Goal: Task Accomplishment & Management: Use online tool/utility

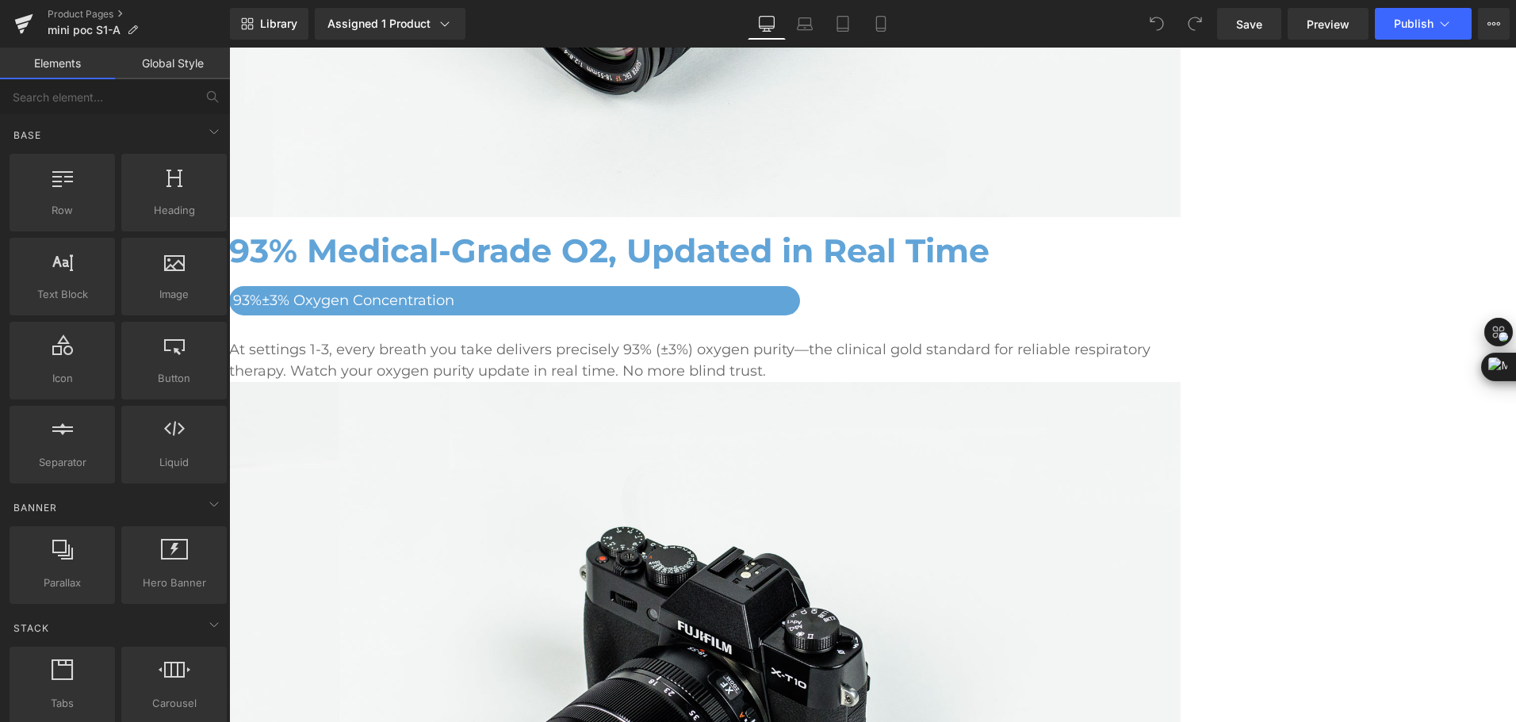
scroll to position [2934, 0]
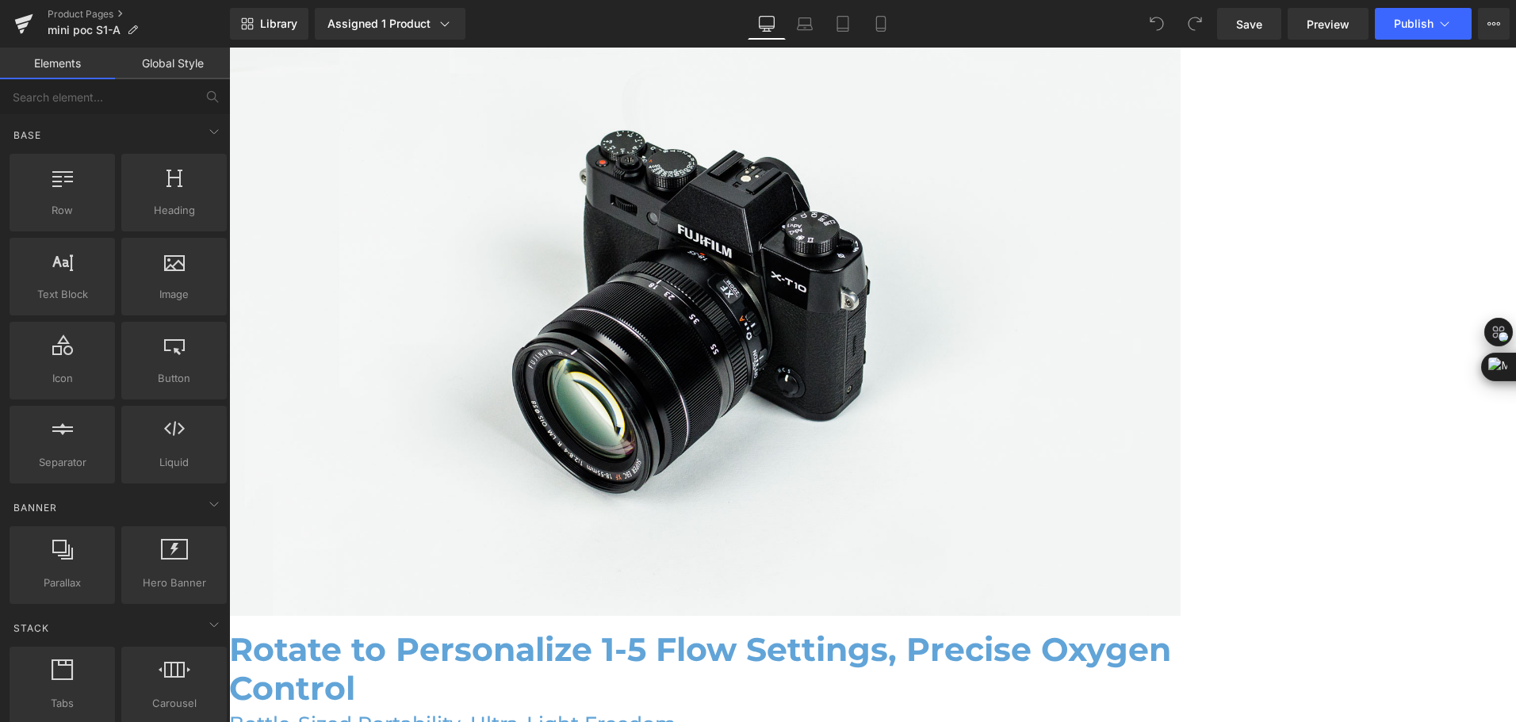
click at [229, 48] on link at bounding box center [229, 48] width 0 height 0
click at [229, 48] on icon at bounding box center [229, 48] width 0 height 0
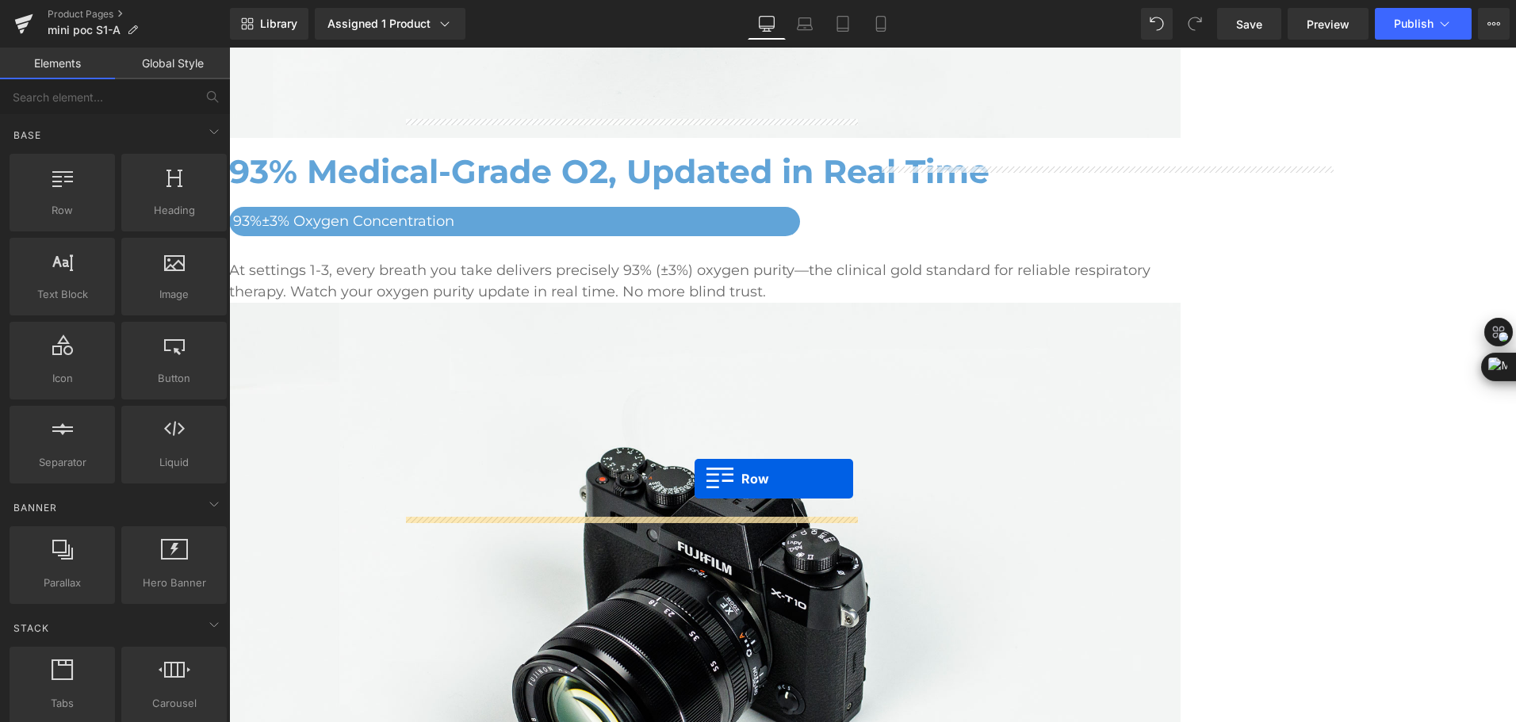
scroll to position [3013, 0]
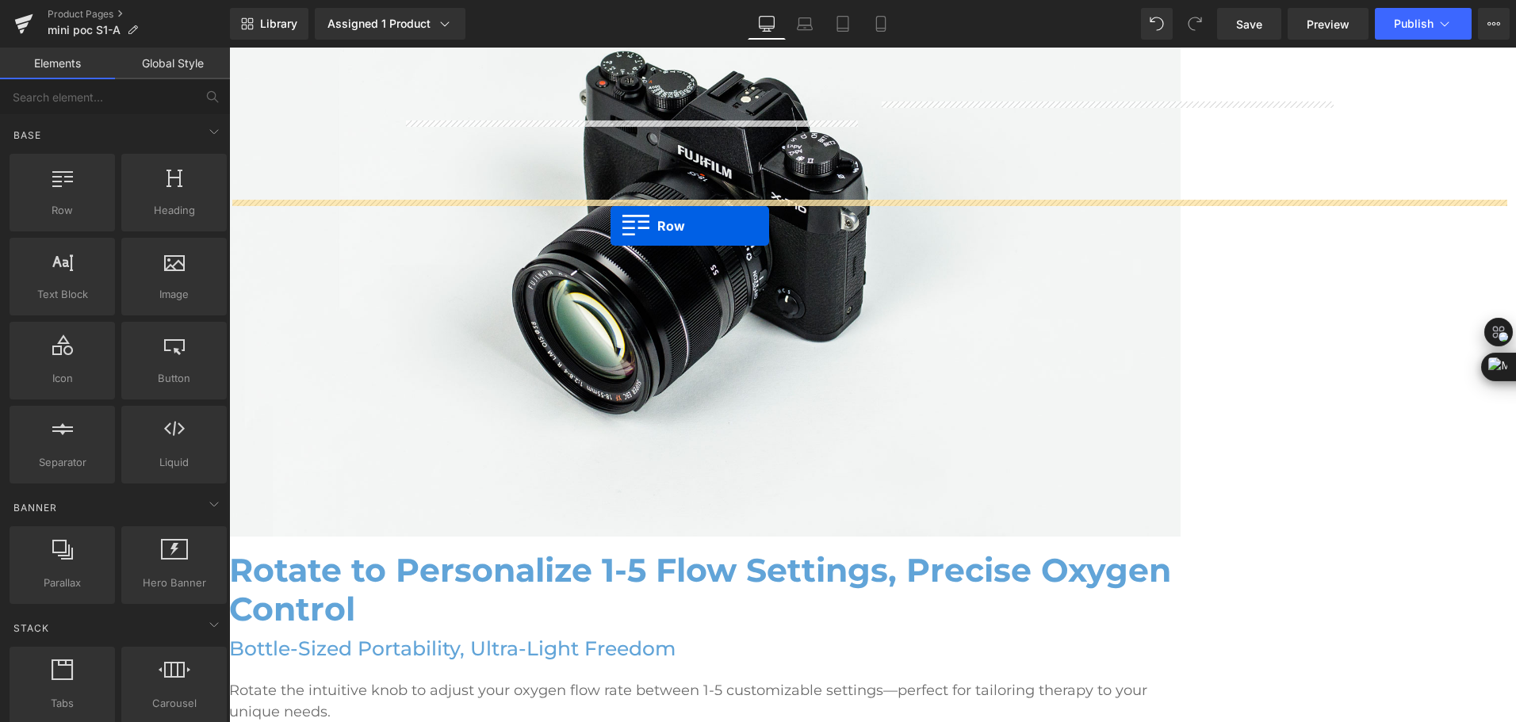
drag, startPoint x: 294, startPoint y: 249, endPoint x: 611, endPoint y: 226, distance: 317.2
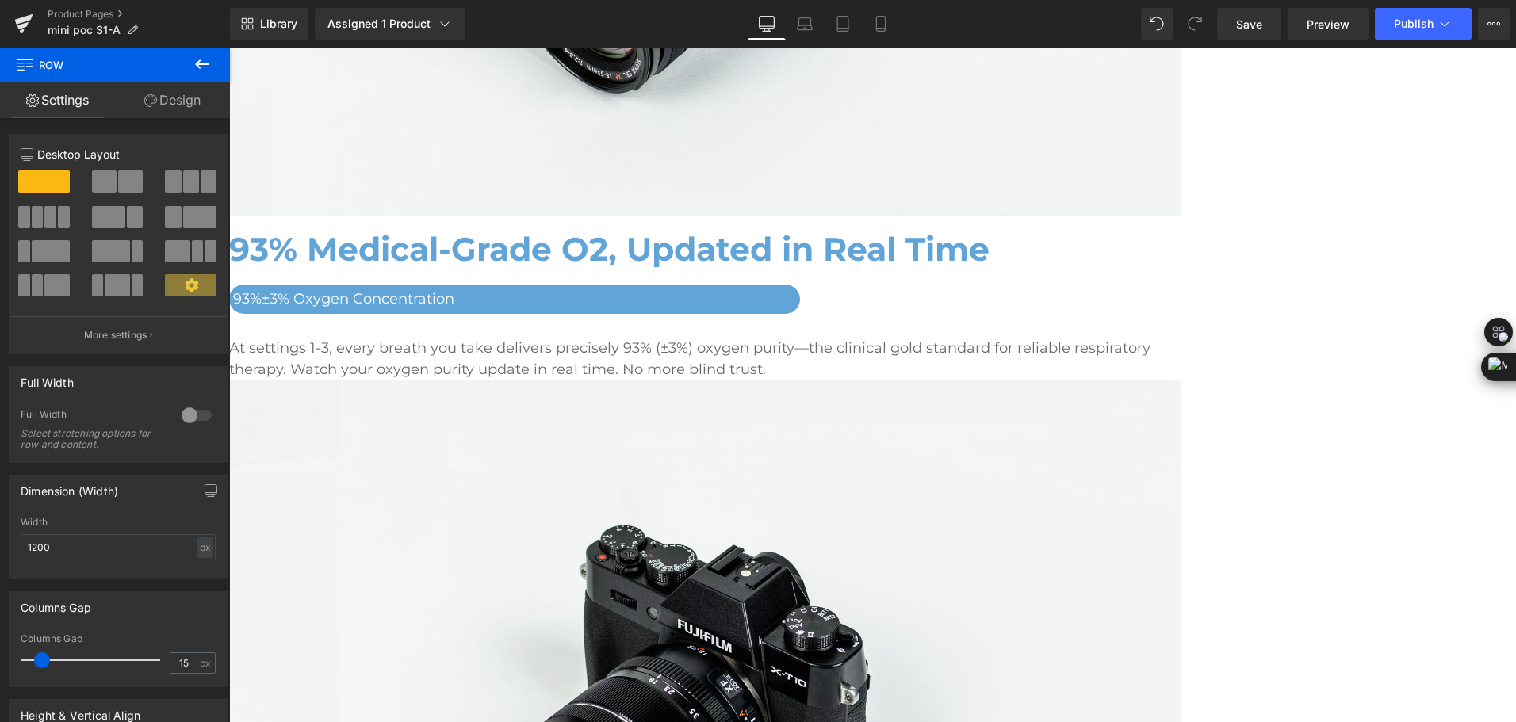
scroll to position [2538, 0]
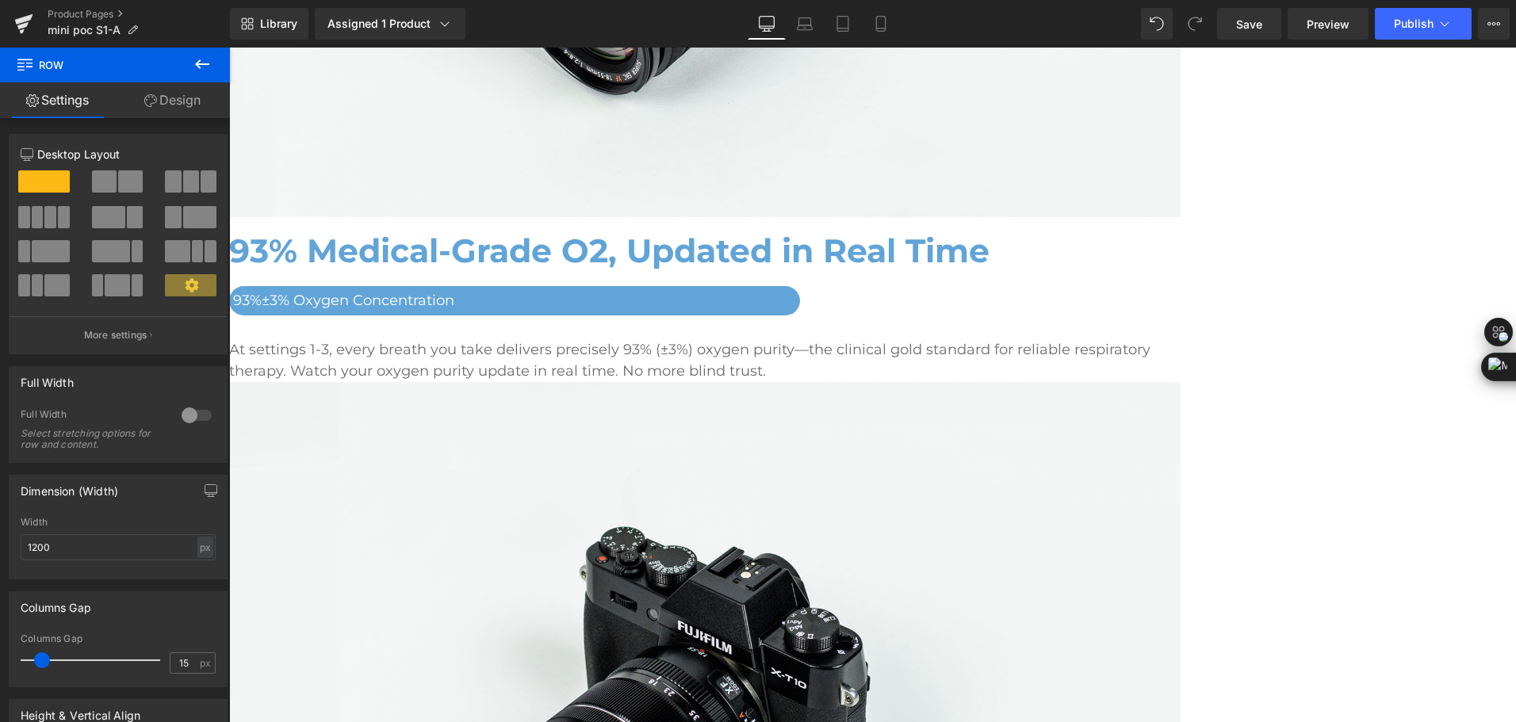
click at [229, 48] on icon at bounding box center [229, 48] width 0 height 0
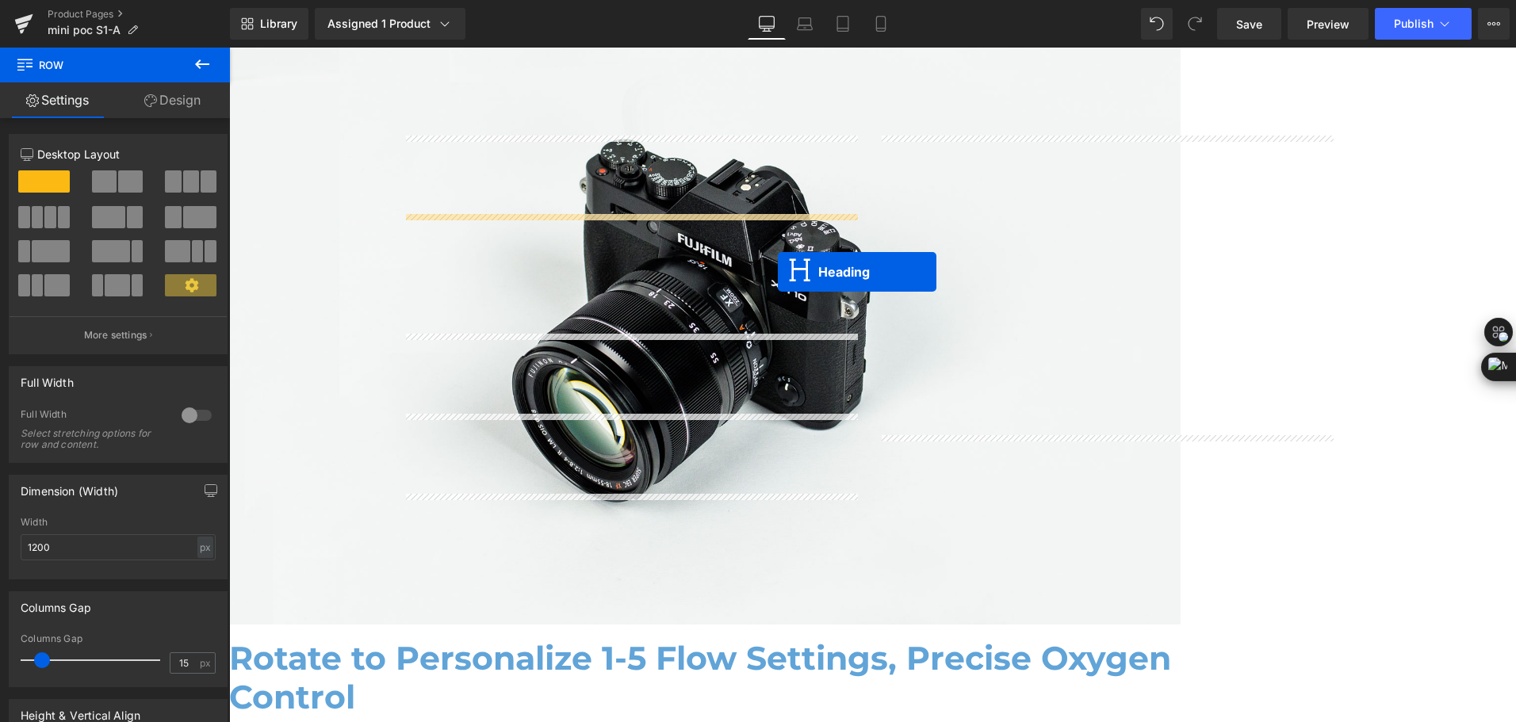
scroll to position [2934, 0]
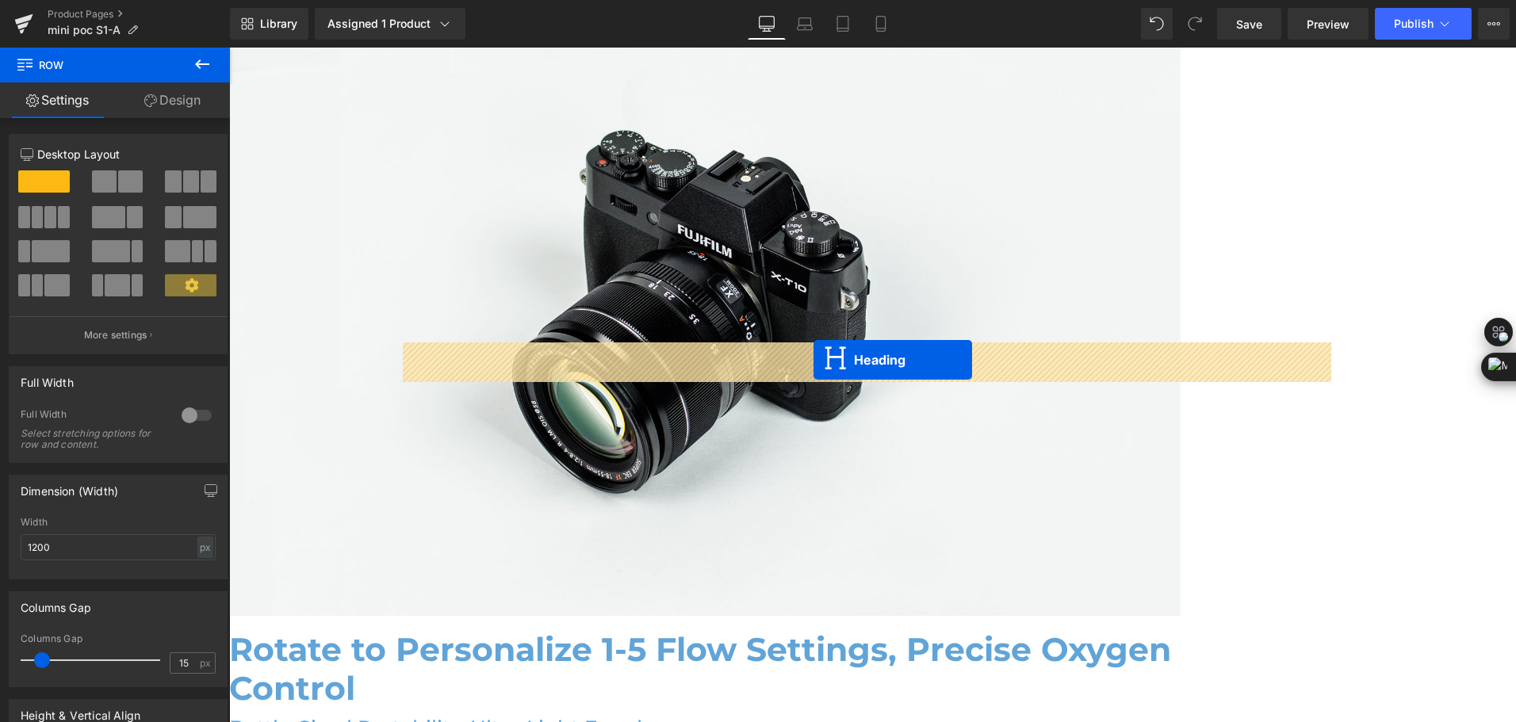
drag, startPoint x: 630, startPoint y: 395, endPoint x: 814, endPoint y: 360, distance: 186.5
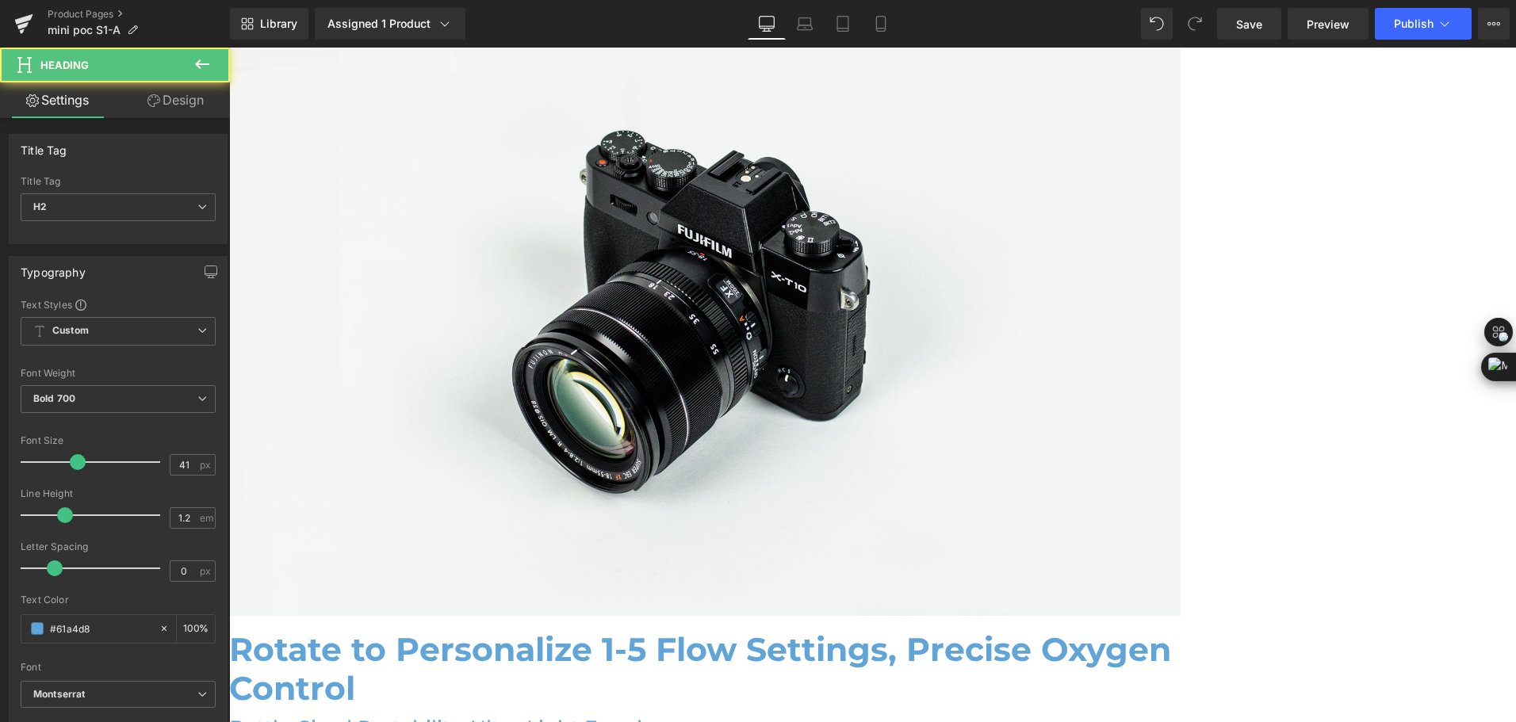
scroll to position [2894, 0]
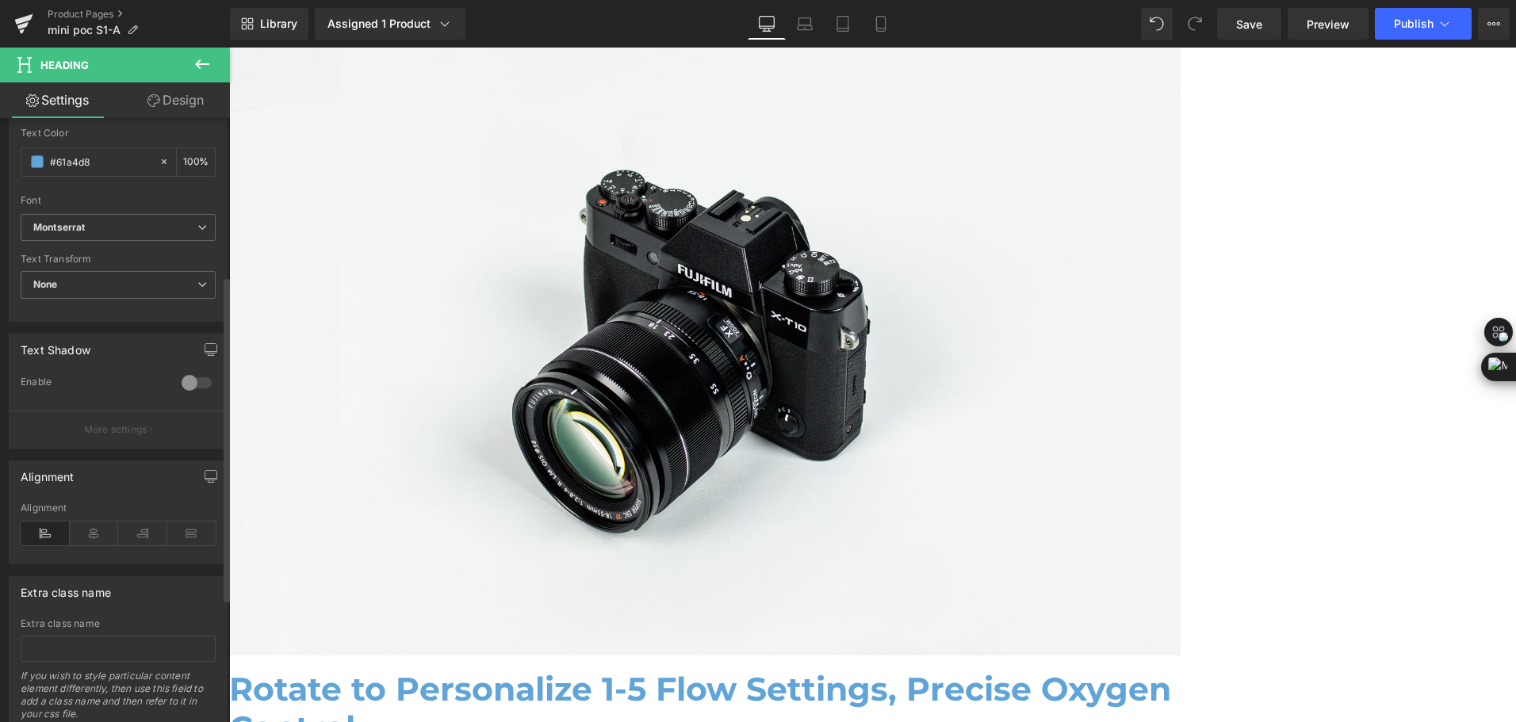
scroll to position [476, 0]
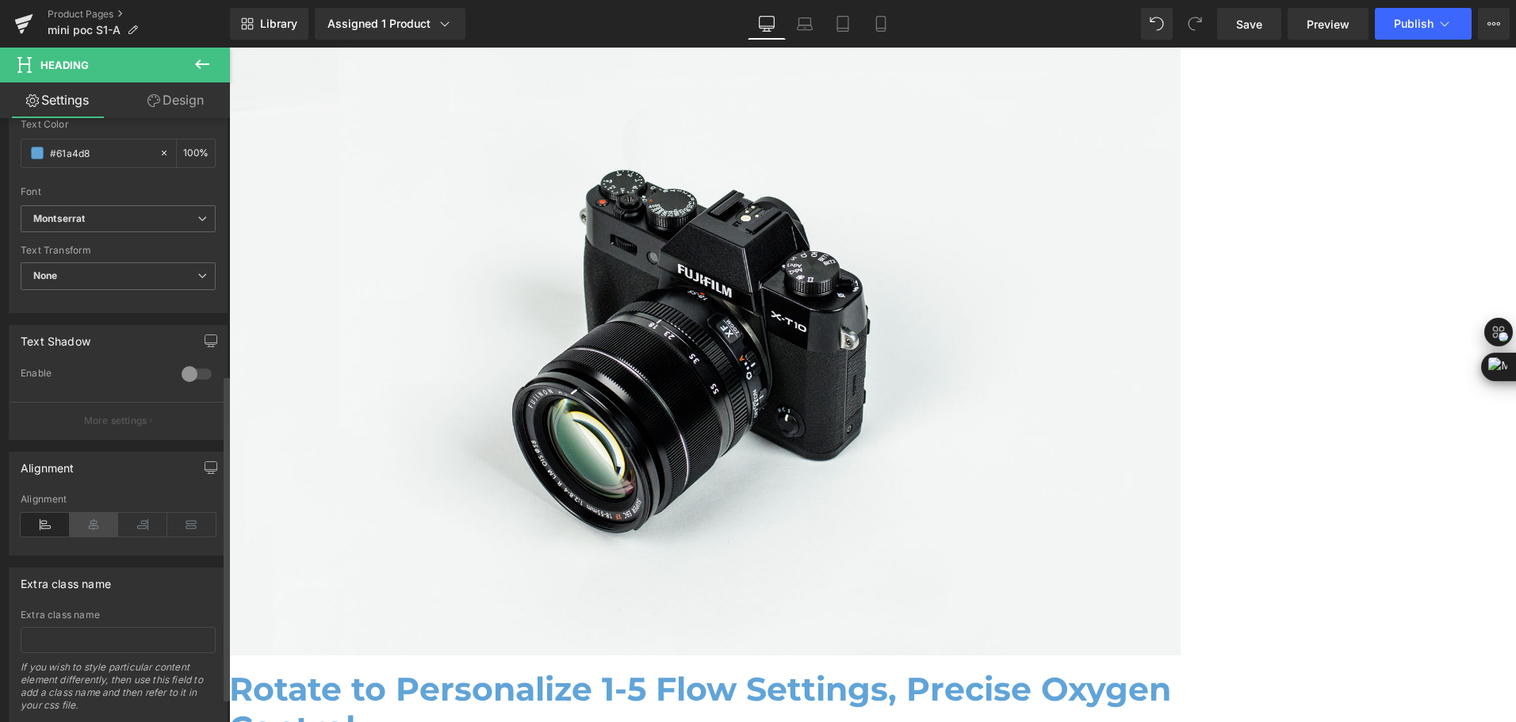
click at [85, 518] on icon at bounding box center [94, 525] width 49 height 24
drag, startPoint x: 511, startPoint y: 359, endPoint x: 1208, endPoint y: 369, distance: 697.1
click at [1385, 435] on div "Mini Portable O2 Concentrator Heading Compact as a Water Bottle, Powerful as an…" at bounding box center [872, 443] width 1287 height 6354
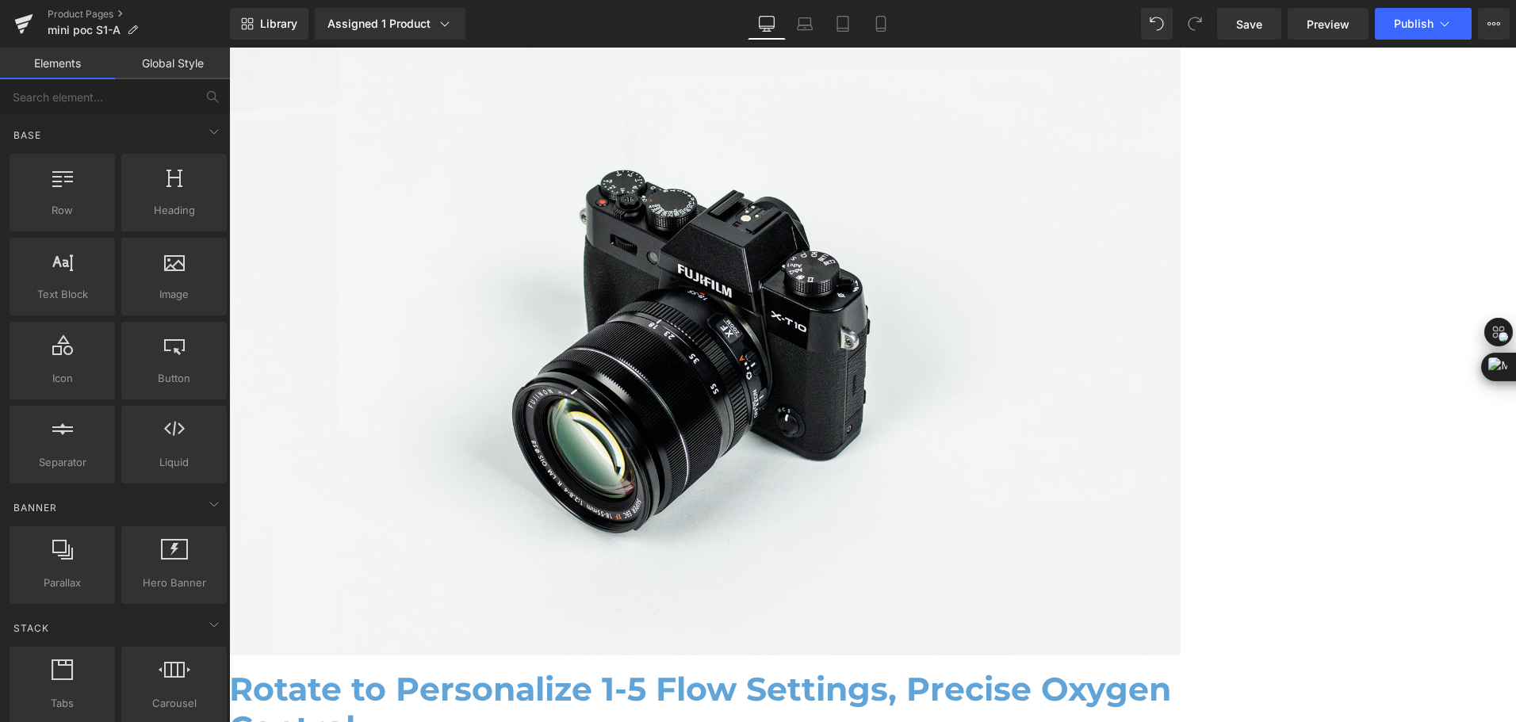
click at [229, 48] on icon at bounding box center [229, 48] width 0 height 0
click at [229, 48] on link at bounding box center [229, 48] width 0 height 0
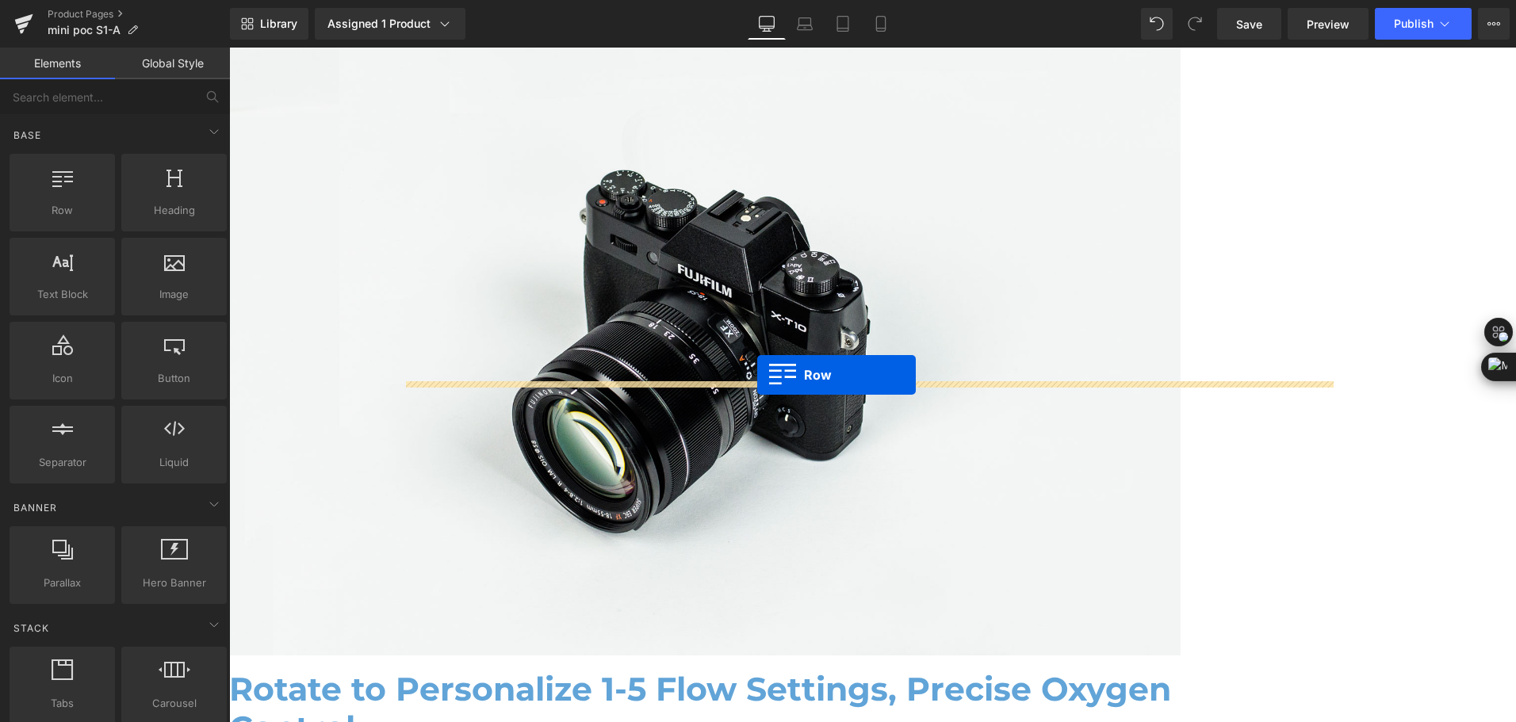
drag, startPoint x: 289, startPoint y: 238, endPoint x: 757, endPoint y: 375, distance: 488.3
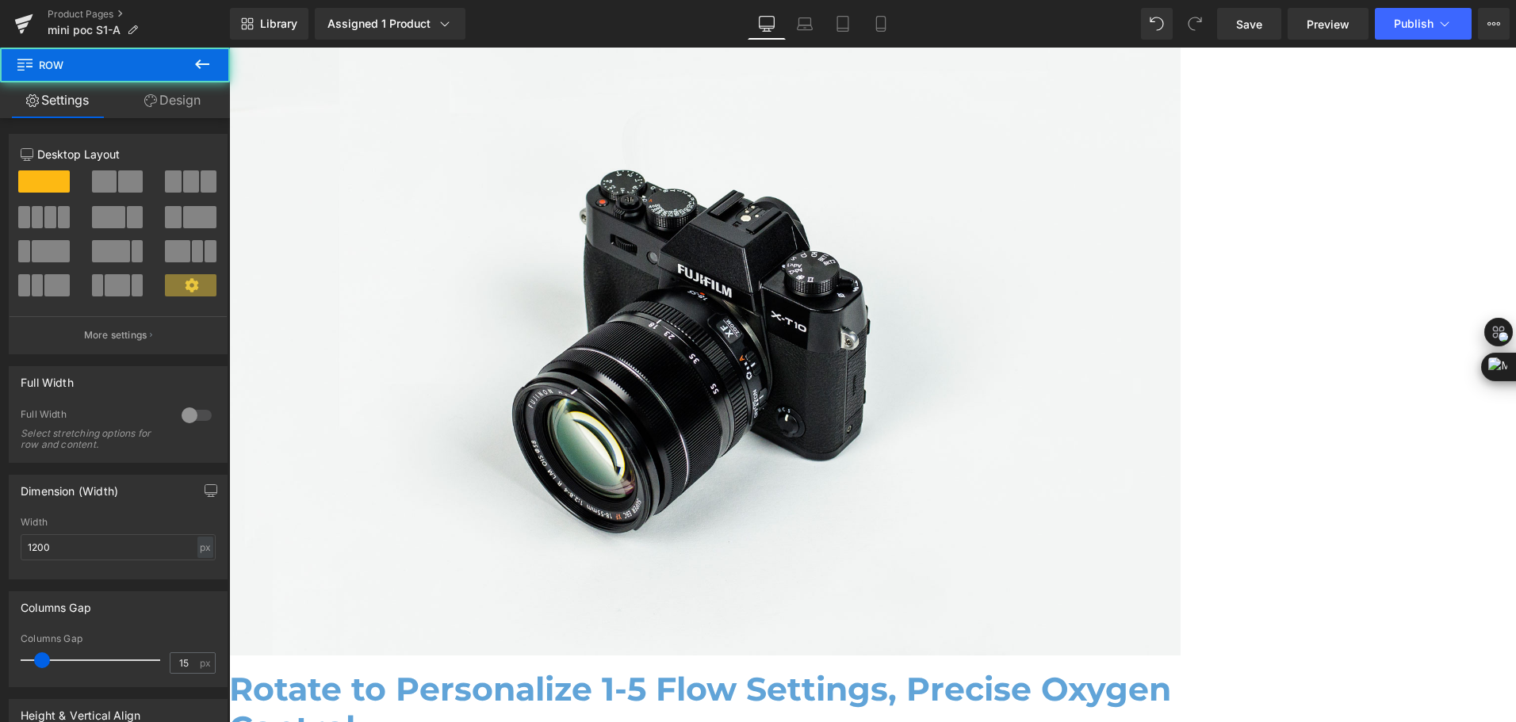
click at [54, 255] on span at bounding box center [51, 251] width 38 height 22
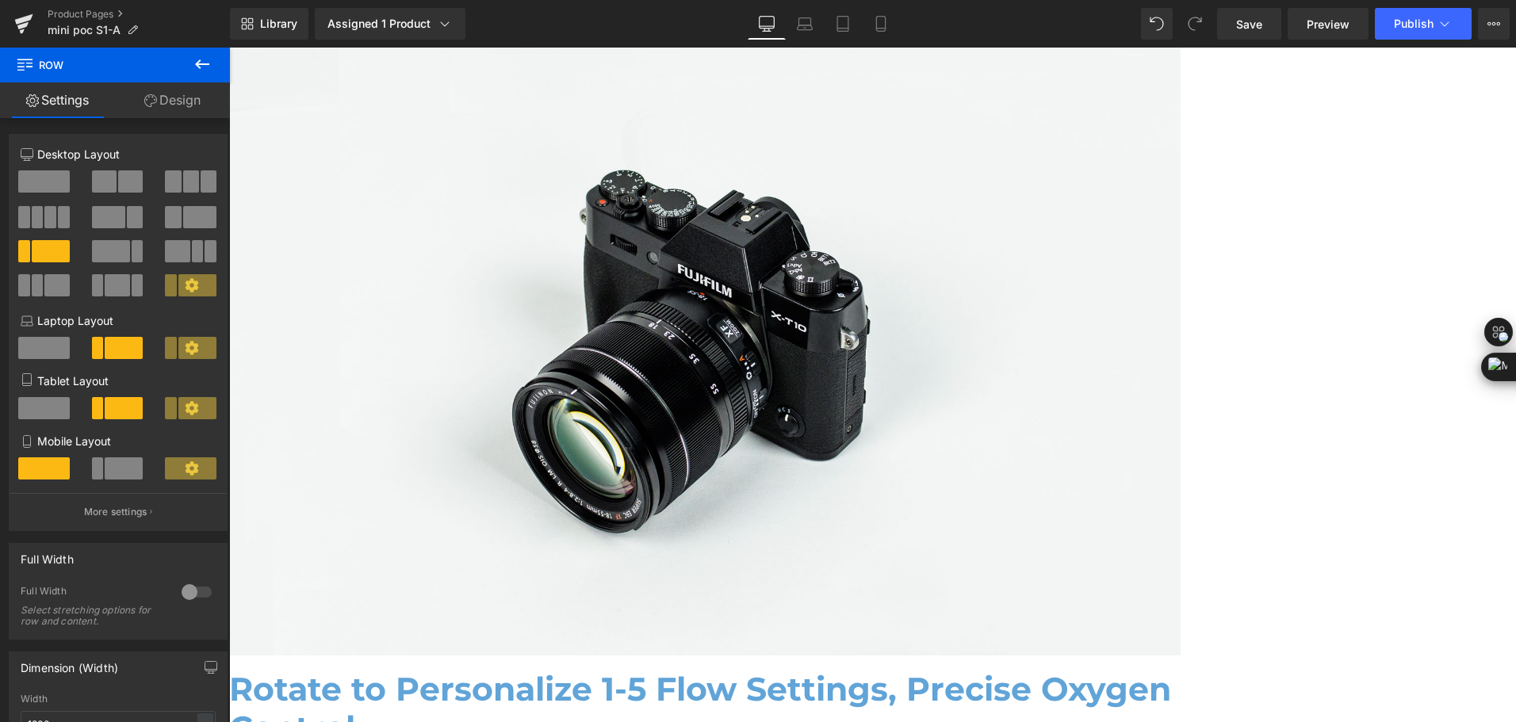
click at [203, 56] on icon at bounding box center [202, 64] width 19 height 19
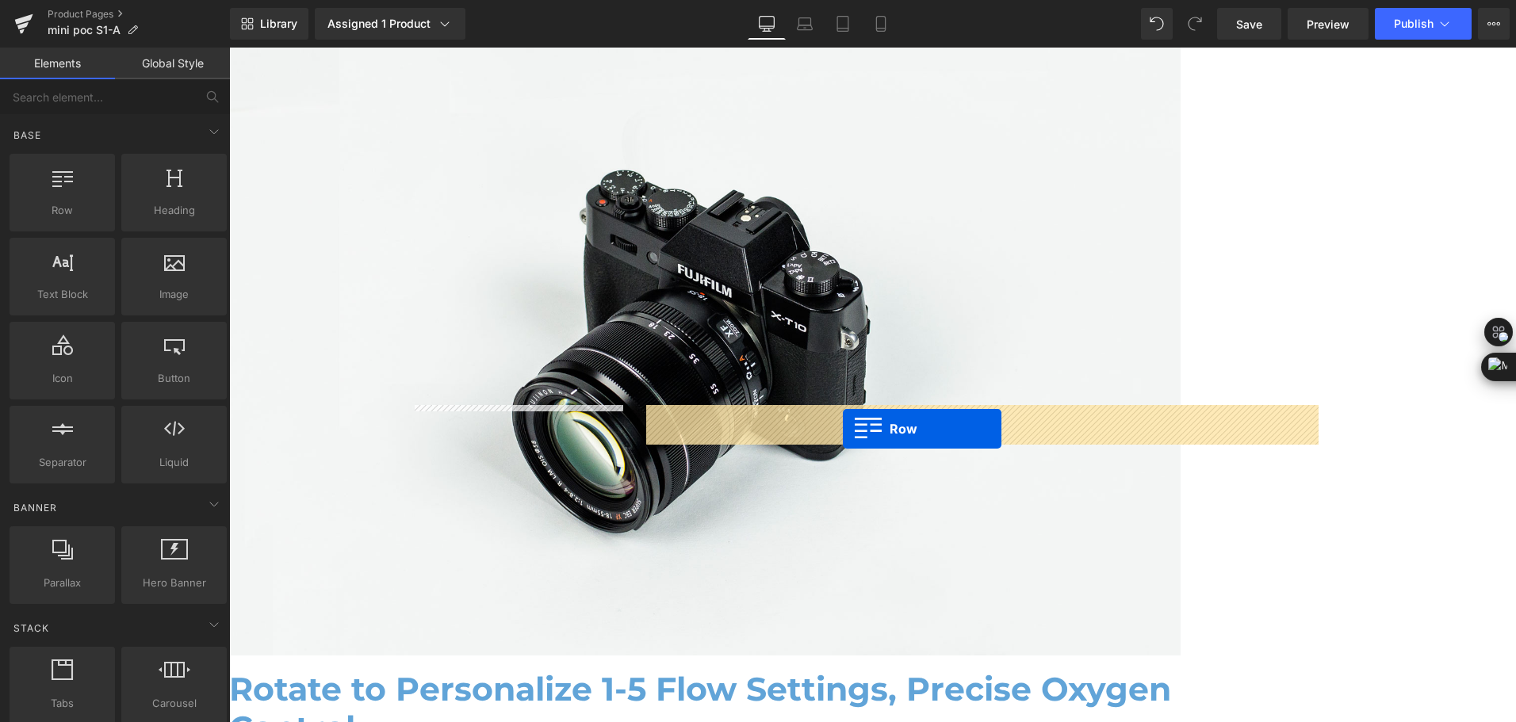
drag, startPoint x: 295, startPoint y: 245, endPoint x: 845, endPoint y: 427, distance: 578.8
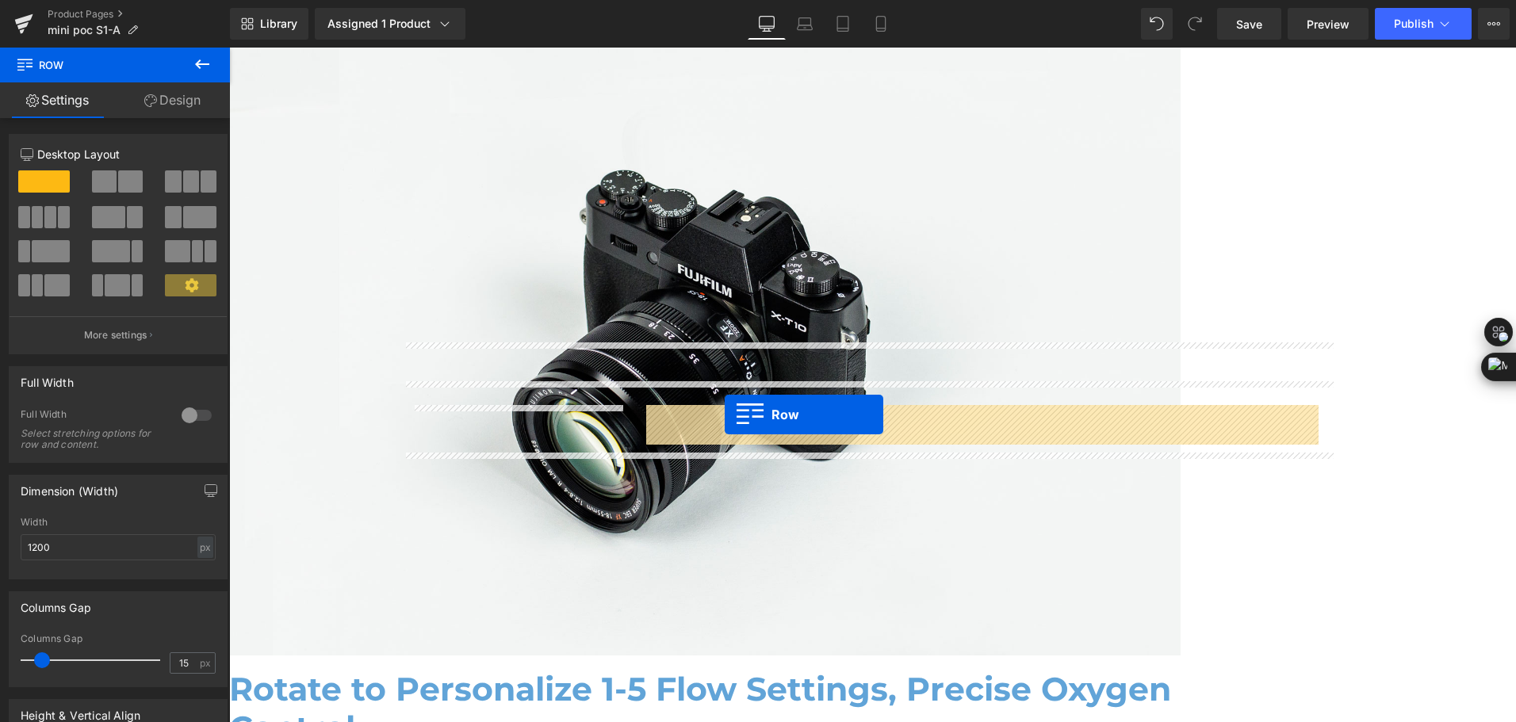
drag, startPoint x: 439, startPoint y: 465, endPoint x: 725, endPoint y: 415, distance: 290.0
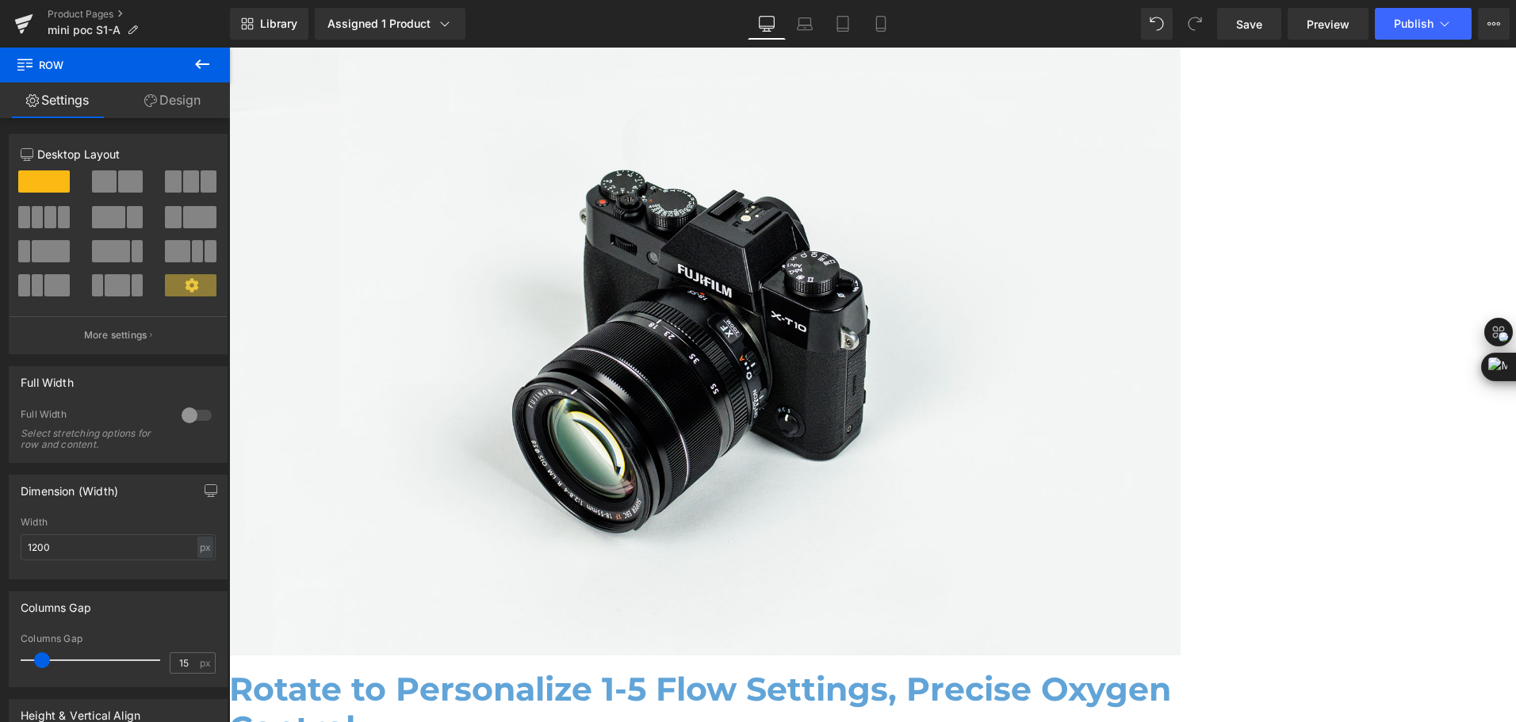
click at [229, 48] on icon at bounding box center [229, 48] width 0 height 0
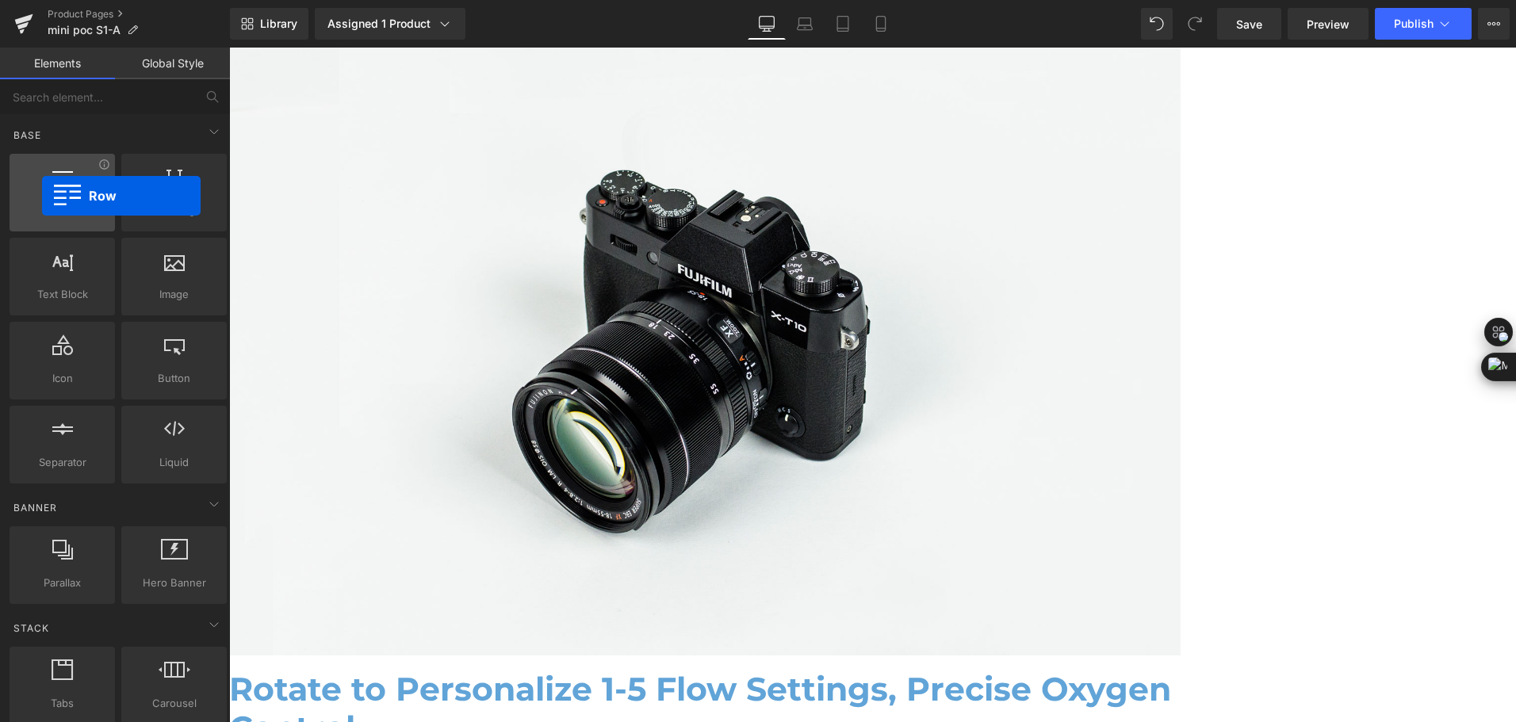
drag, startPoint x: 81, startPoint y: 200, endPoint x: 42, endPoint y: 196, distance: 39.1
click at [42, 196] on div at bounding box center [62, 185] width 96 height 36
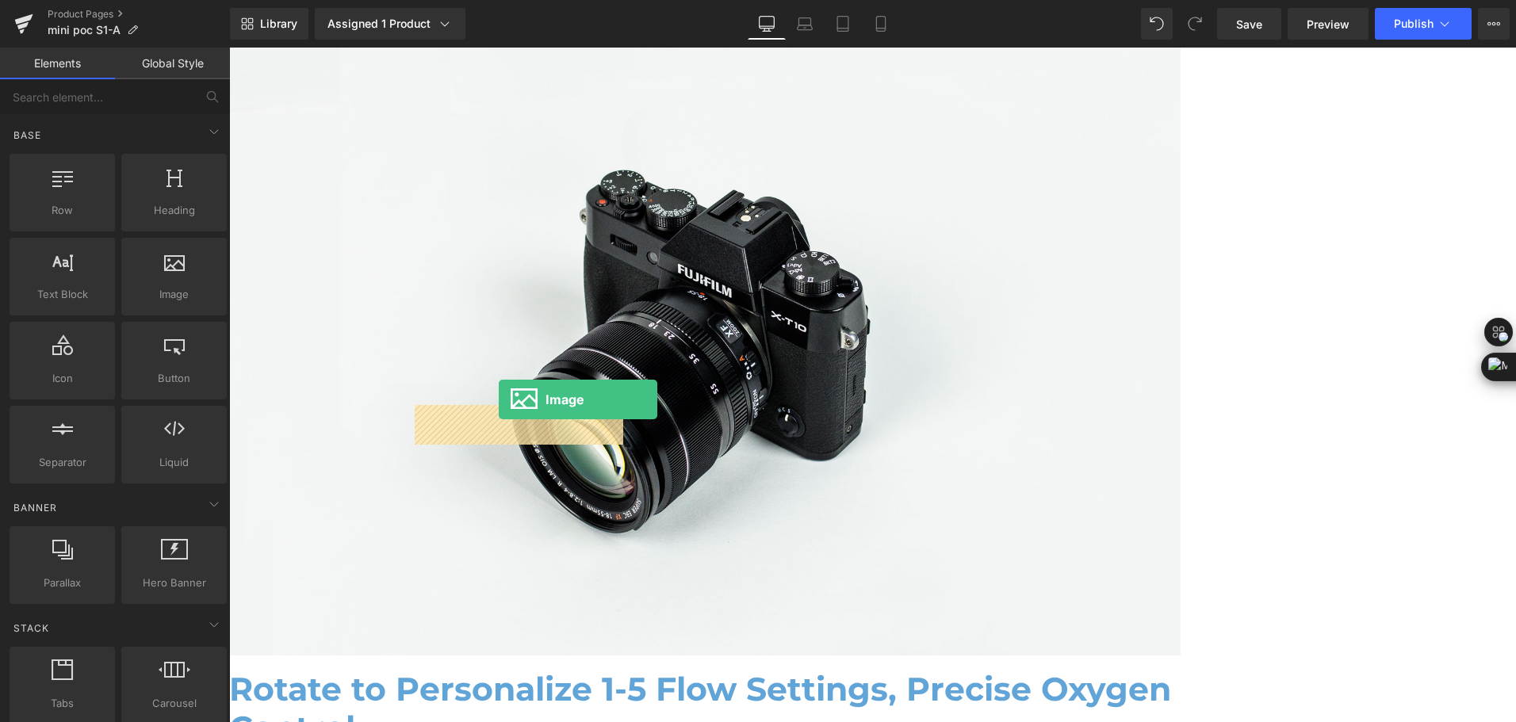
drag, startPoint x: 407, startPoint y: 331, endPoint x: 499, endPoint y: 400, distance: 114.5
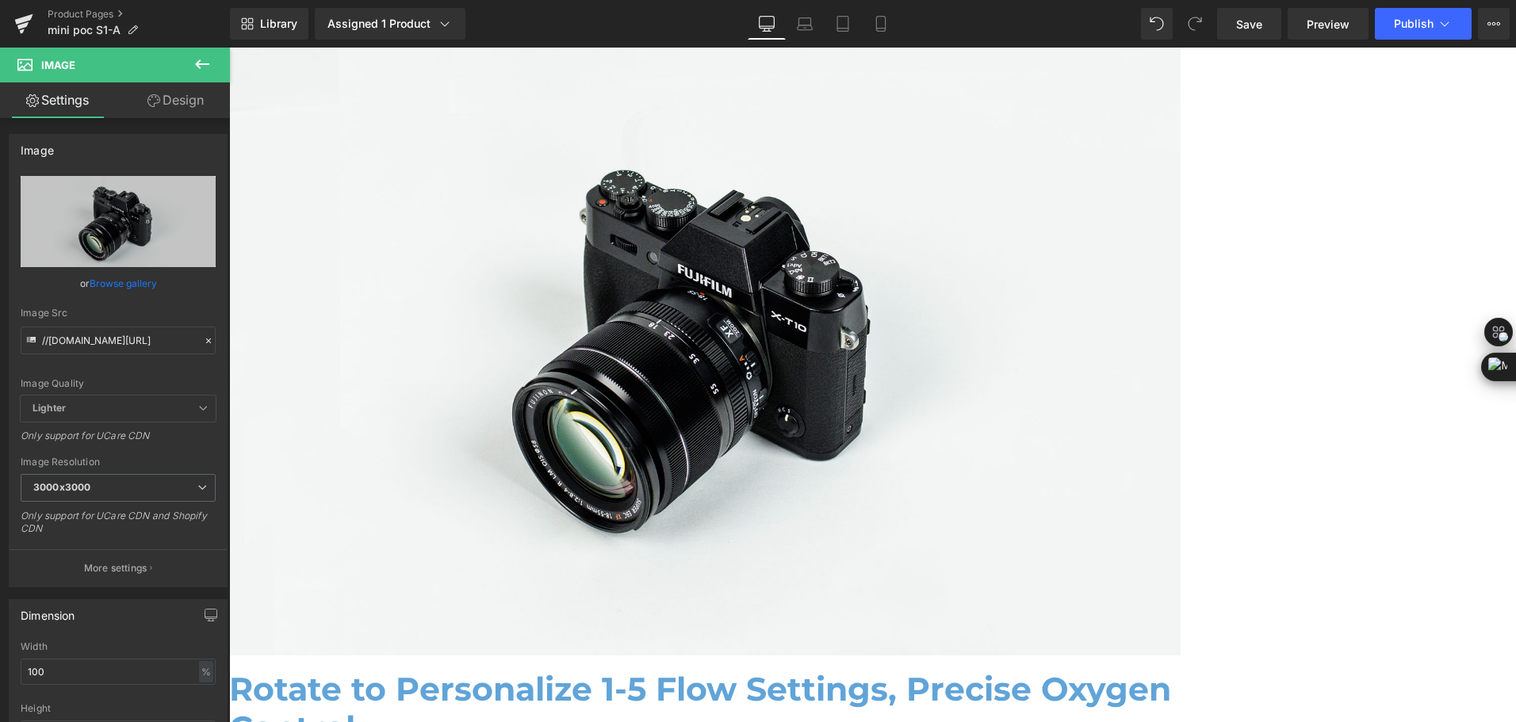
click at [201, 67] on icon at bounding box center [202, 64] width 19 height 19
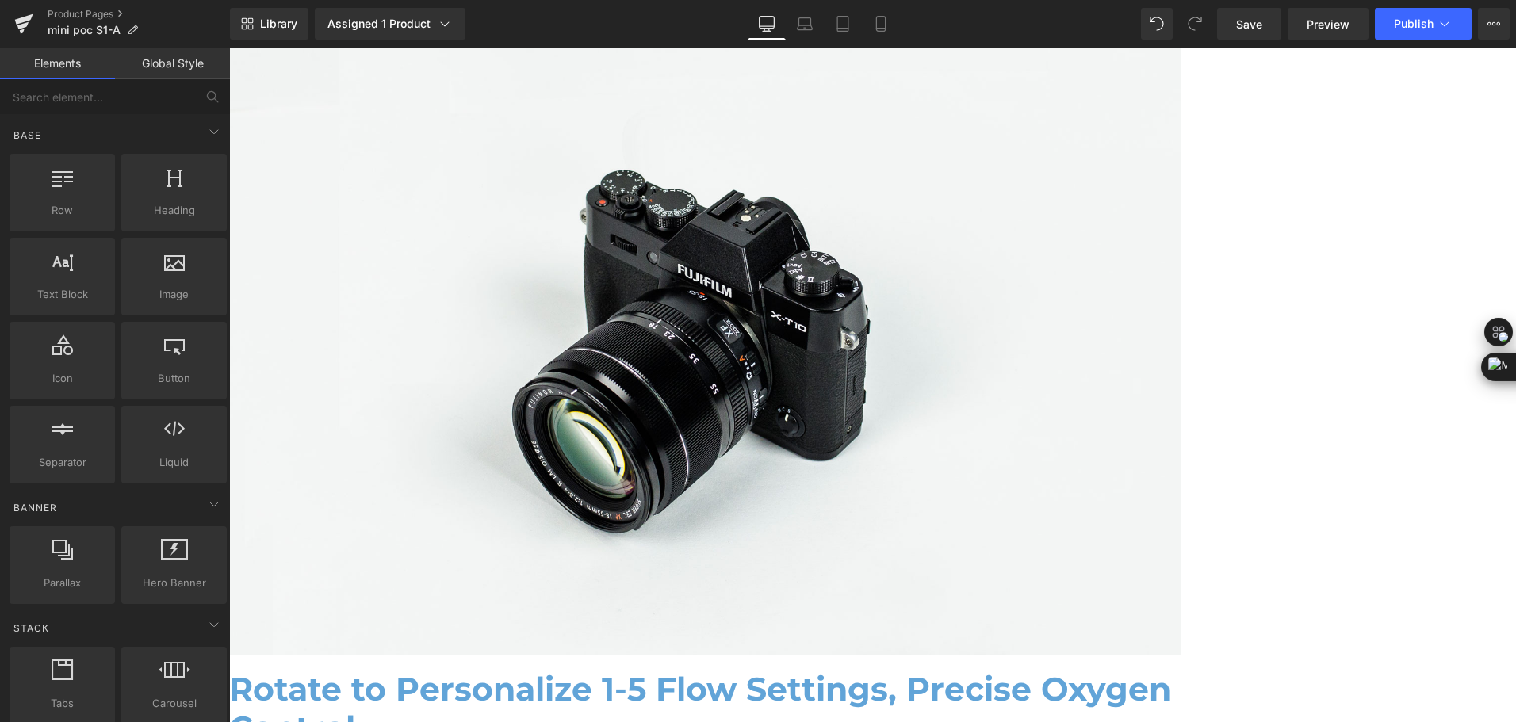
click at [229, 48] on span at bounding box center [229, 48] width 0 height 0
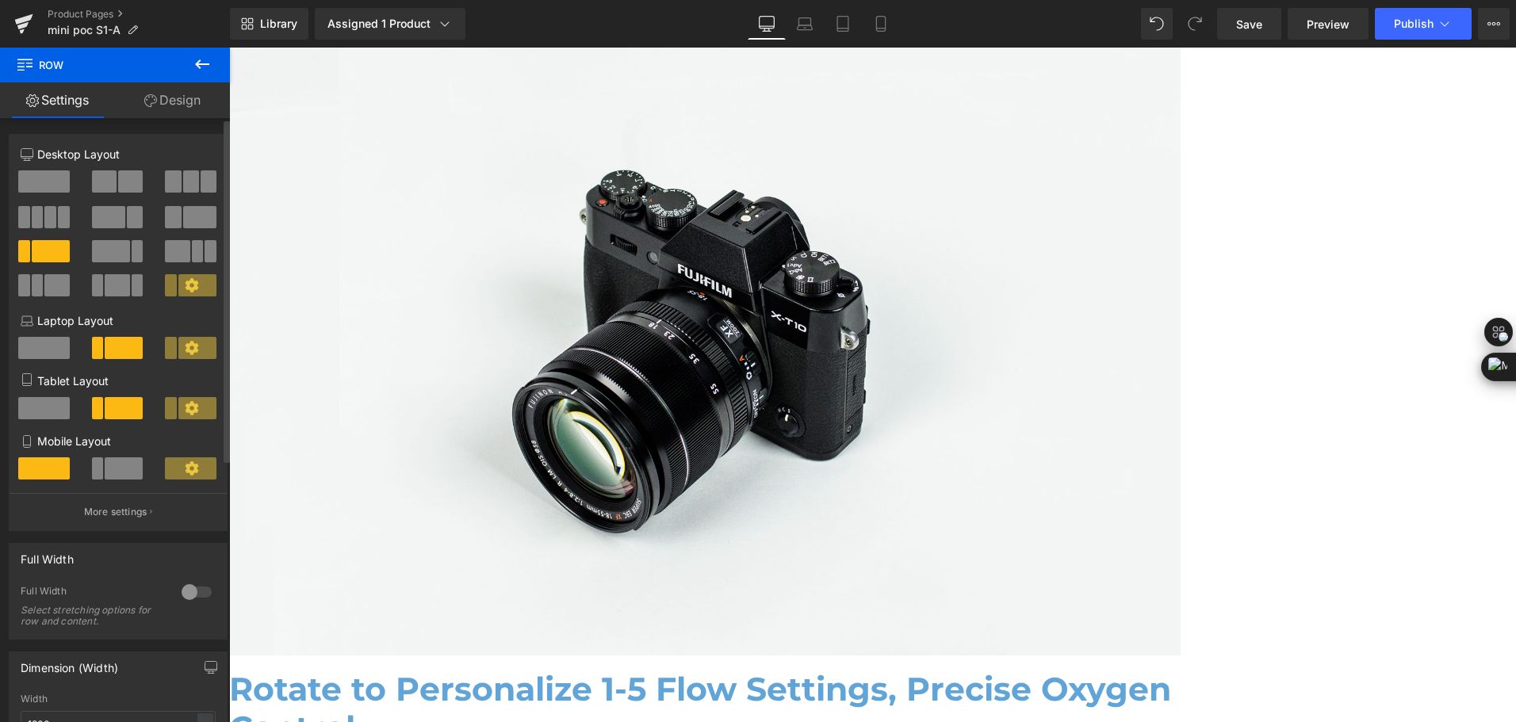
click at [183, 178] on span at bounding box center [191, 181] width 16 height 22
click at [198, 68] on icon at bounding box center [202, 64] width 19 height 19
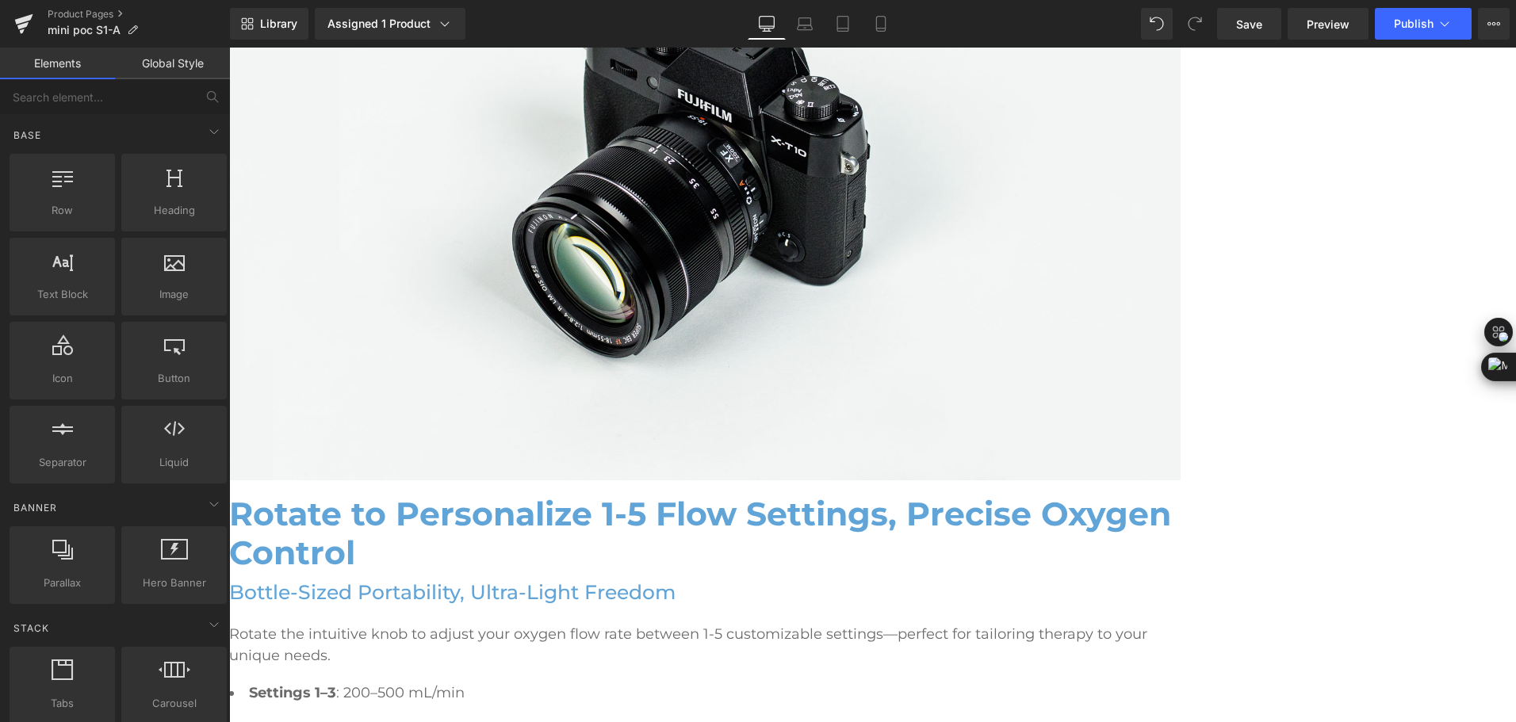
scroll to position [3212, 0]
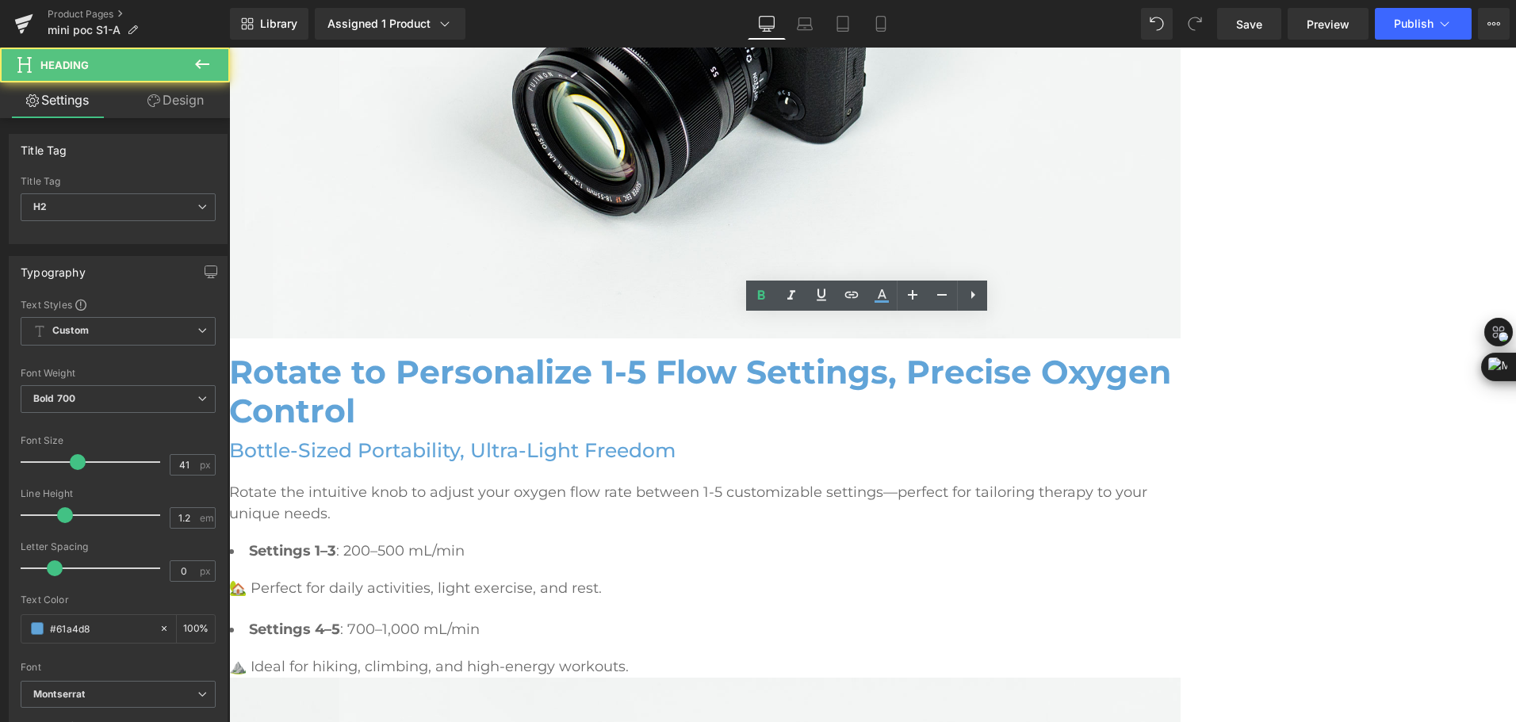
drag, startPoint x: 675, startPoint y: 336, endPoint x: 1105, endPoint y: 335, distance: 430.6
paste div "To enrich screen reader interactions, please activate Accessibility in Grammarl…"
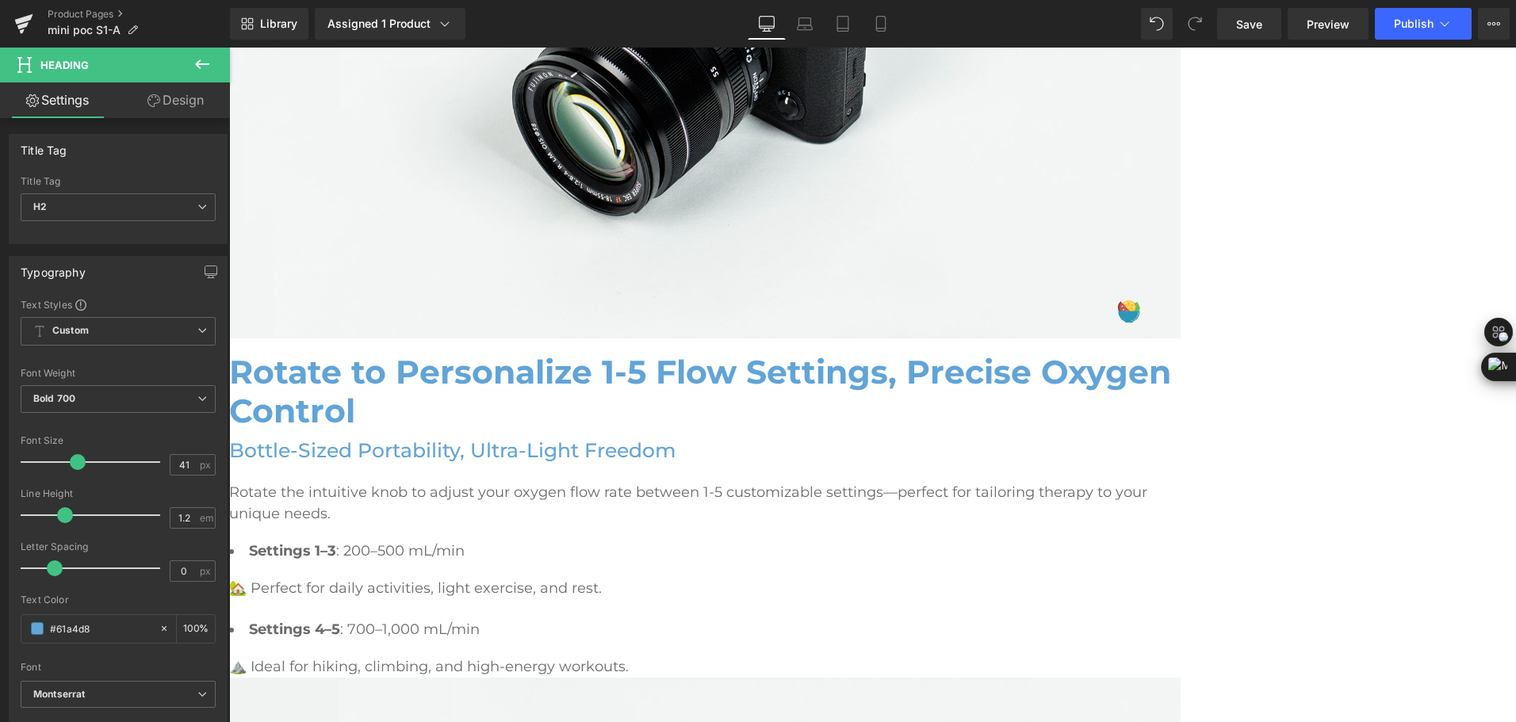
click at [208, 66] on icon at bounding box center [202, 64] width 19 height 19
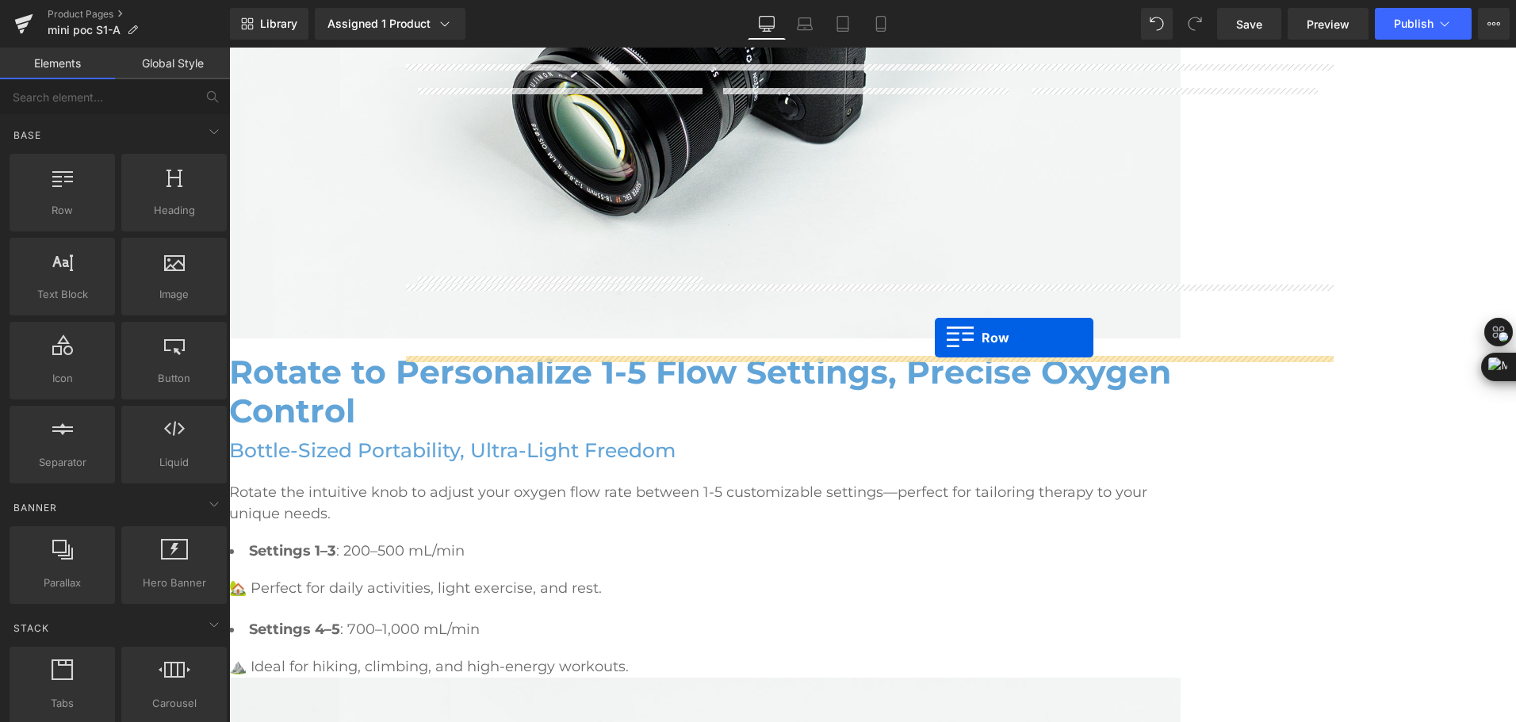
drag, startPoint x: 310, startPoint y: 243, endPoint x: 935, endPoint y: 338, distance: 632.1
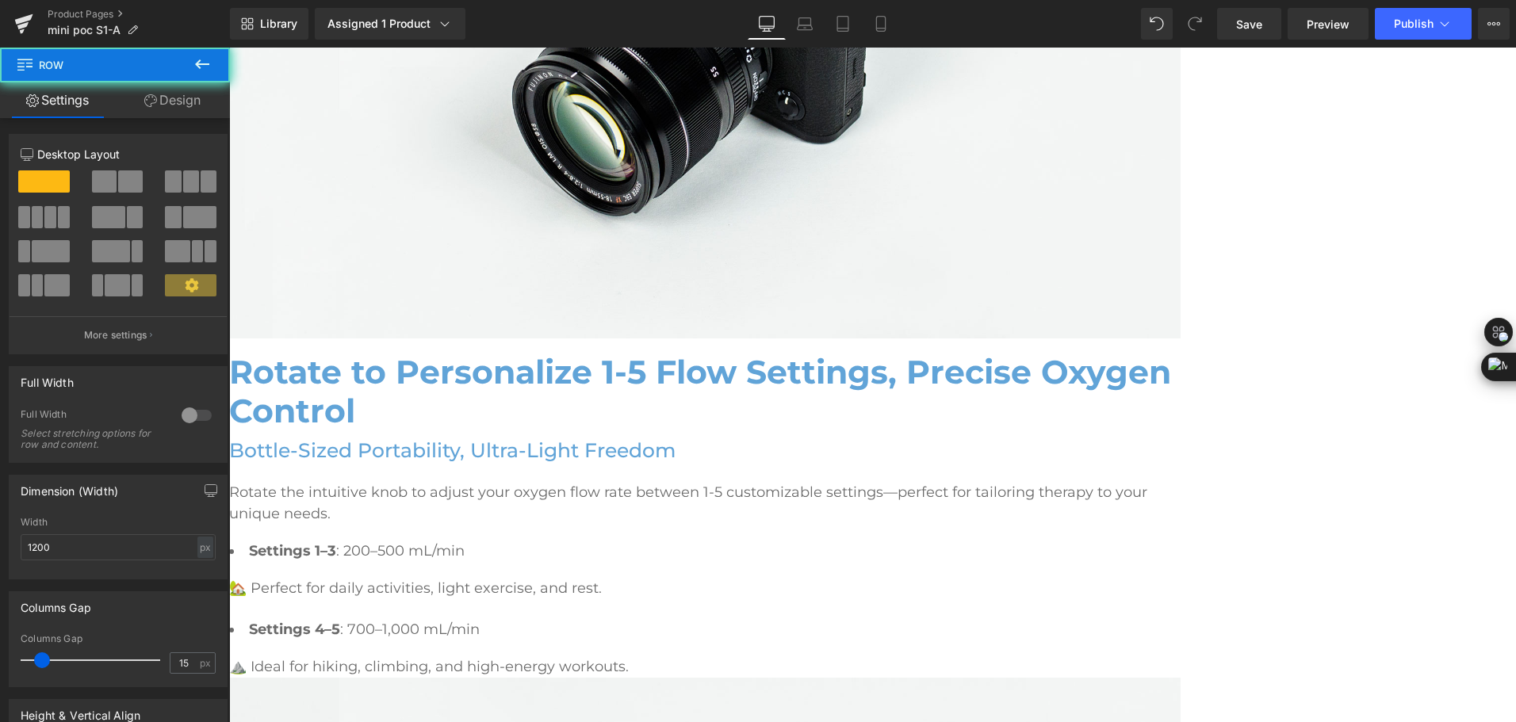
click at [124, 171] on span at bounding box center [130, 181] width 25 height 22
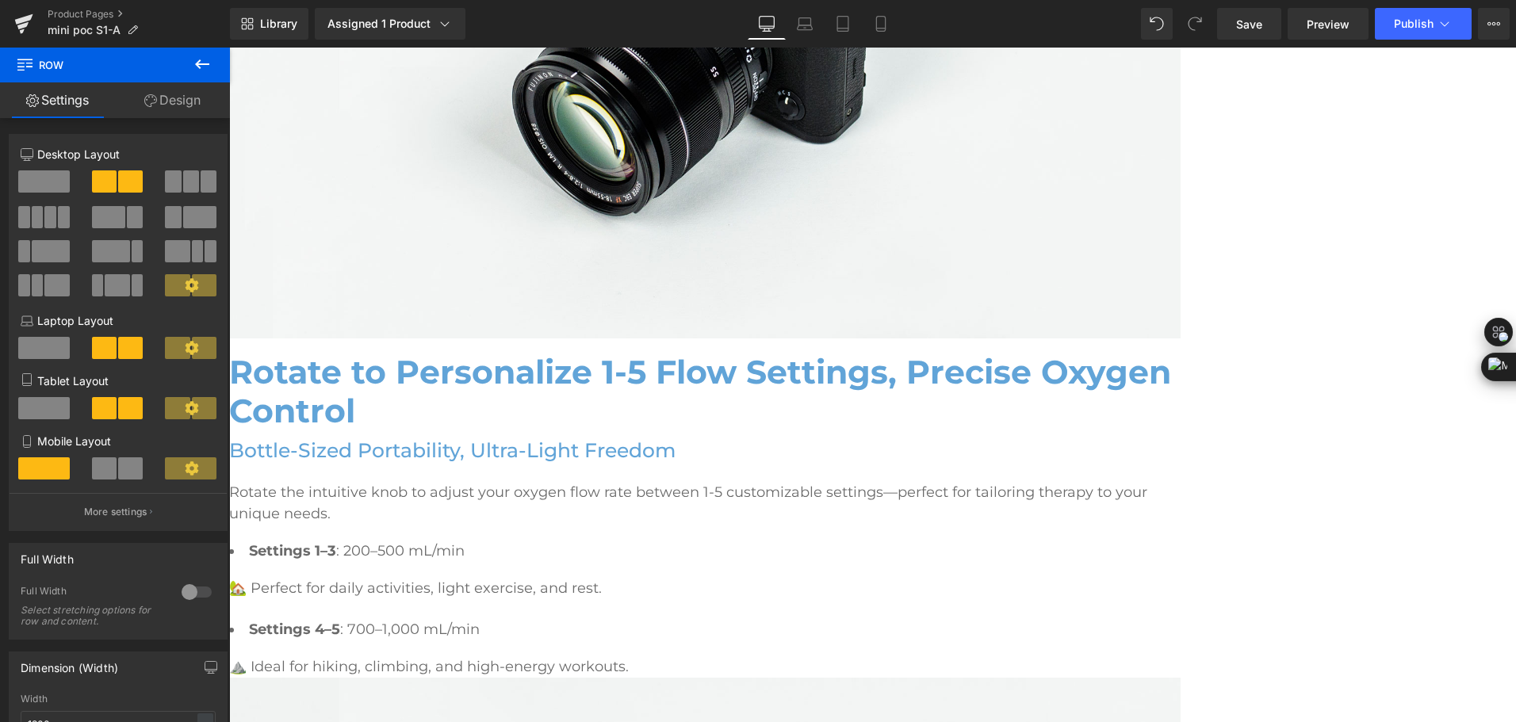
click at [195, 74] on button at bounding box center [202, 65] width 56 height 35
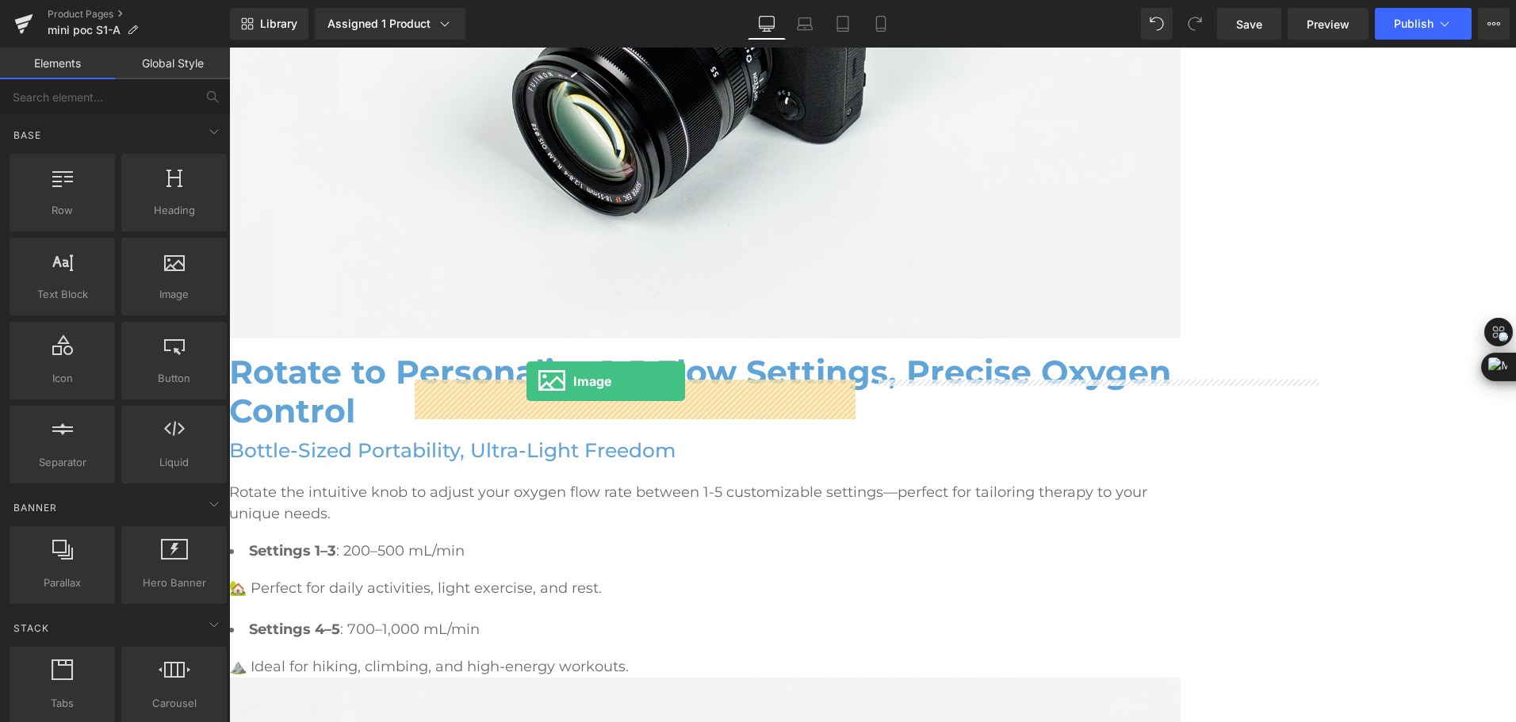
drag, startPoint x: 405, startPoint y: 326, endPoint x: 527, endPoint y: 381, distance: 134.1
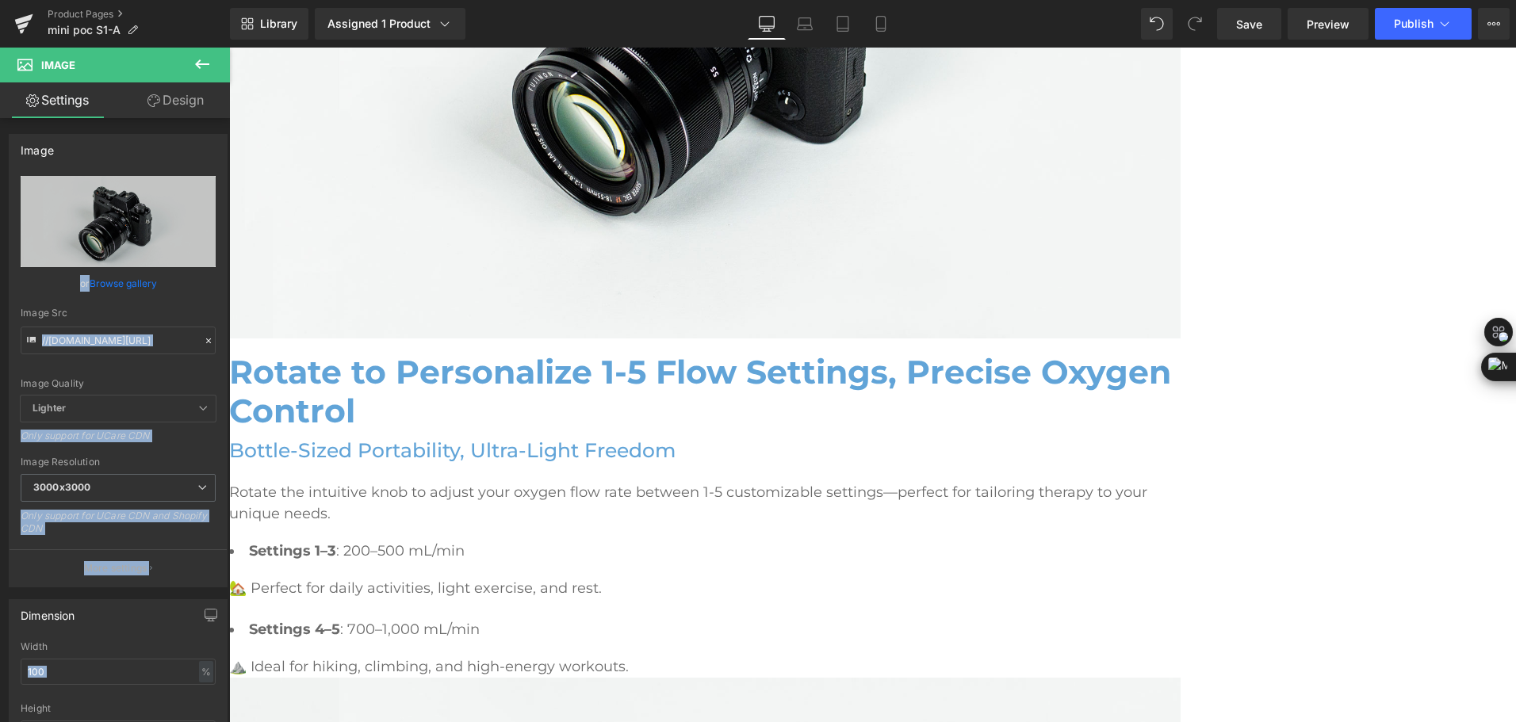
drag, startPoint x: 388, startPoint y: 310, endPoint x: 871, endPoint y: 393, distance: 490.1
click at [216, 67] on button at bounding box center [202, 65] width 56 height 35
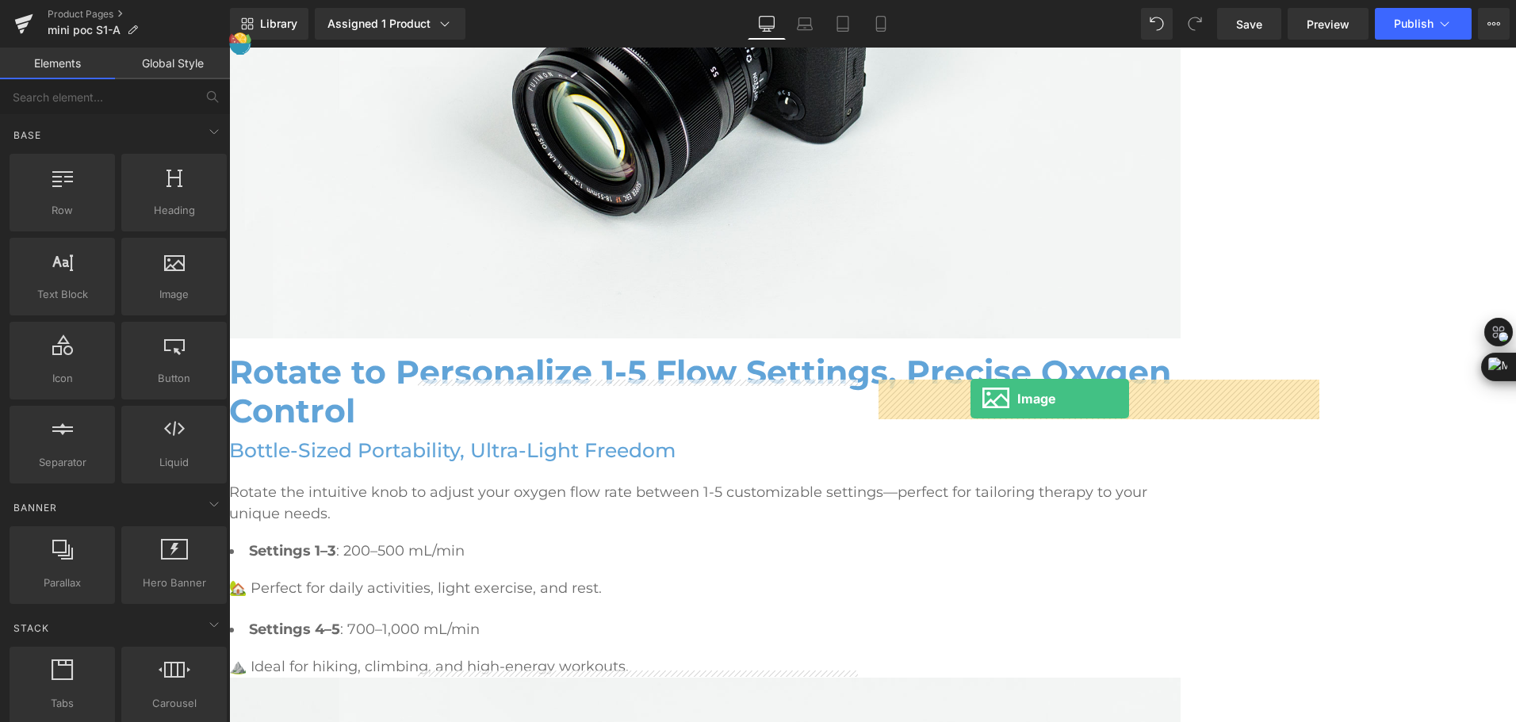
drag, startPoint x: 404, startPoint y: 328, endPoint x: 971, endPoint y: 399, distance: 571.5
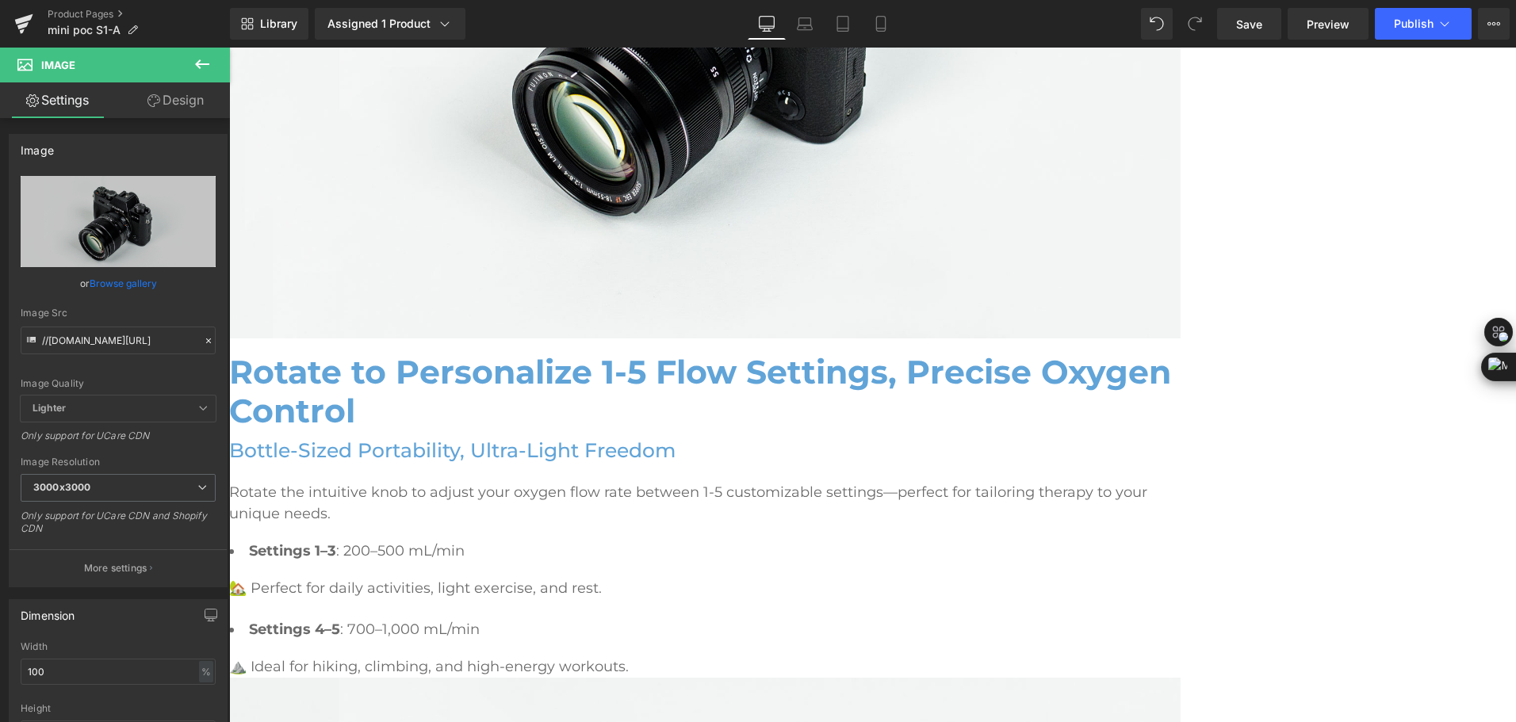
click at [229, 48] on icon at bounding box center [229, 48] width 0 height 0
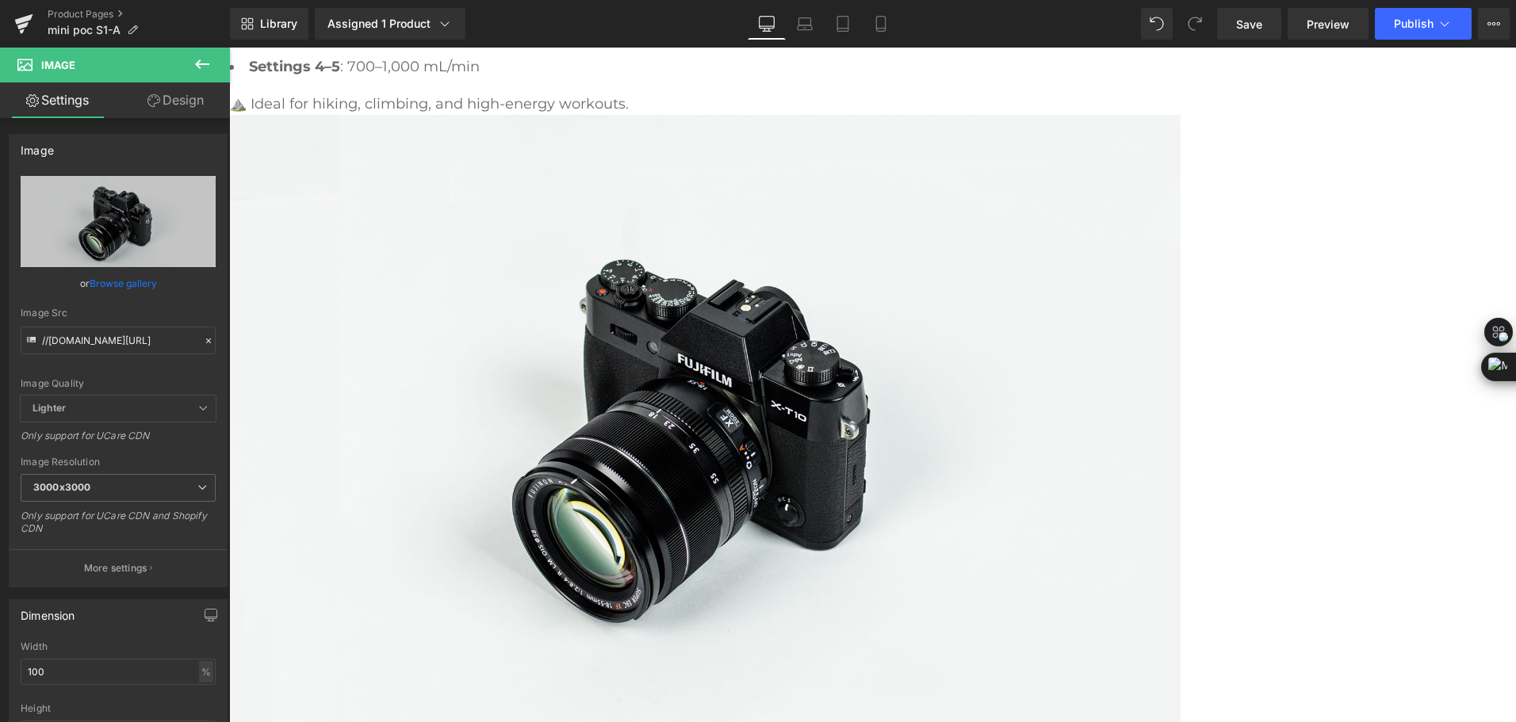
scroll to position [3788, 0]
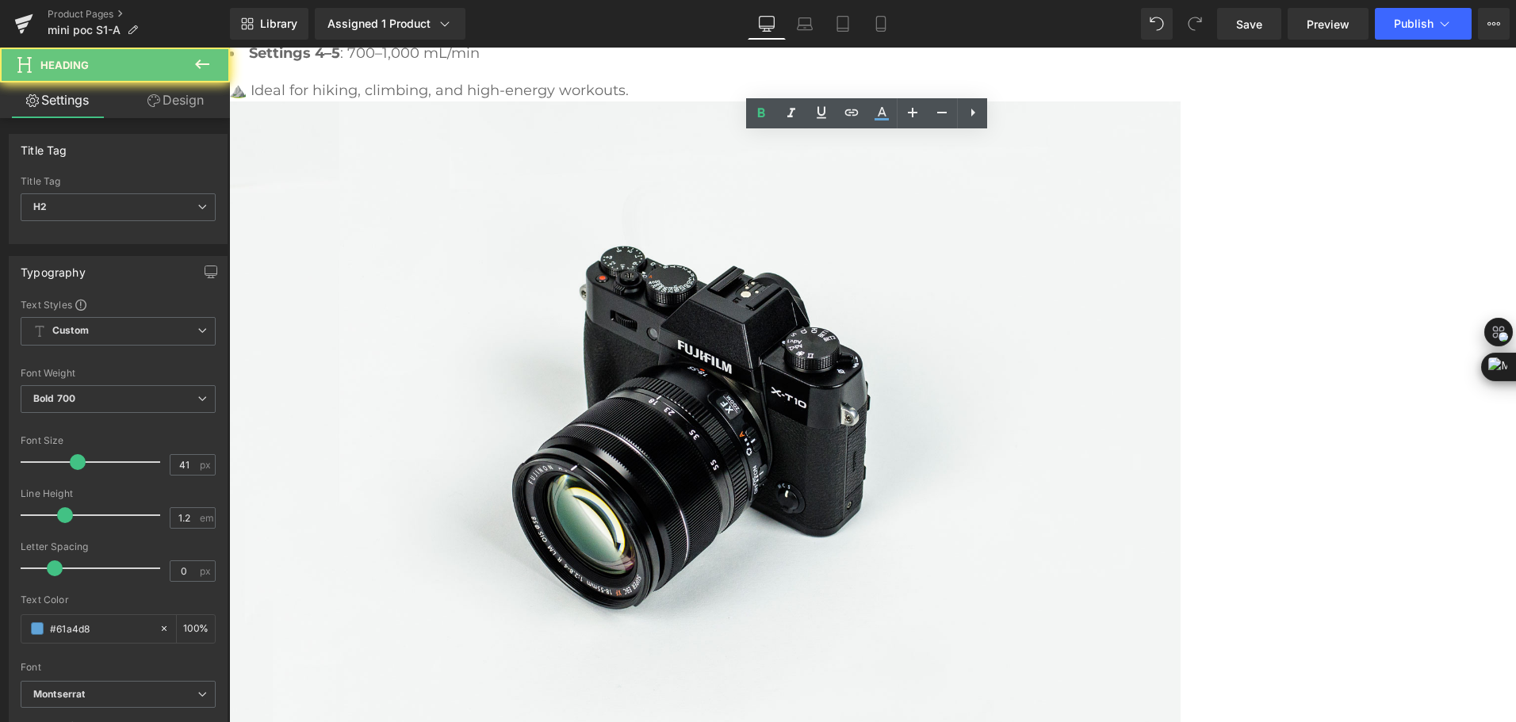
drag, startPoint x: 602, startPoint y: 156, endPoint x: 1191, endPoint y: 151, distance: 589.2
paste div "To enrich screen reader interactions, please activate Accessibility in Grammarl…"
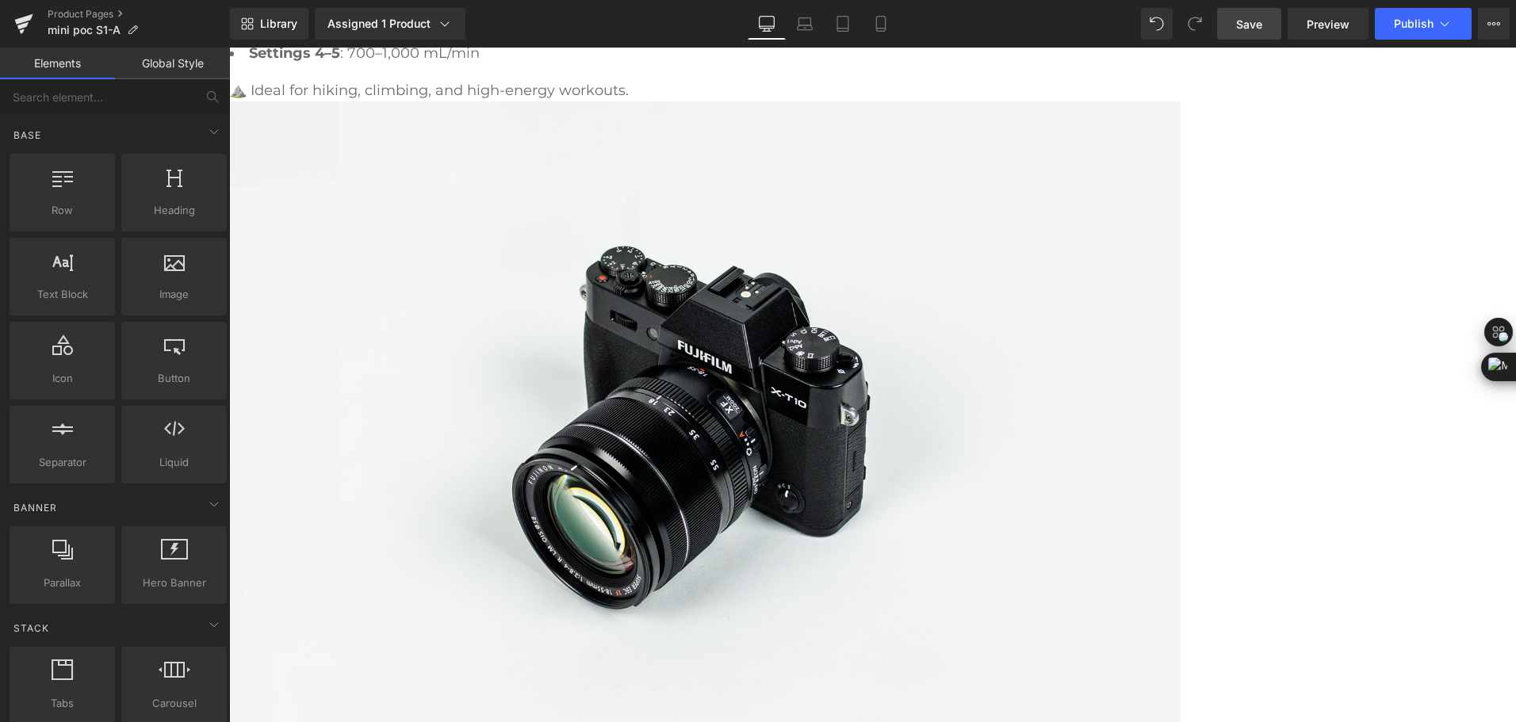
click at [1256, 23] on span "Save" at bounding box center [1249, 24] width 26 height 17
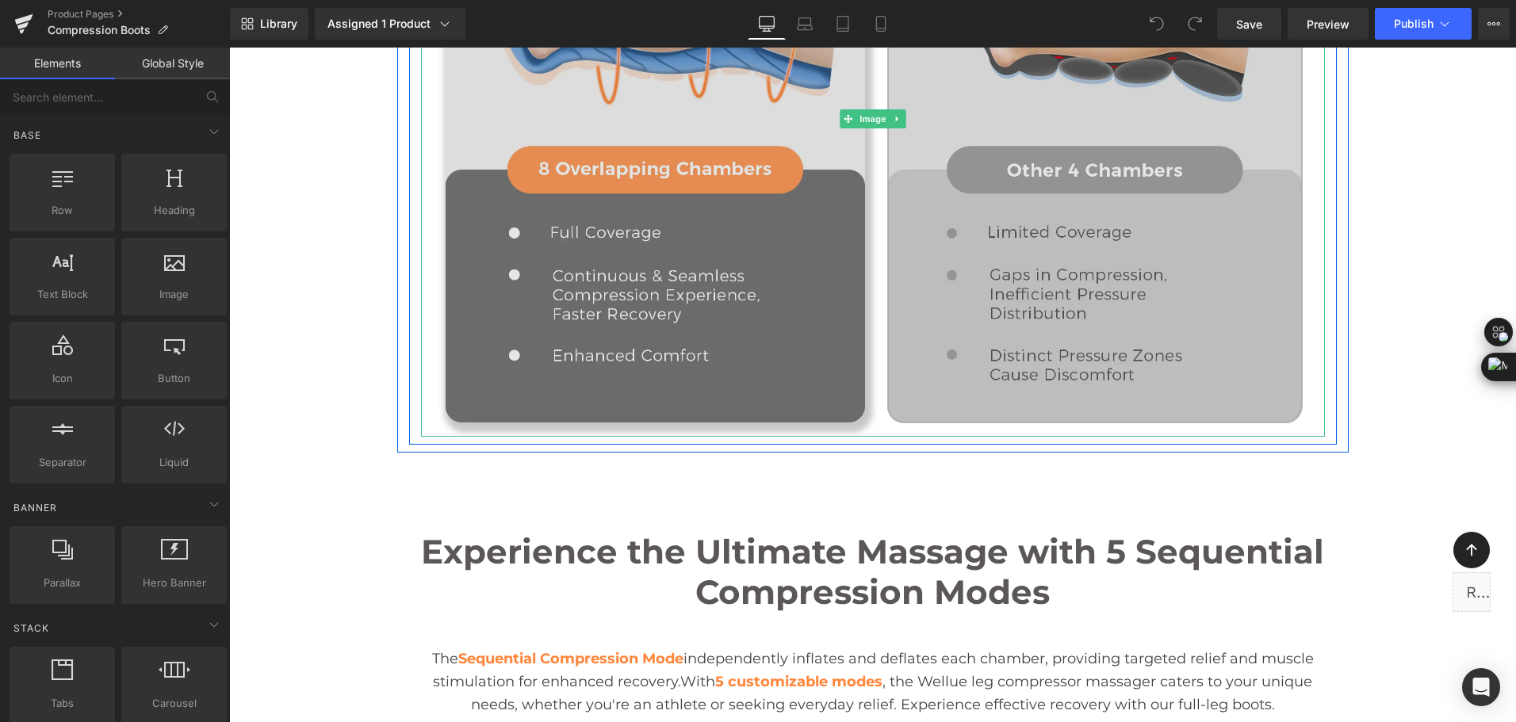
scroll to position [2458, 0]
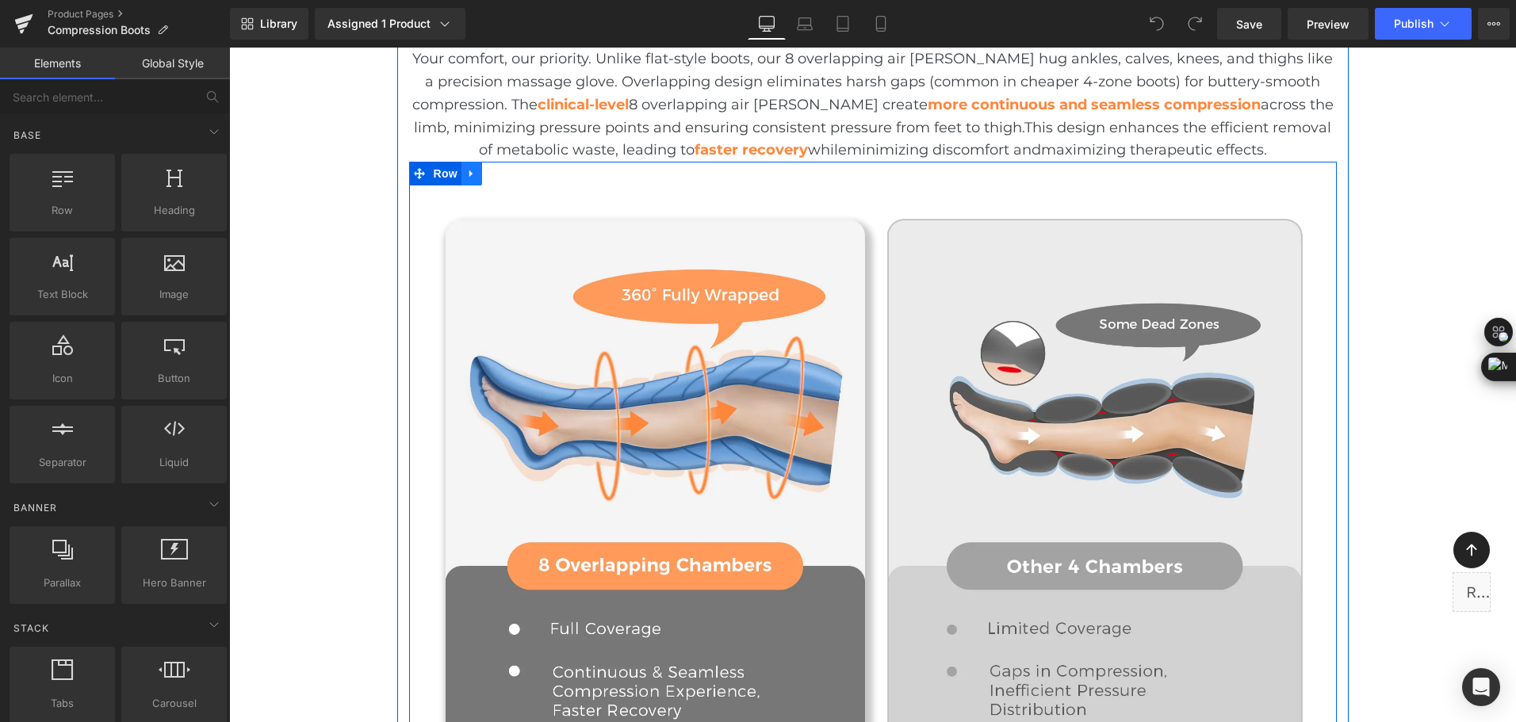
click at [473, 174] on link at bounding box center [472, 174] width 21 height 24
click at [488, 180] on link at bounding box center [492, 174] width 21 height 24
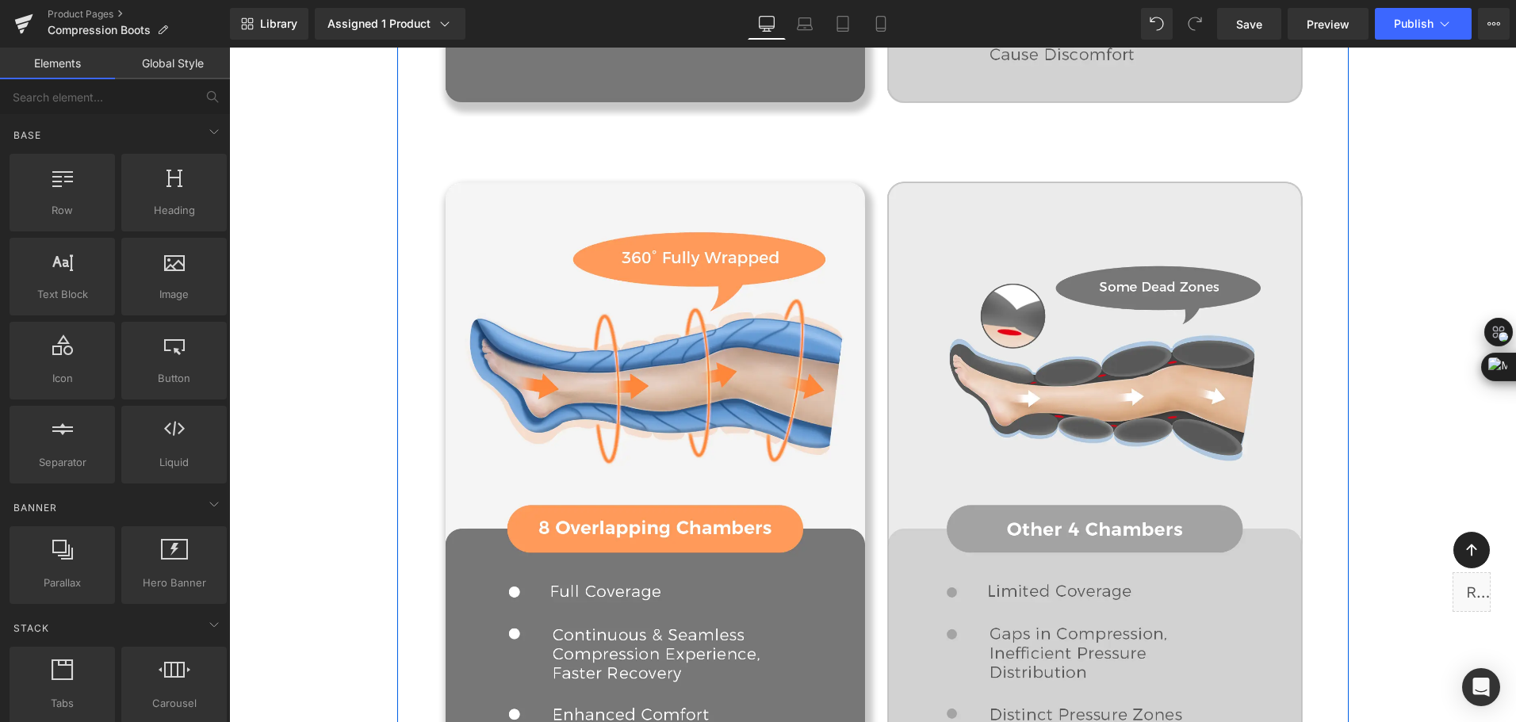
scroll to position [3189, 0]
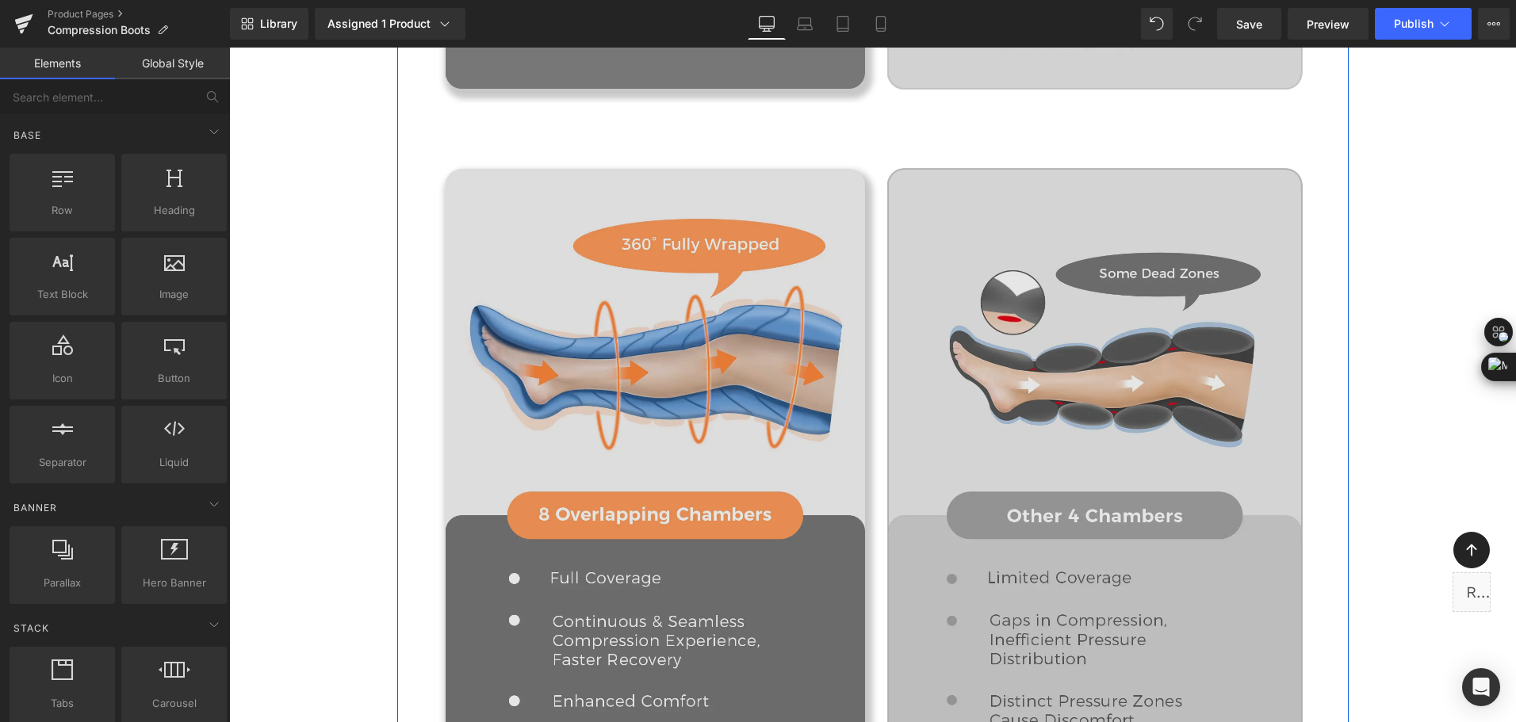
click at [664, 298] on img at bounding box center [873, 465] width 904 height 636
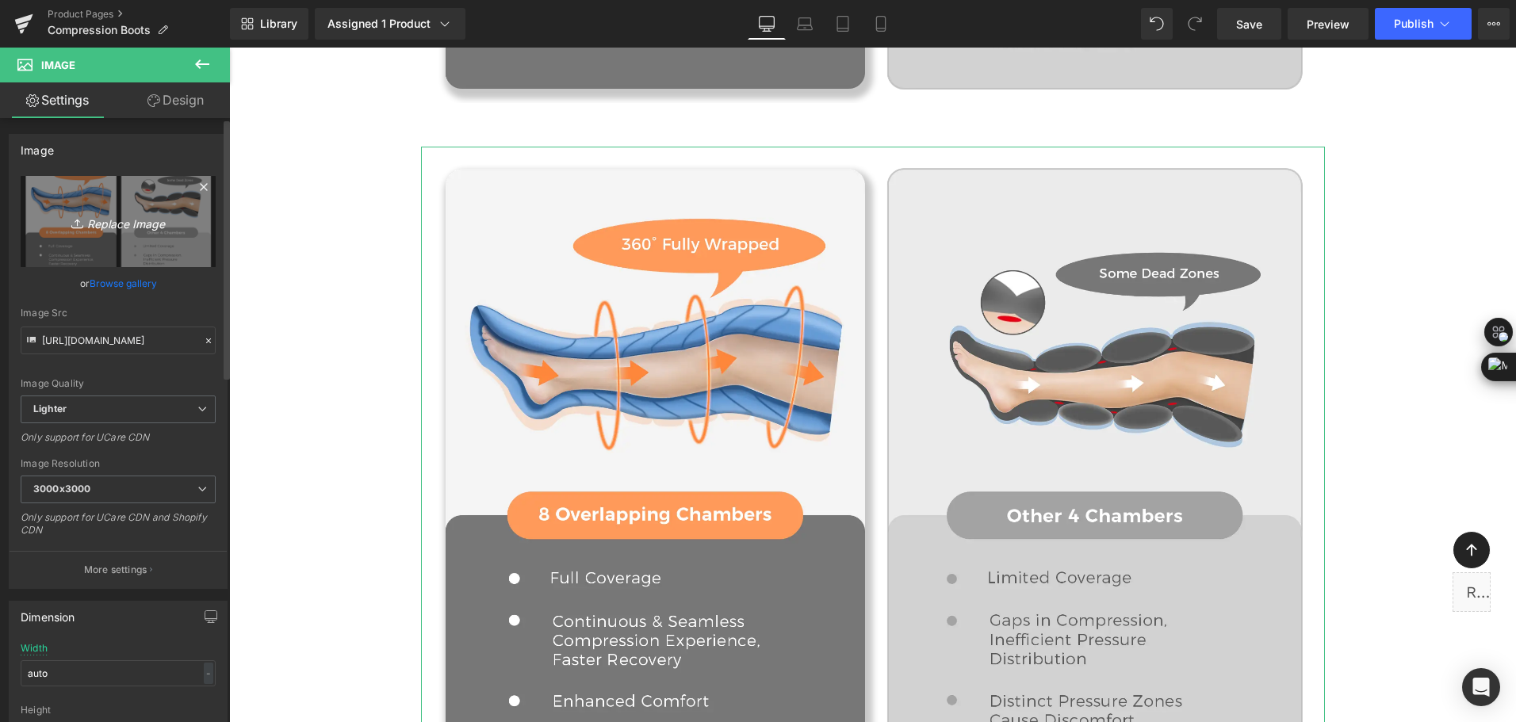
click at [146, 241] on link "Replace Image" at bounding box center [118, 221] width 195 height 91
click at [71, 221] on icon at bounding box center [79, 224] width 16 height 16
type input "C:\fakepath\8-zone compression boots vs 4-zone compression boots.gif"
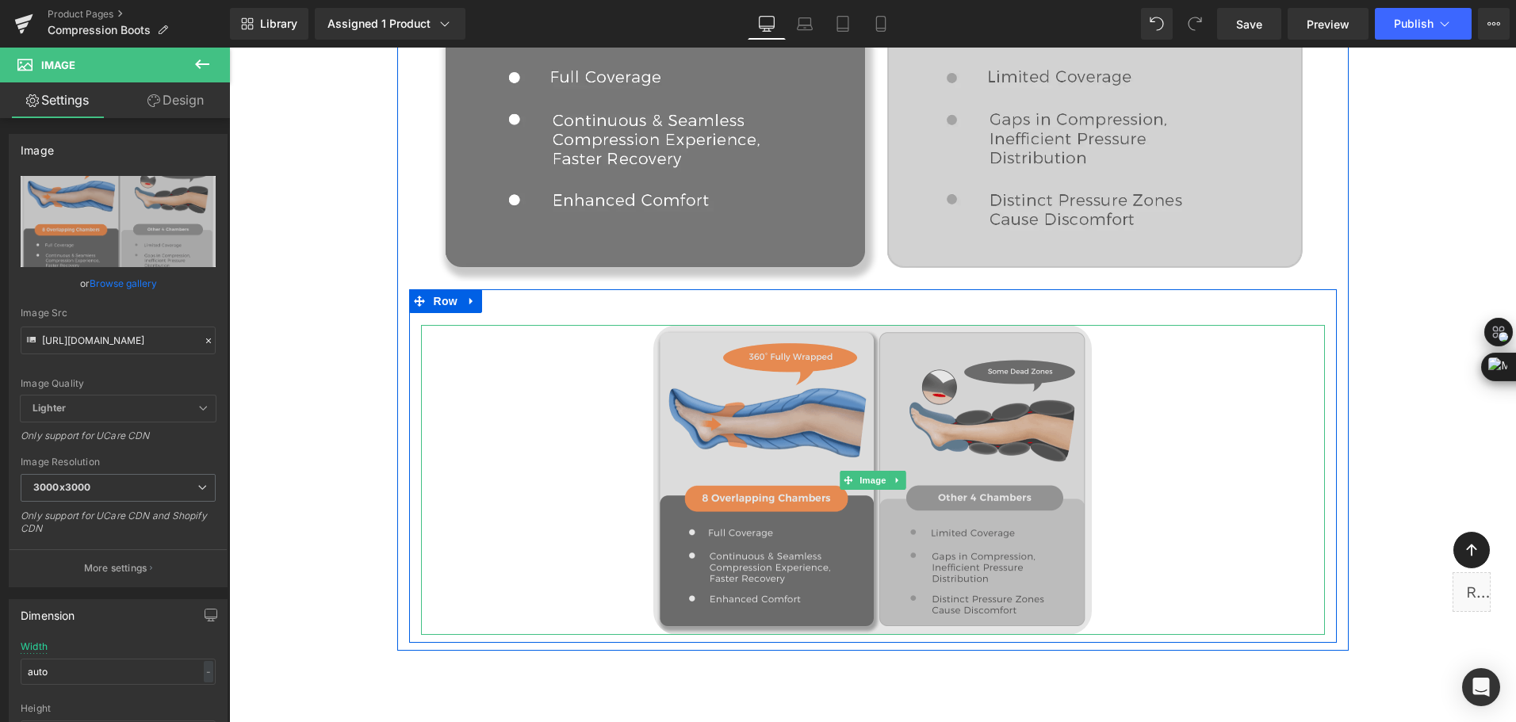
scroll to position [3030, 0]
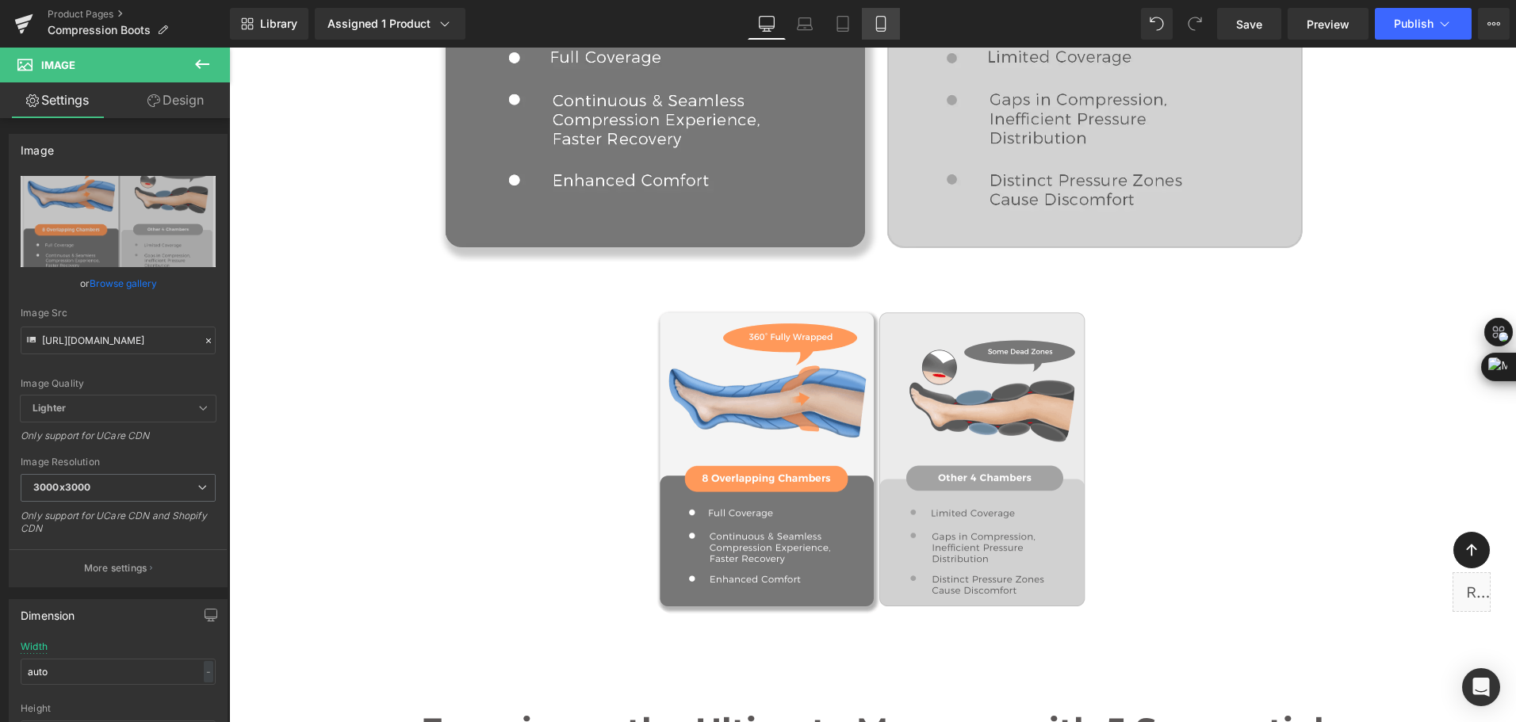
click at [879, 33] on link "Mobile" at bounding box center [881, 24] width 38 height 32
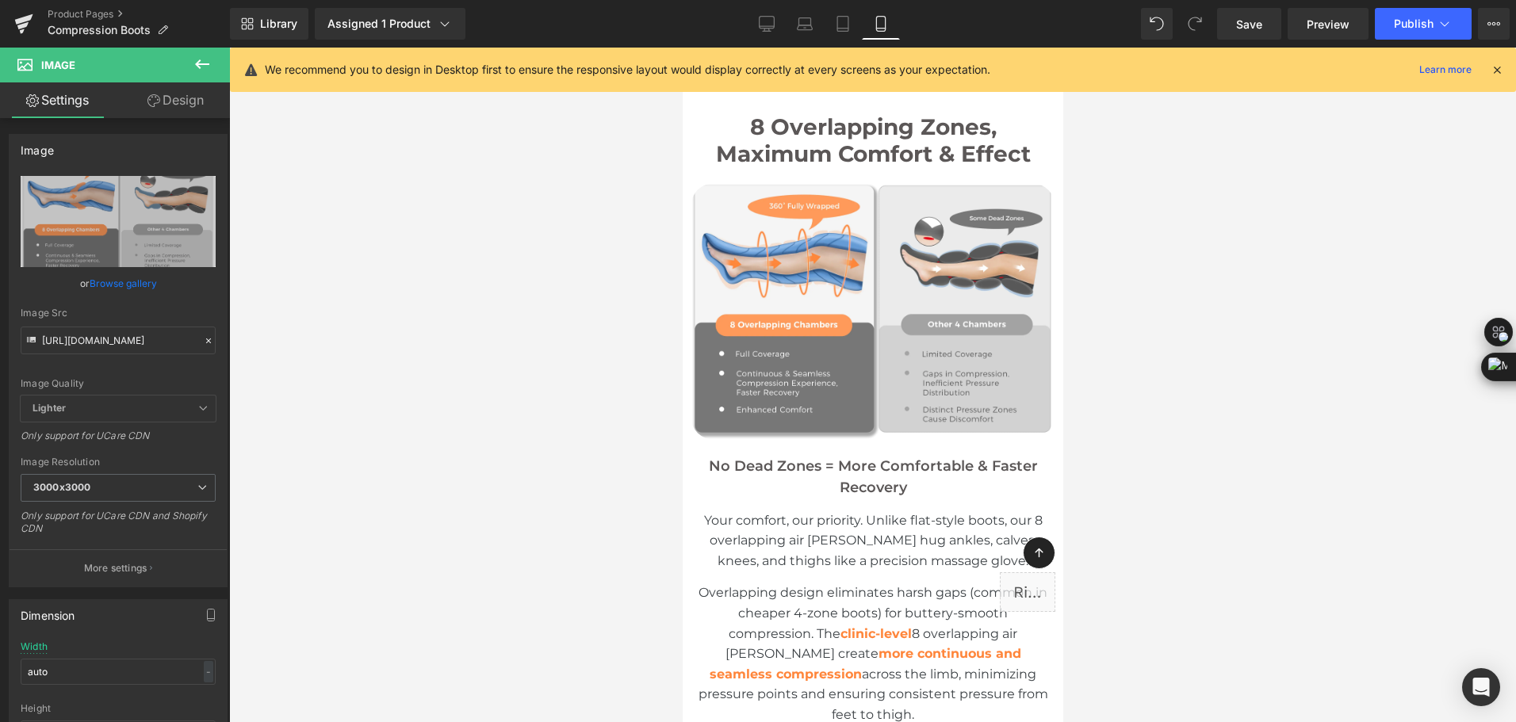
scroll to position [2379, 0]
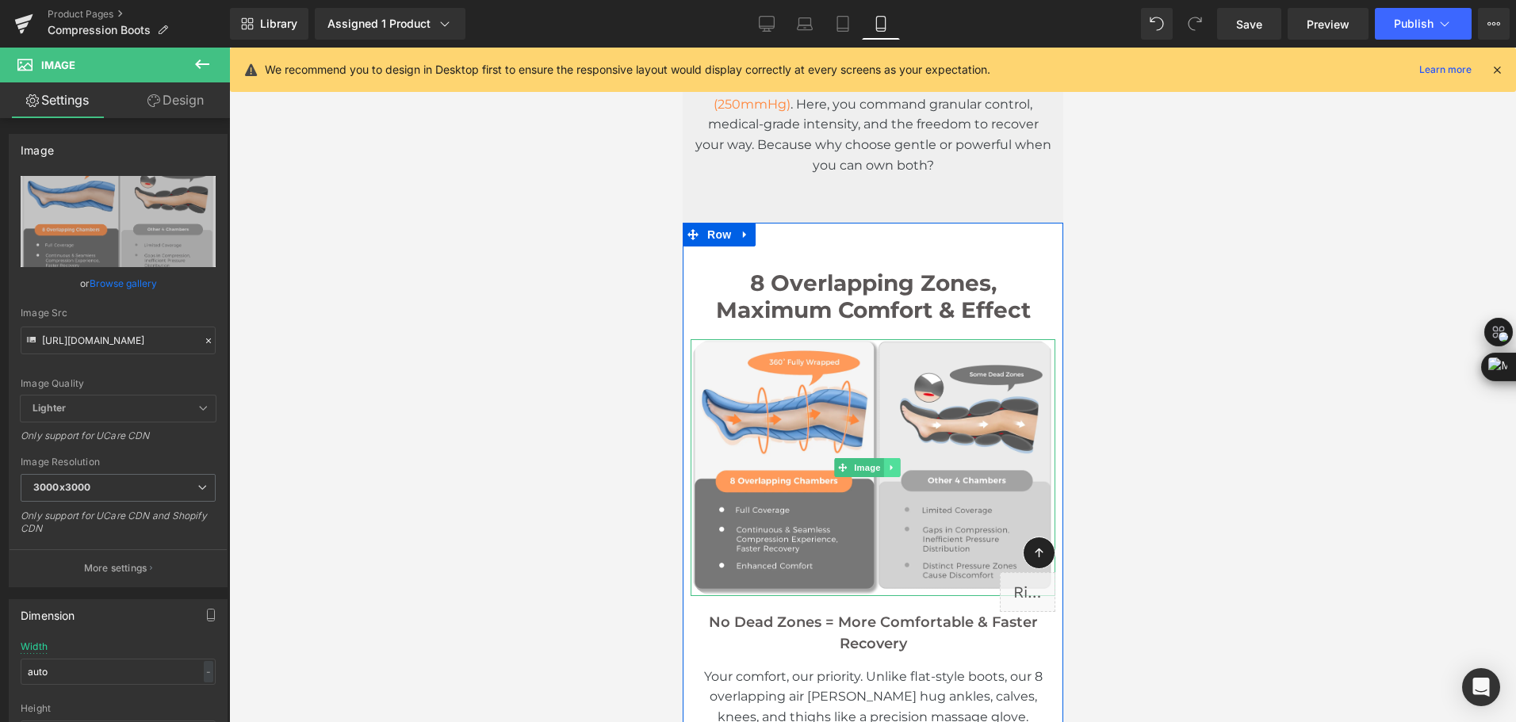
click at [893, 463] on icon at bounding box center [891, 468] width 9 height 10
click at [879, 463] on icon at bounding box center [883, 468] width 9 height 10
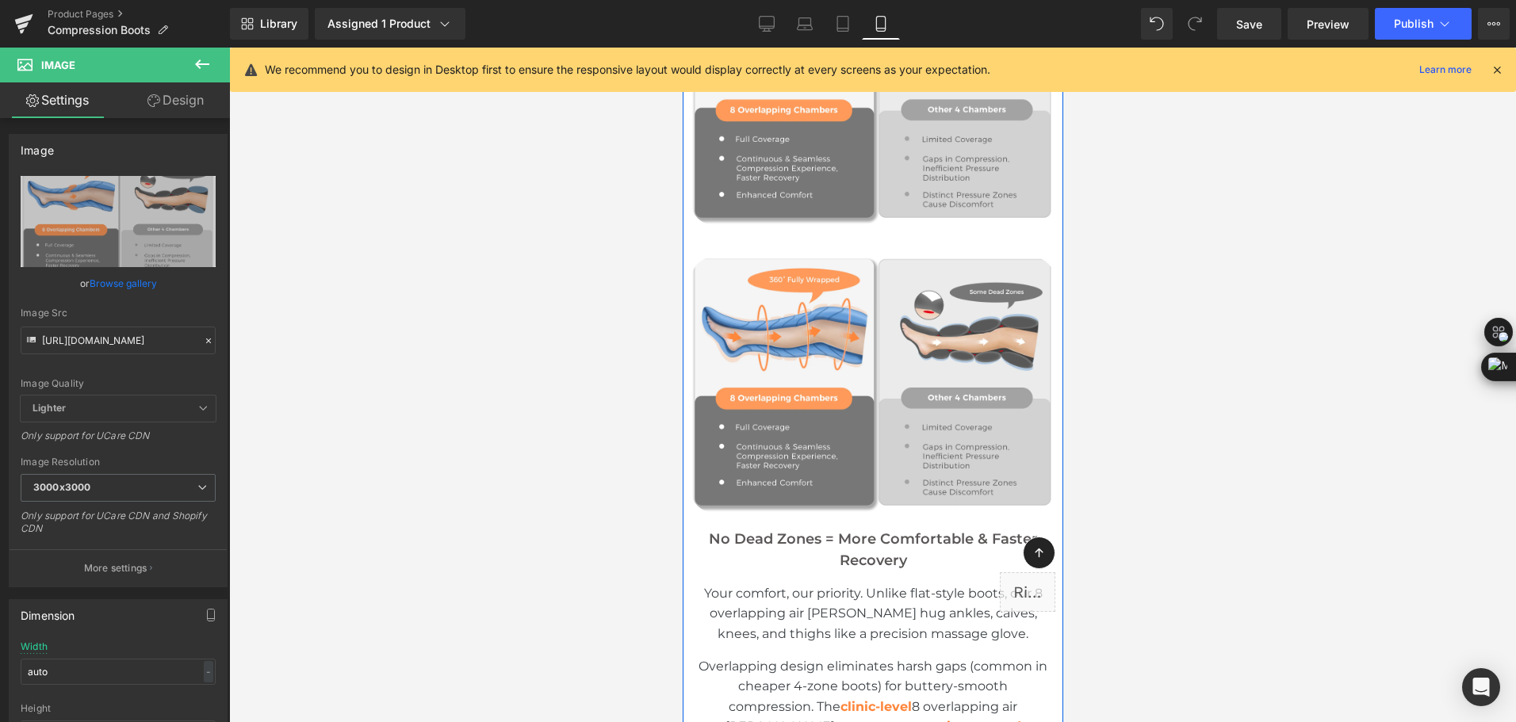
scroll to position [2636, 0]
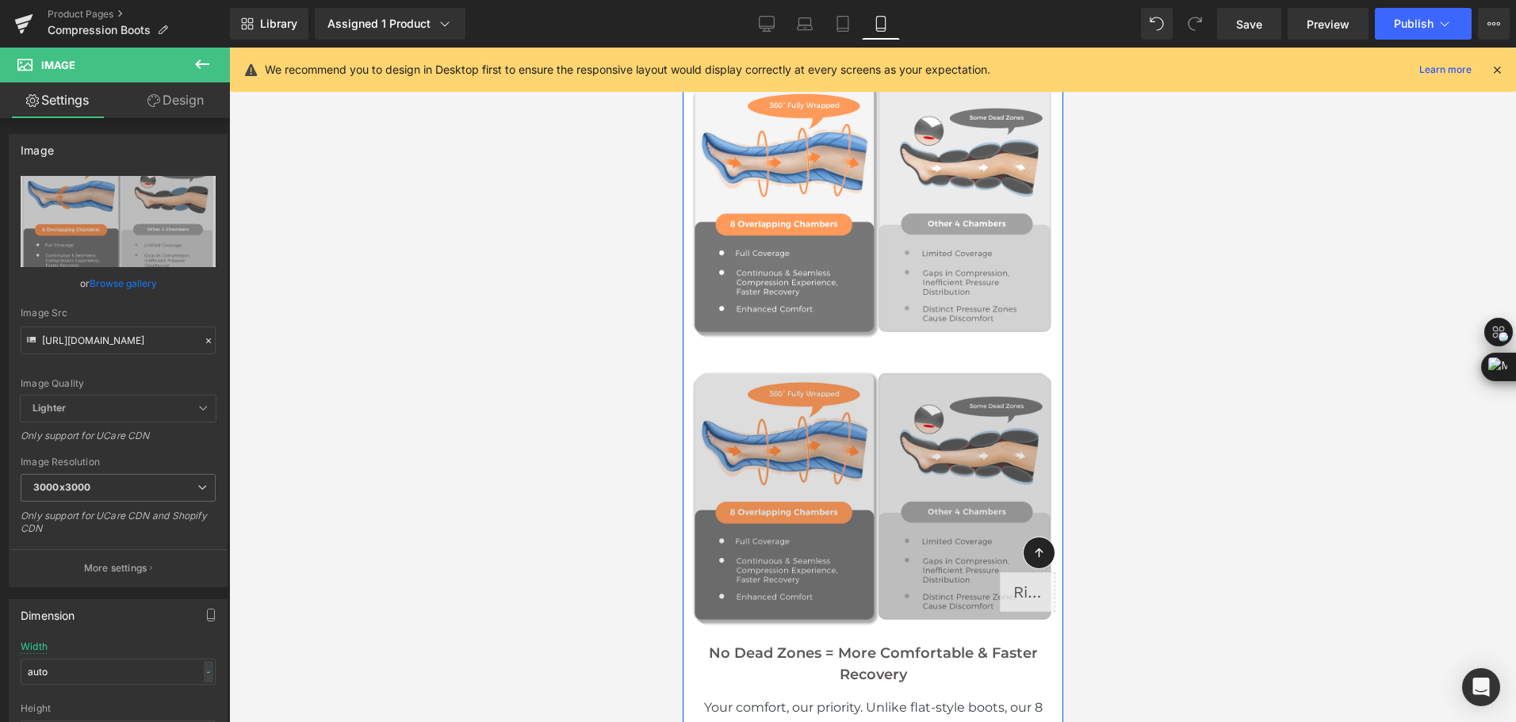
click at [764, 459] on img at bounding box center [872, 499] width 365 height 256
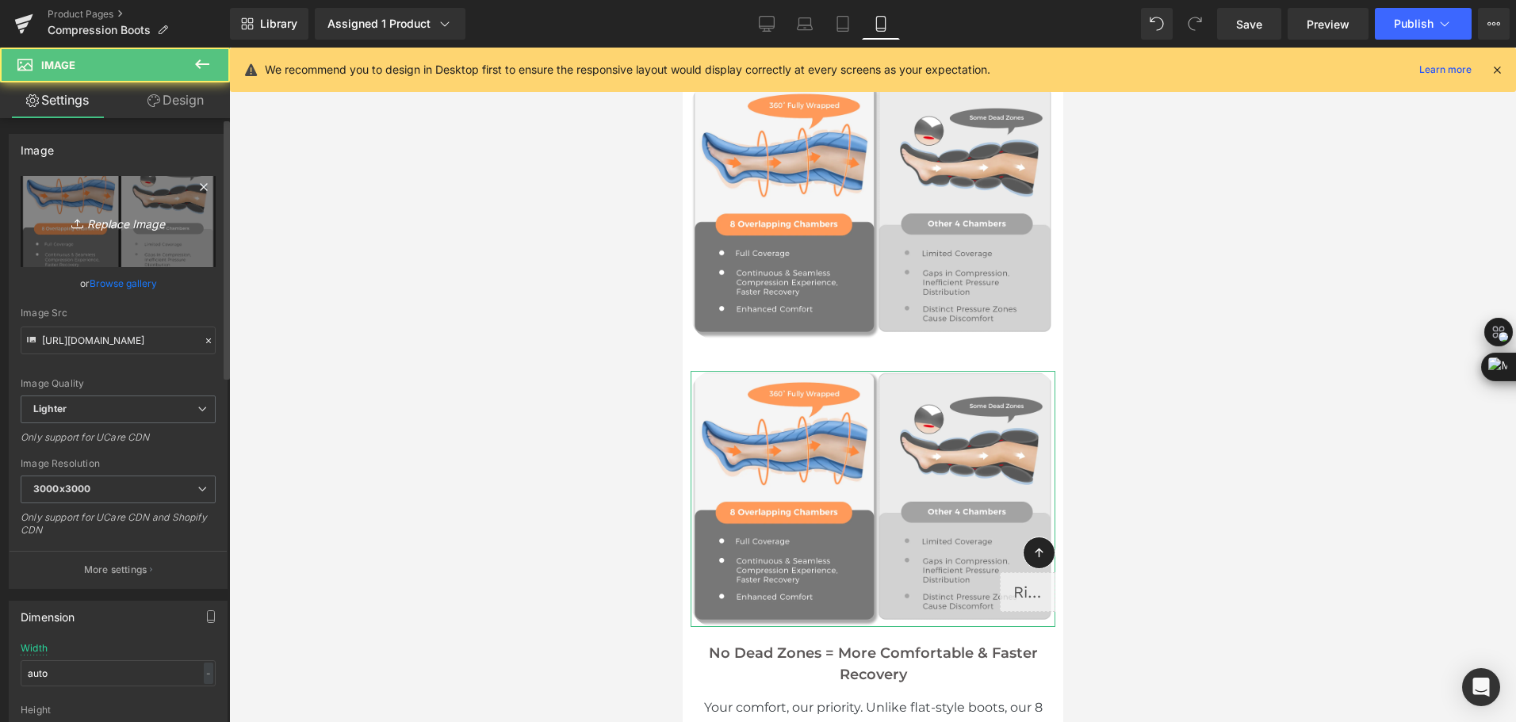
click at [73, 228] on icon at bounding box center [79, 224] width 16 height 16
type input "C:\fakepath\8-zone compression boots vs 4-zone compression boots.gif"
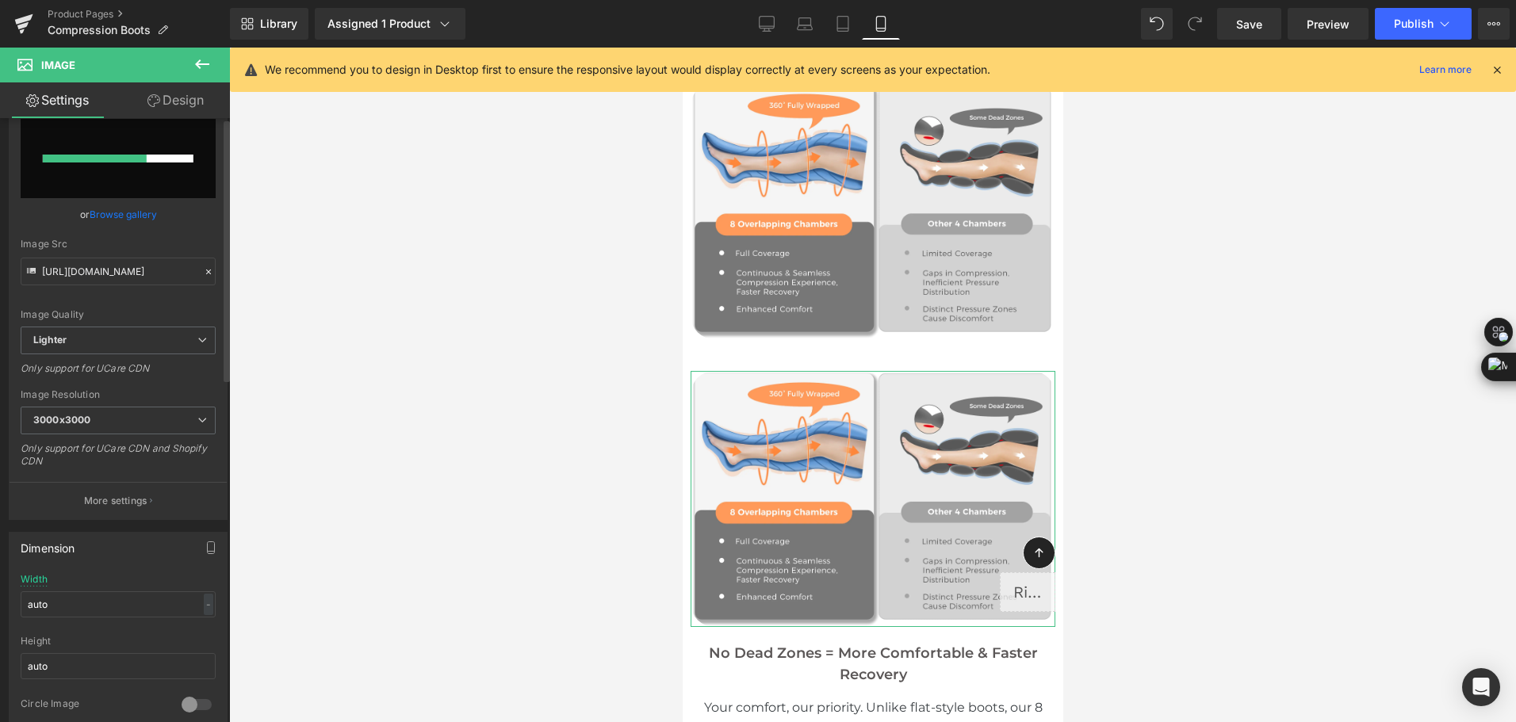
scroll to position [0, 0]
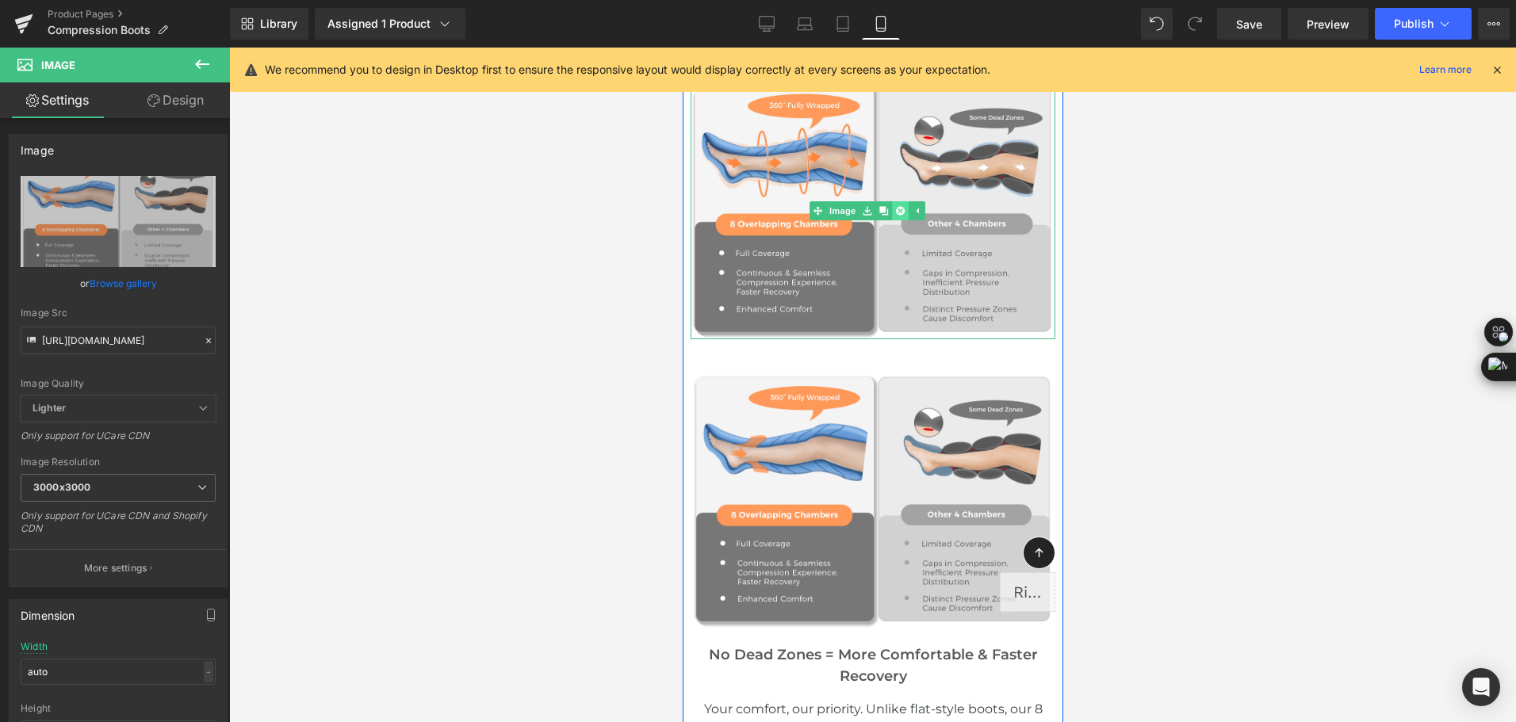
click at [895, 206] on icon at bounding box center [898, 210] width 9 height 9
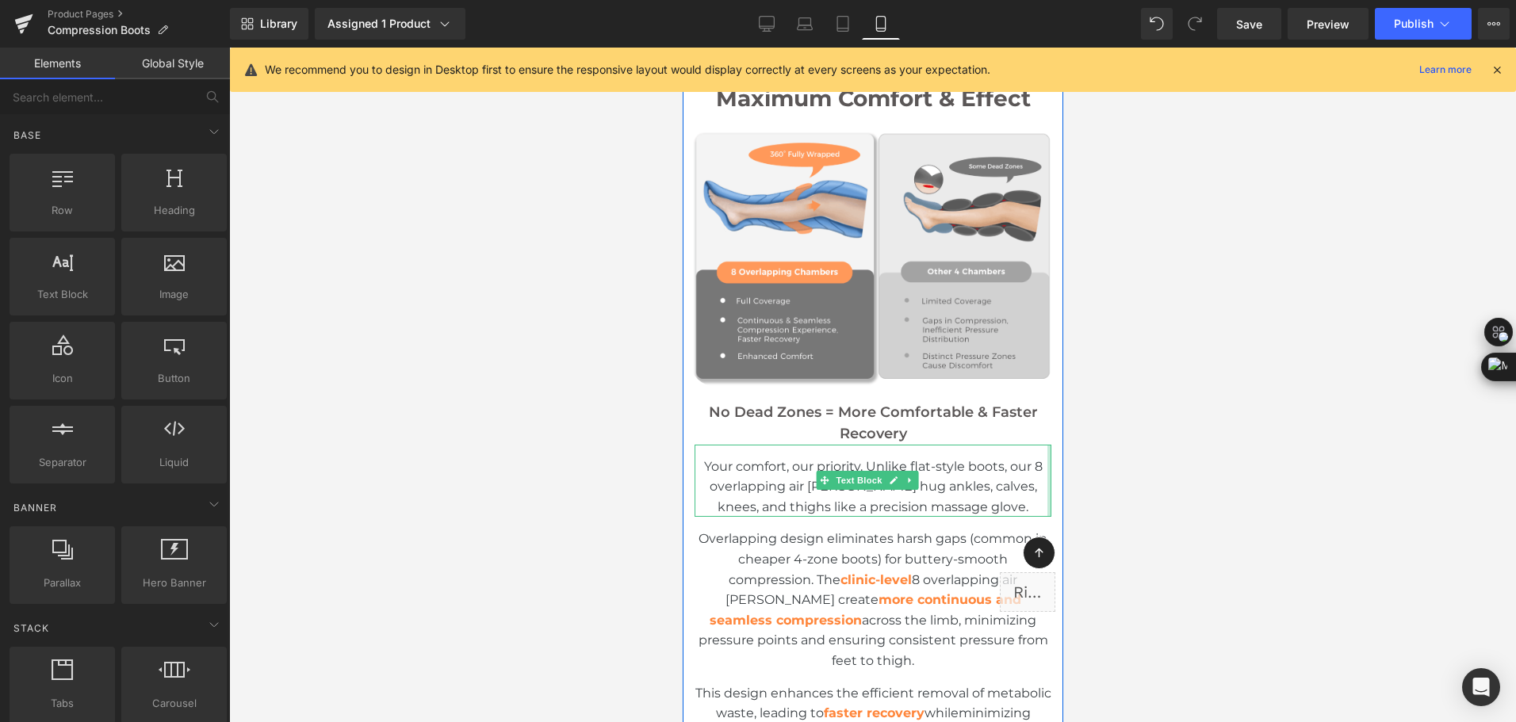
scroll to position [2557, 0]
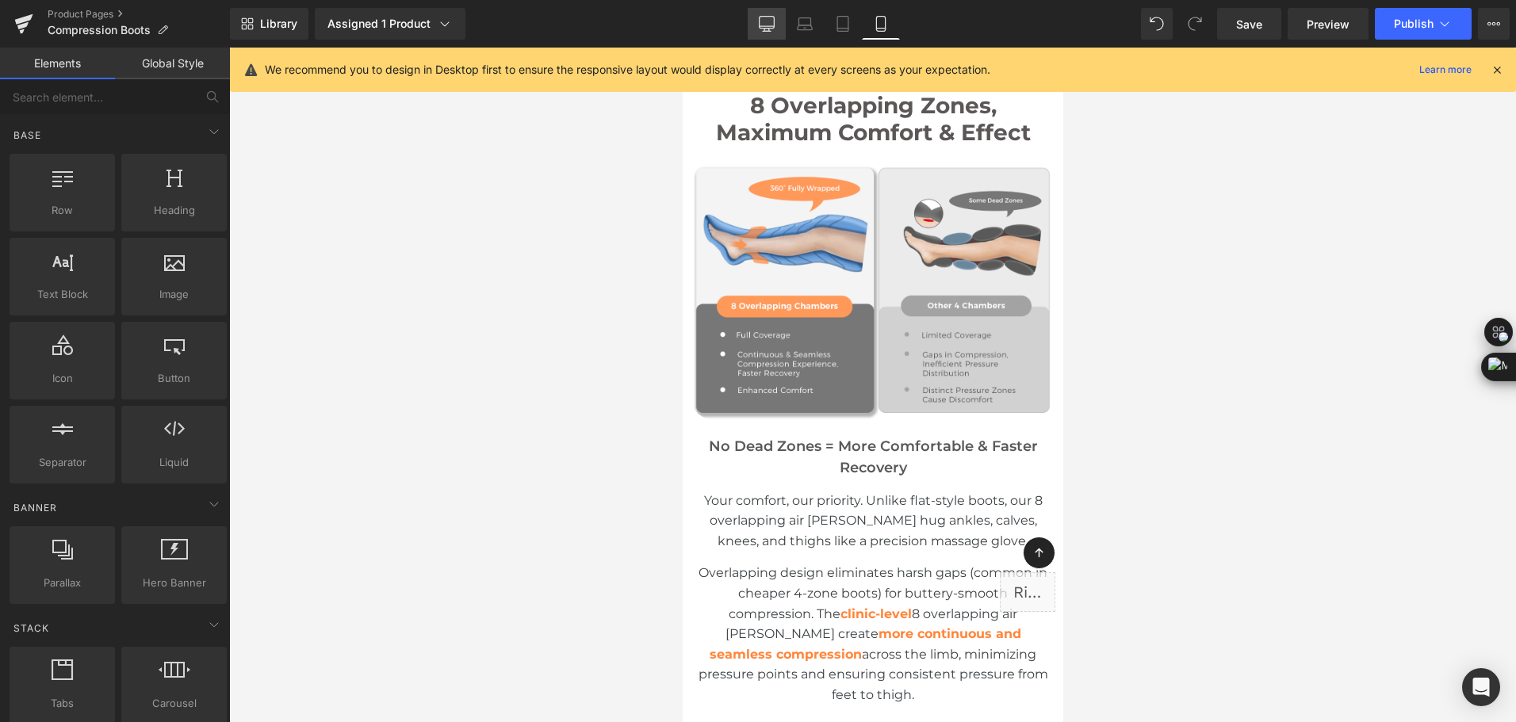
click at [777, 30] on link "Desktop" at bounding box center [767, 24] width 38 height 32
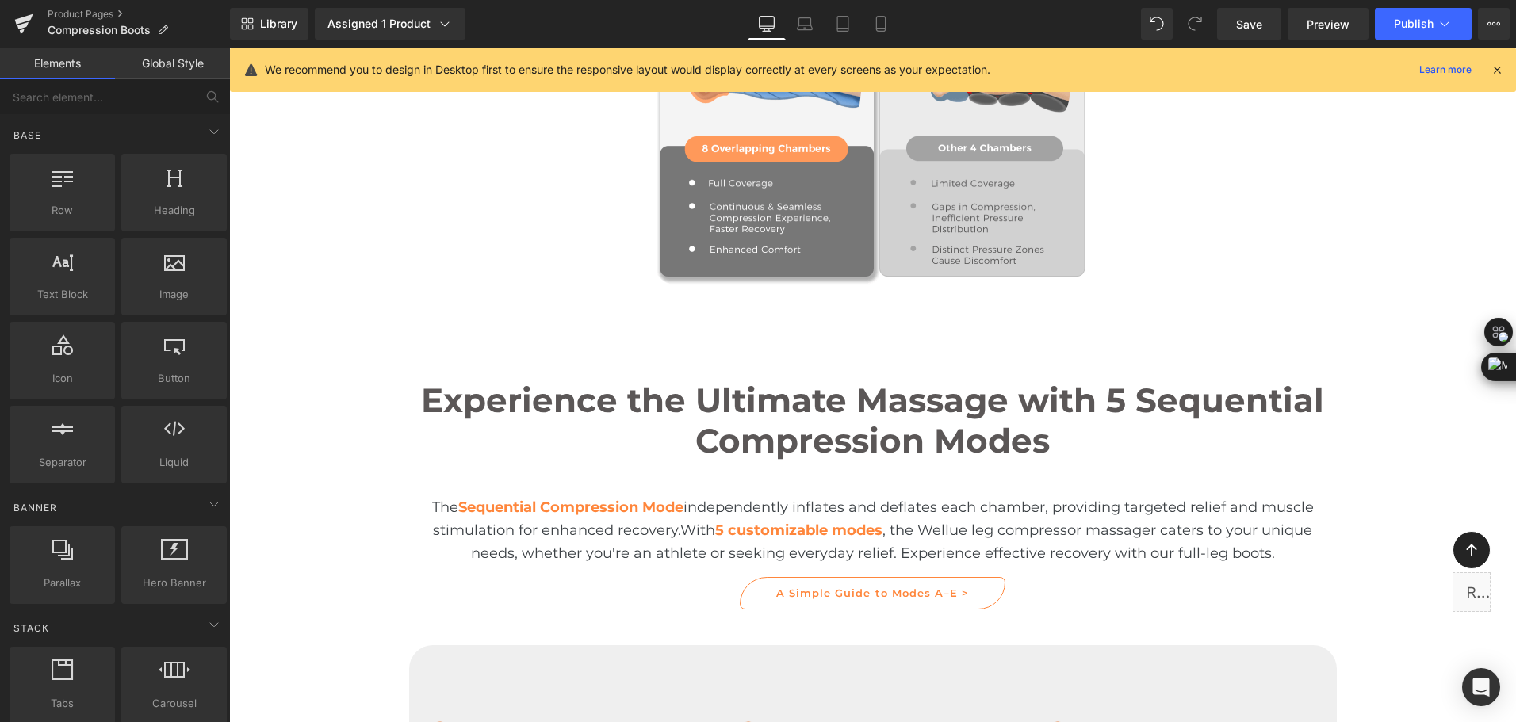
scroll to position [3059, 0]
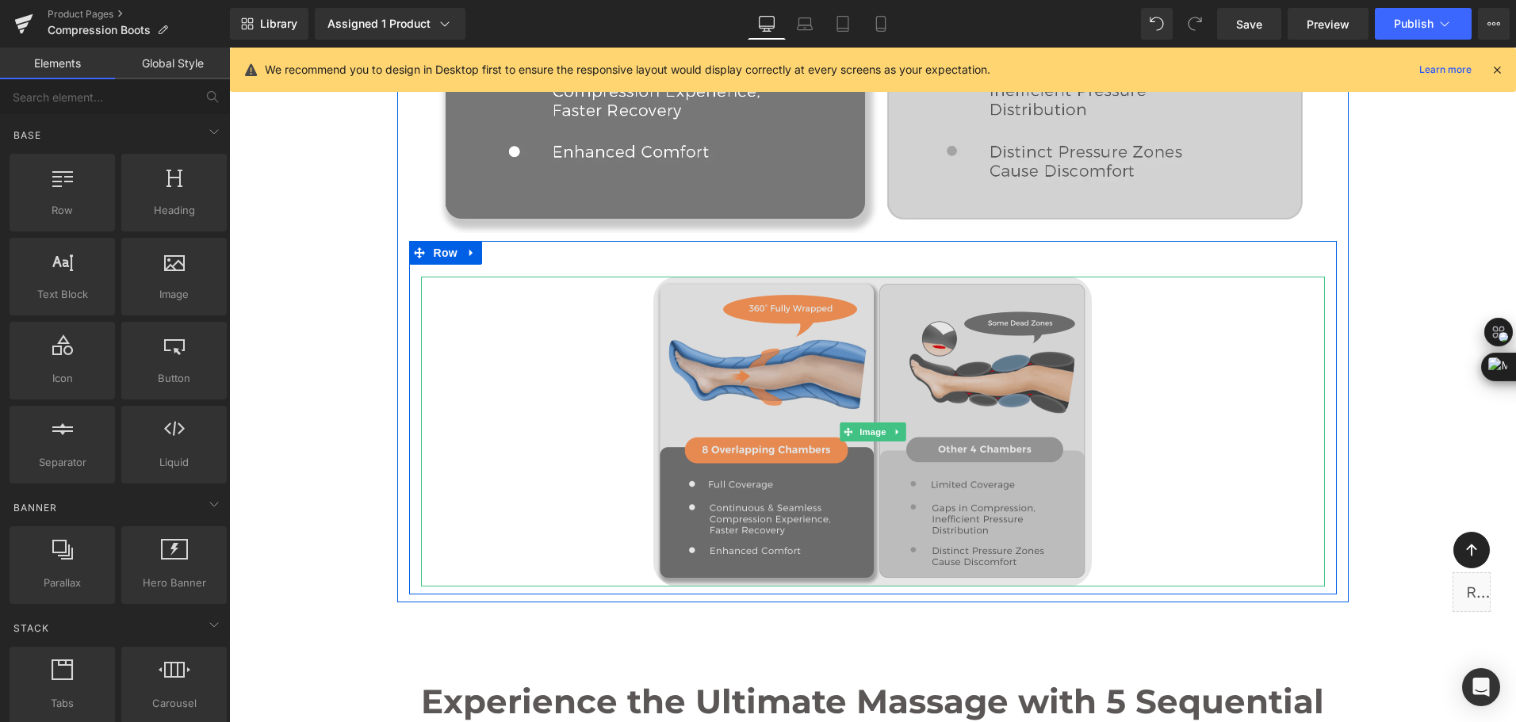
click at [761, 384] on img at bounding box center [872, 432] width 439 height 310
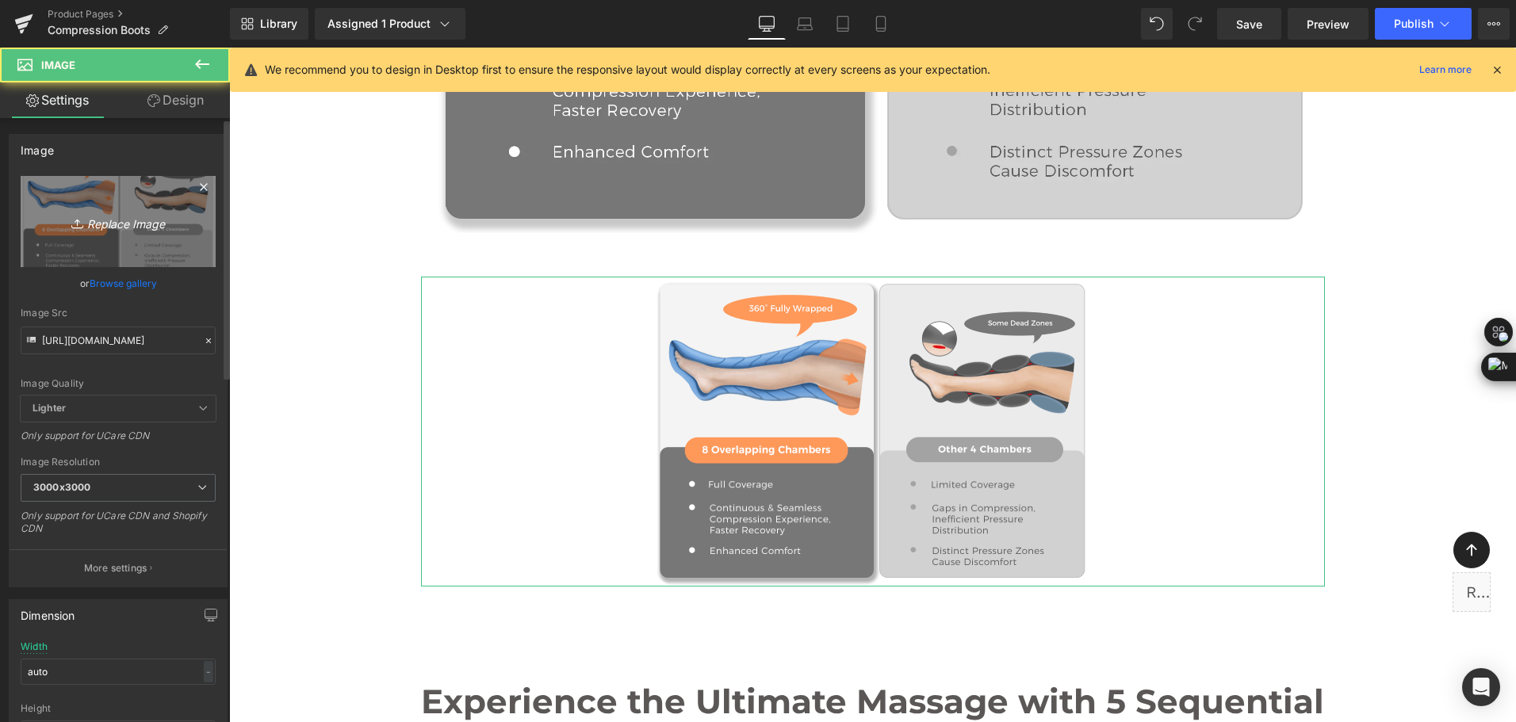
click at [90, 244] on link "Replace Image" at bounding box center [118, 221] width 195 height 91
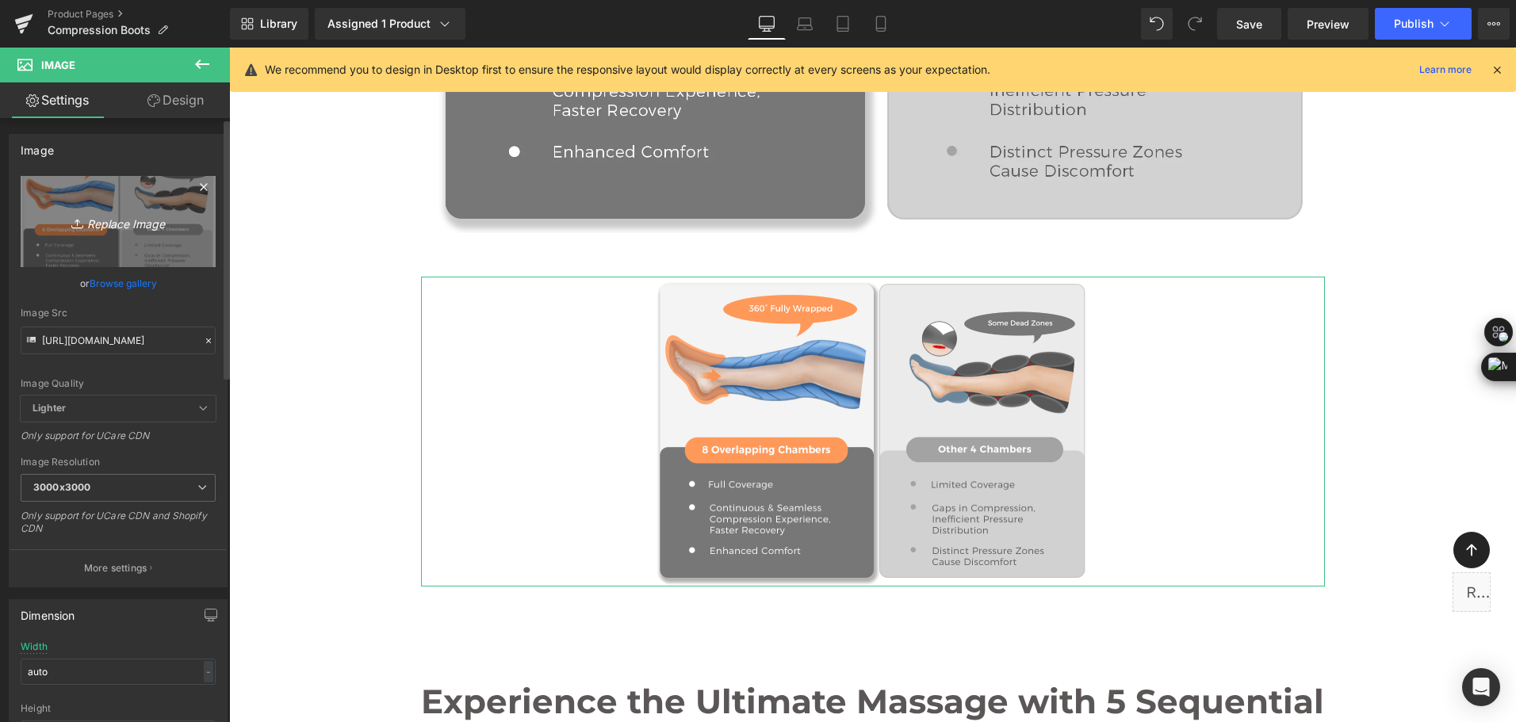
type input "C:\fakepath\8-zone compression boots vs 4-zone compression boots-.gif"
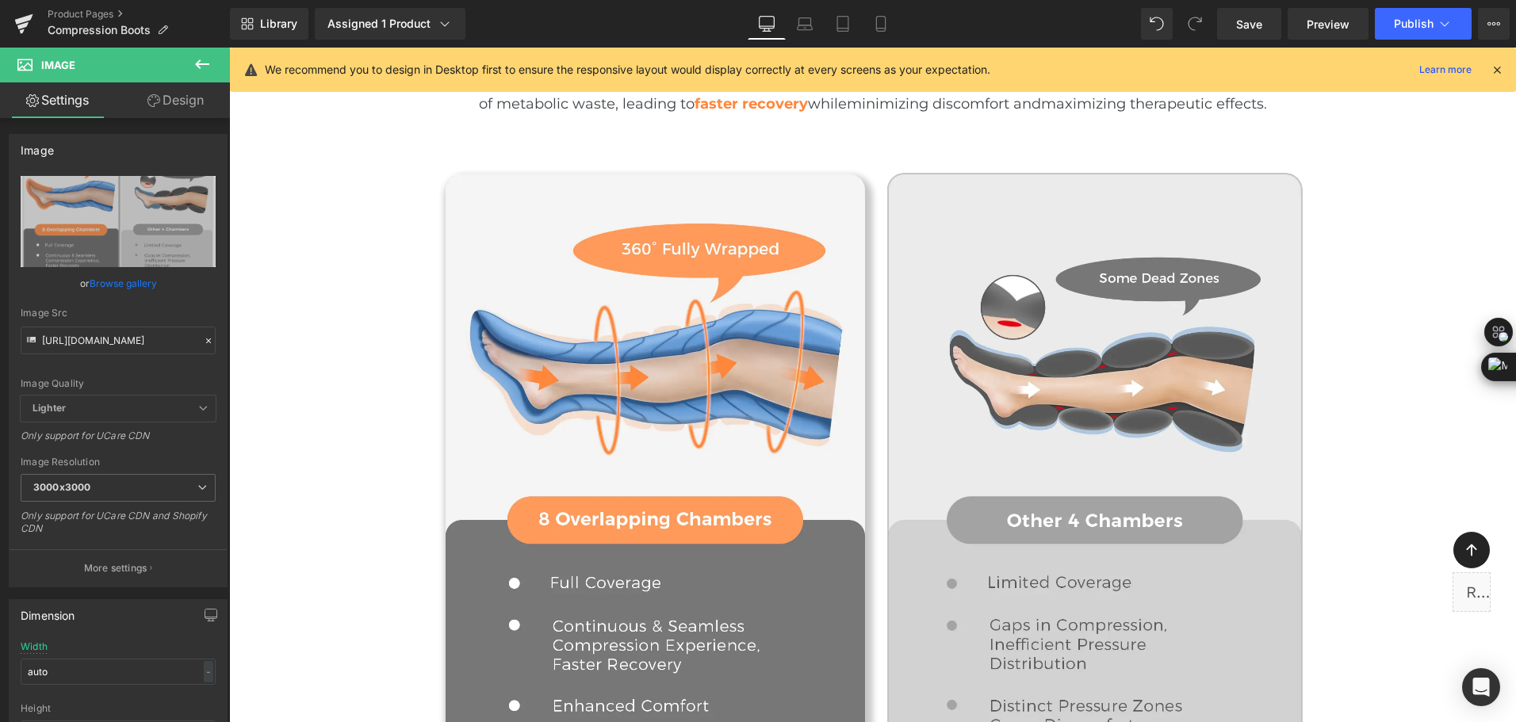
scroll to position [2503, 0]
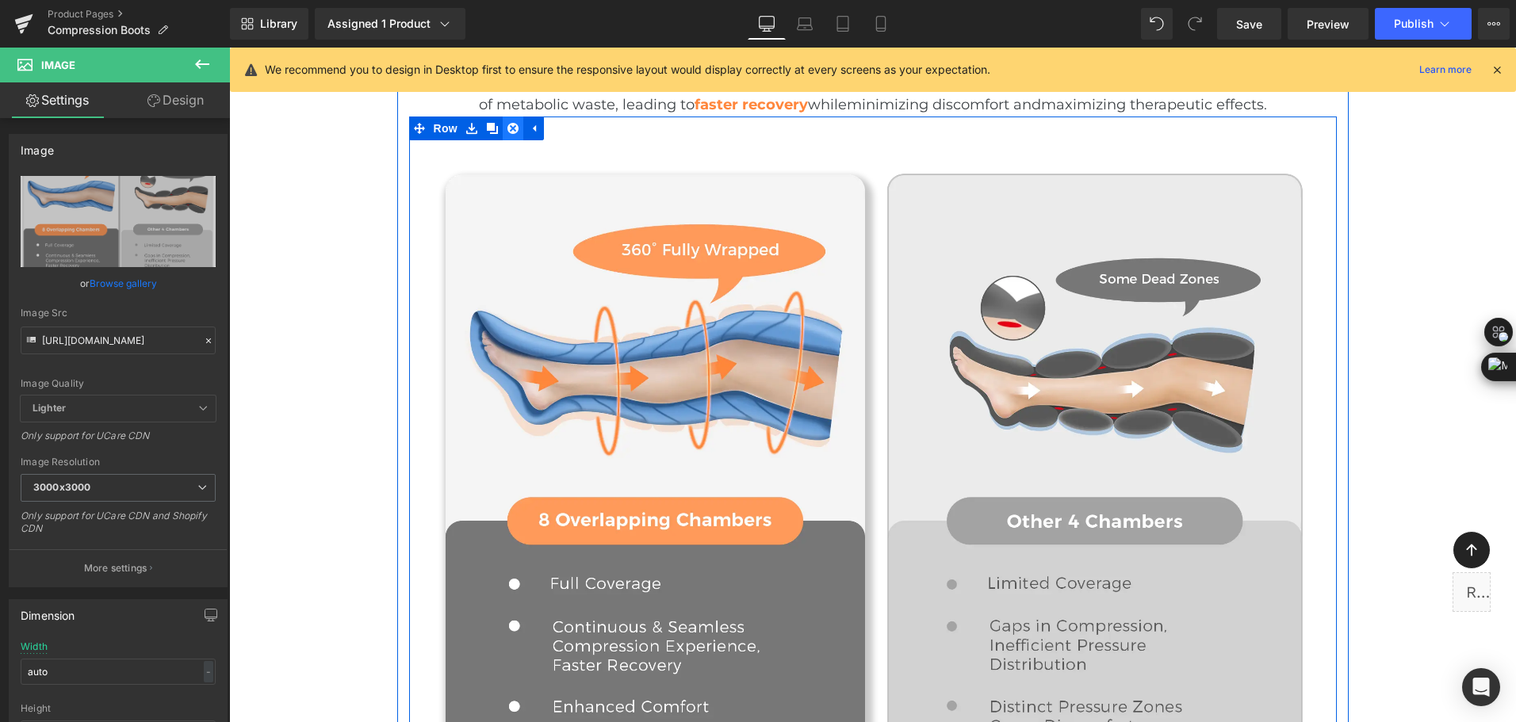
click at [513, 132] on link at bounding box center [513, 129] width 21 height 24
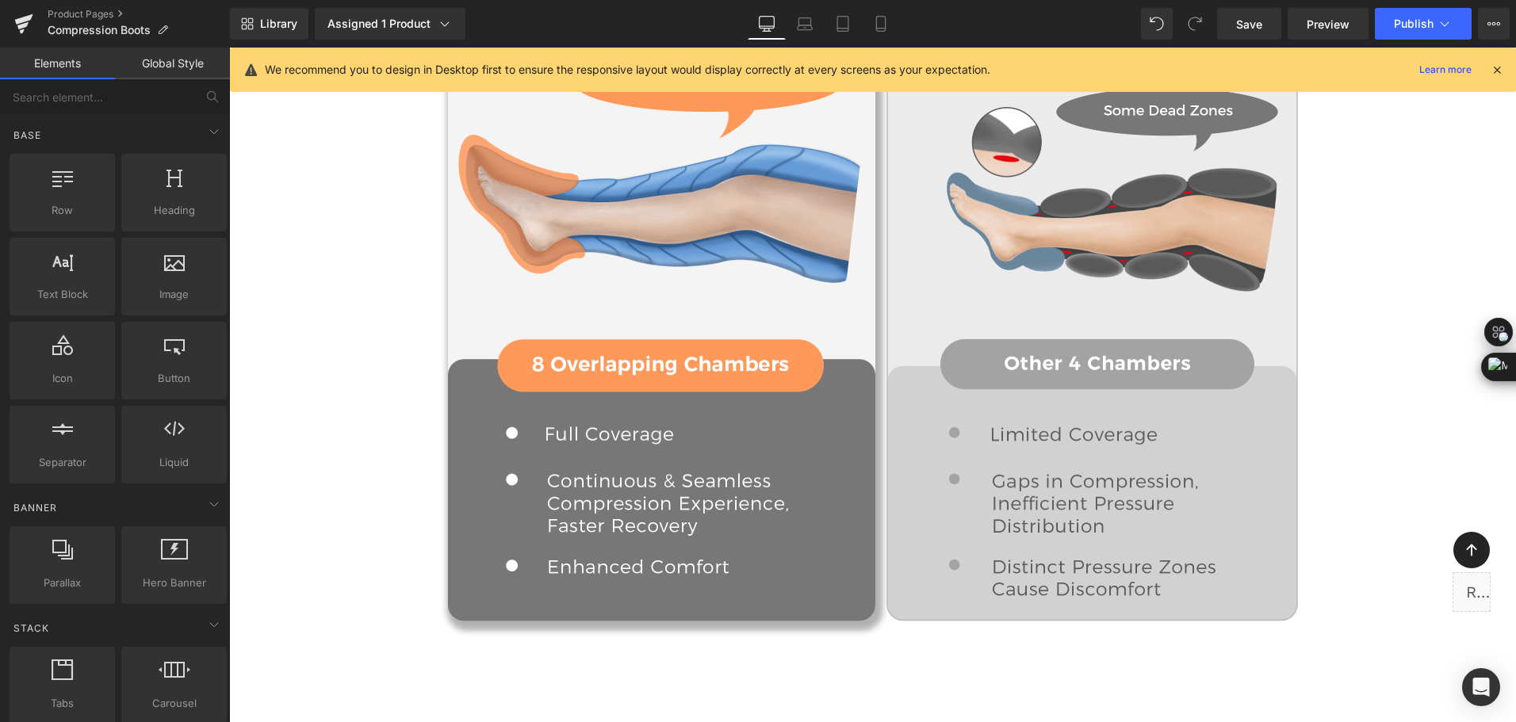
scroll to position [2424, 0]
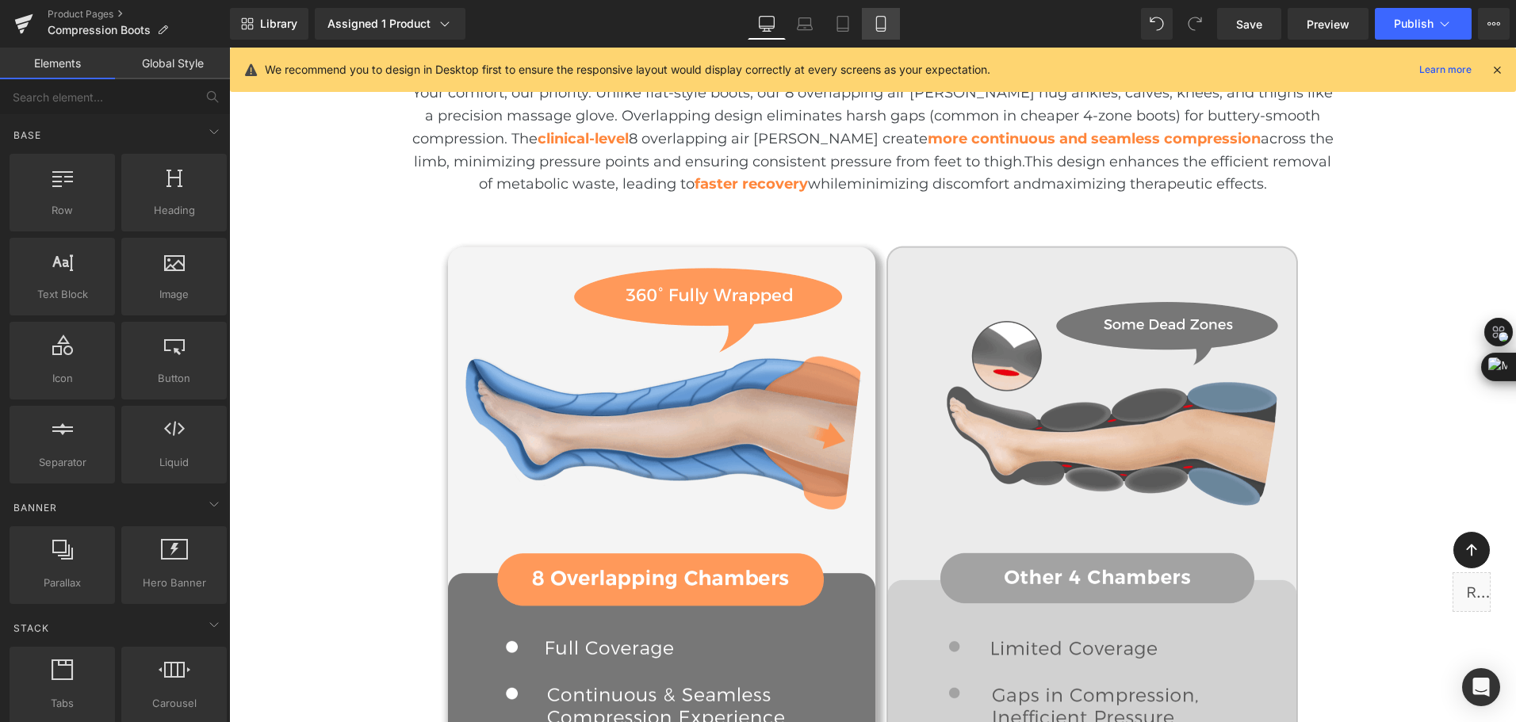
drag, startPoint x: 842, startPoint y: 17, endPoint x: 872, endPoint y: 25, distance: 31.2
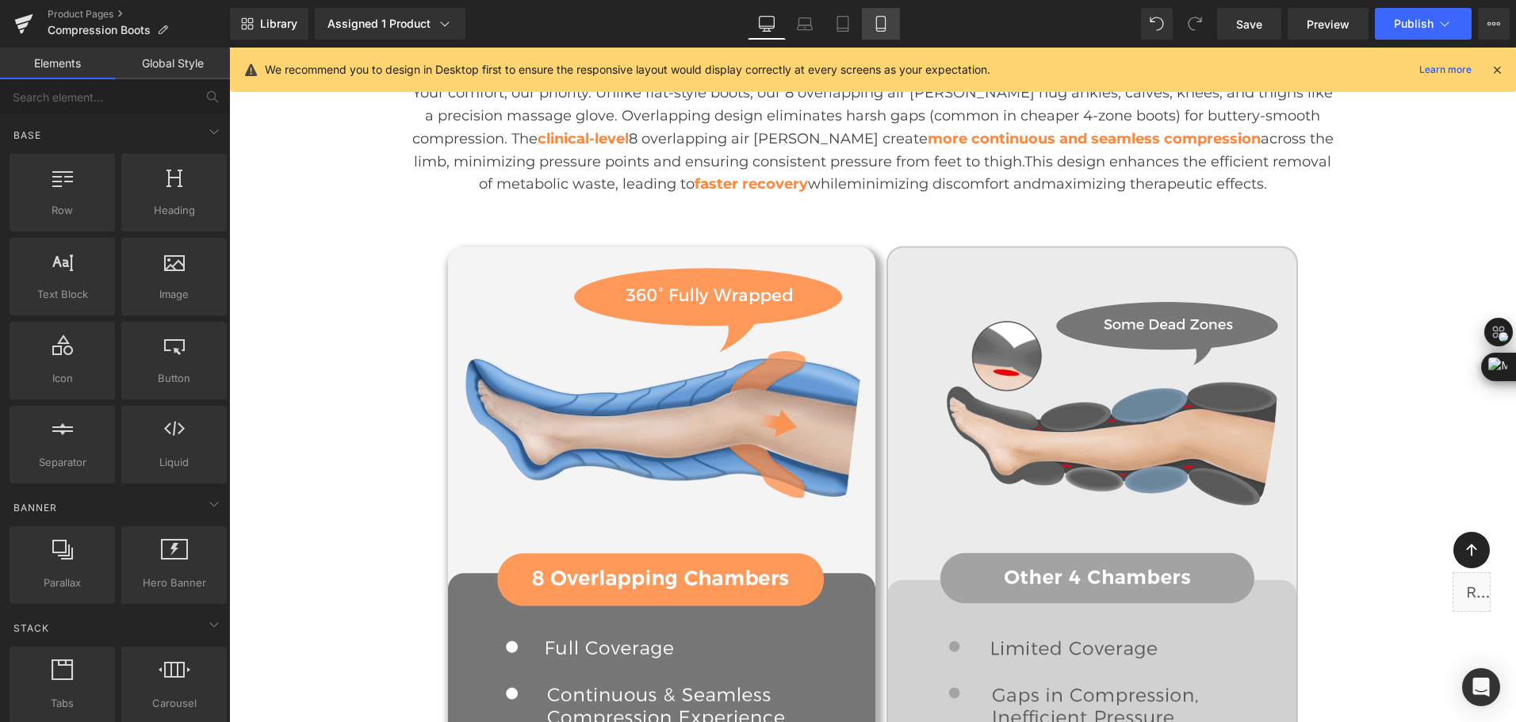
click at [861, 23] on link "Tablet" at bounding box center [843, 24] width 38 height 32
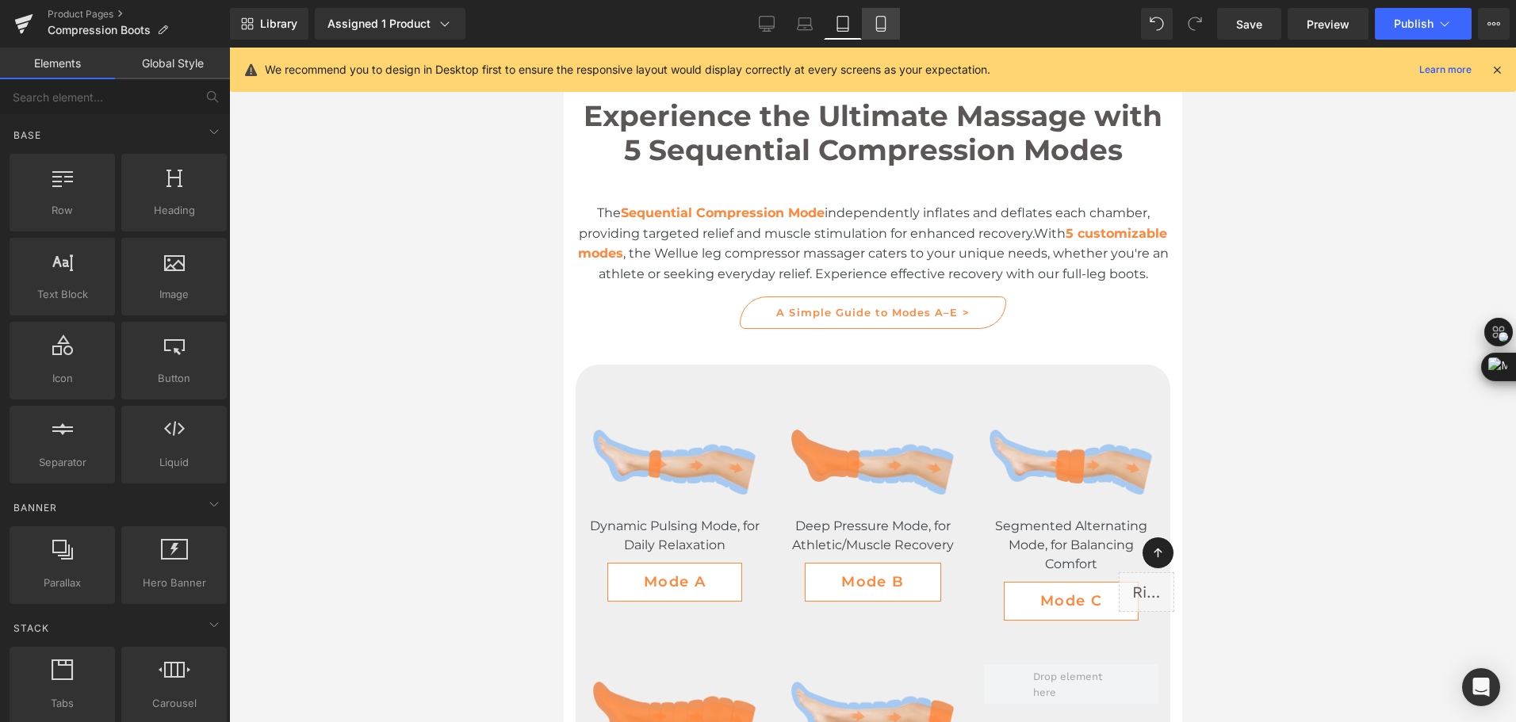
click at [882, 25] on icon at bounding box center [881, 24] width 16 height 16
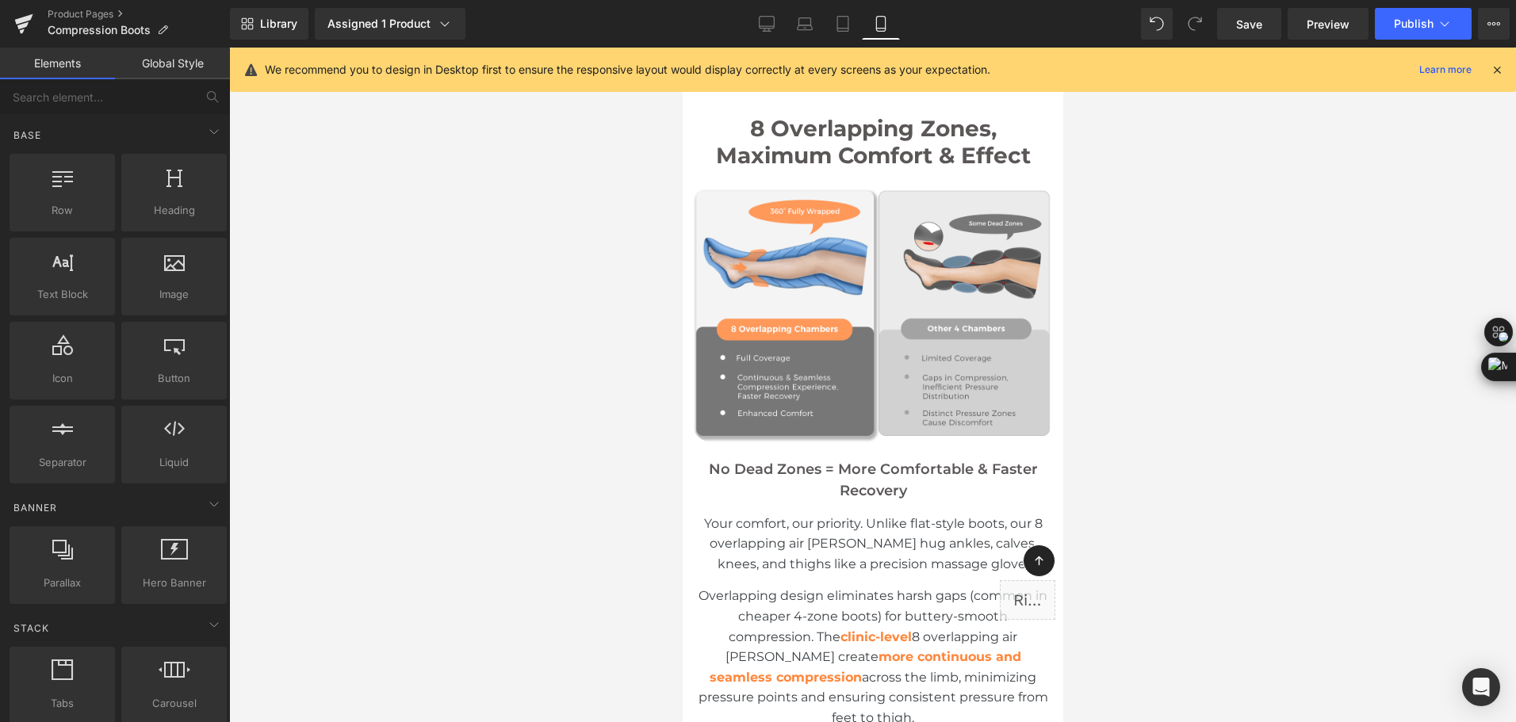
scroll to position [4240, 0]
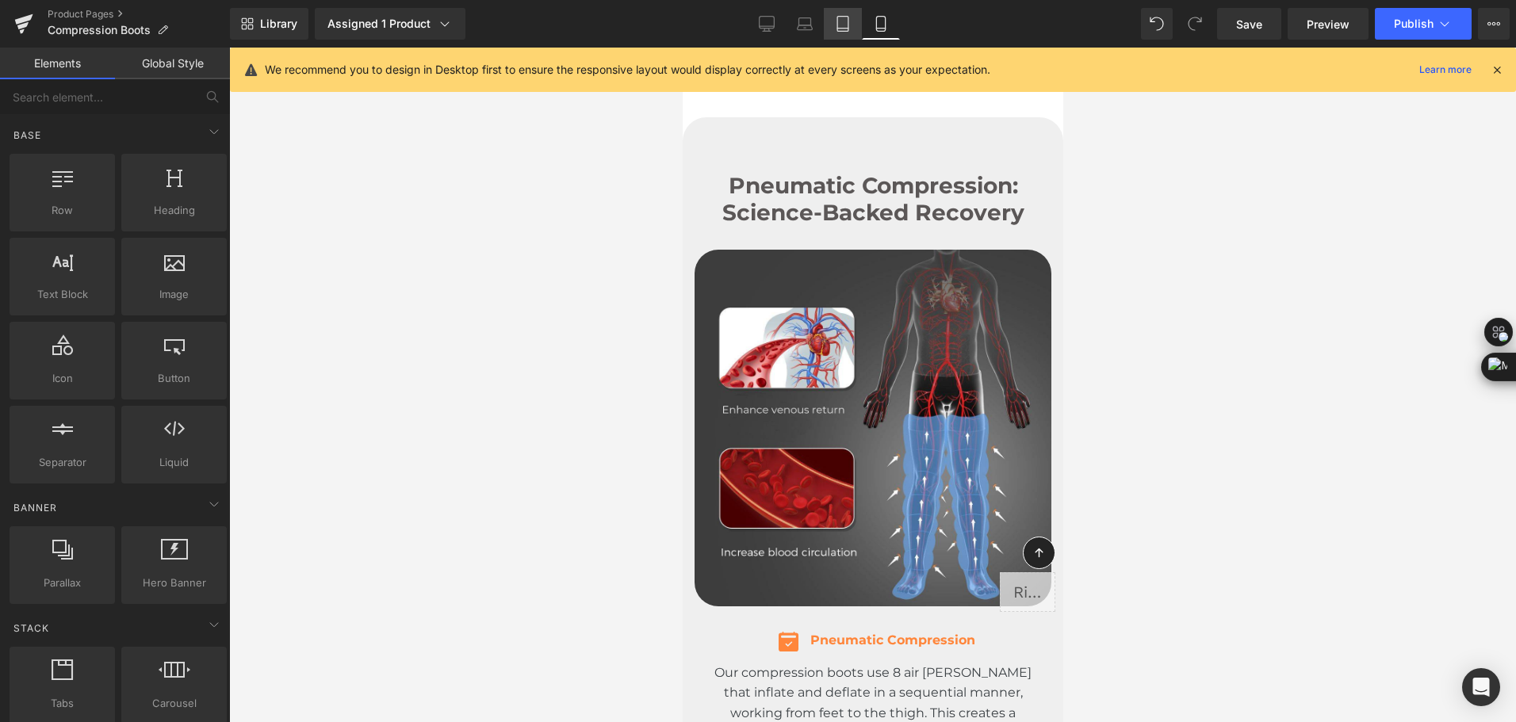
click at [848, 29] on icon at bounding box center [843, 24] width 16 height 16
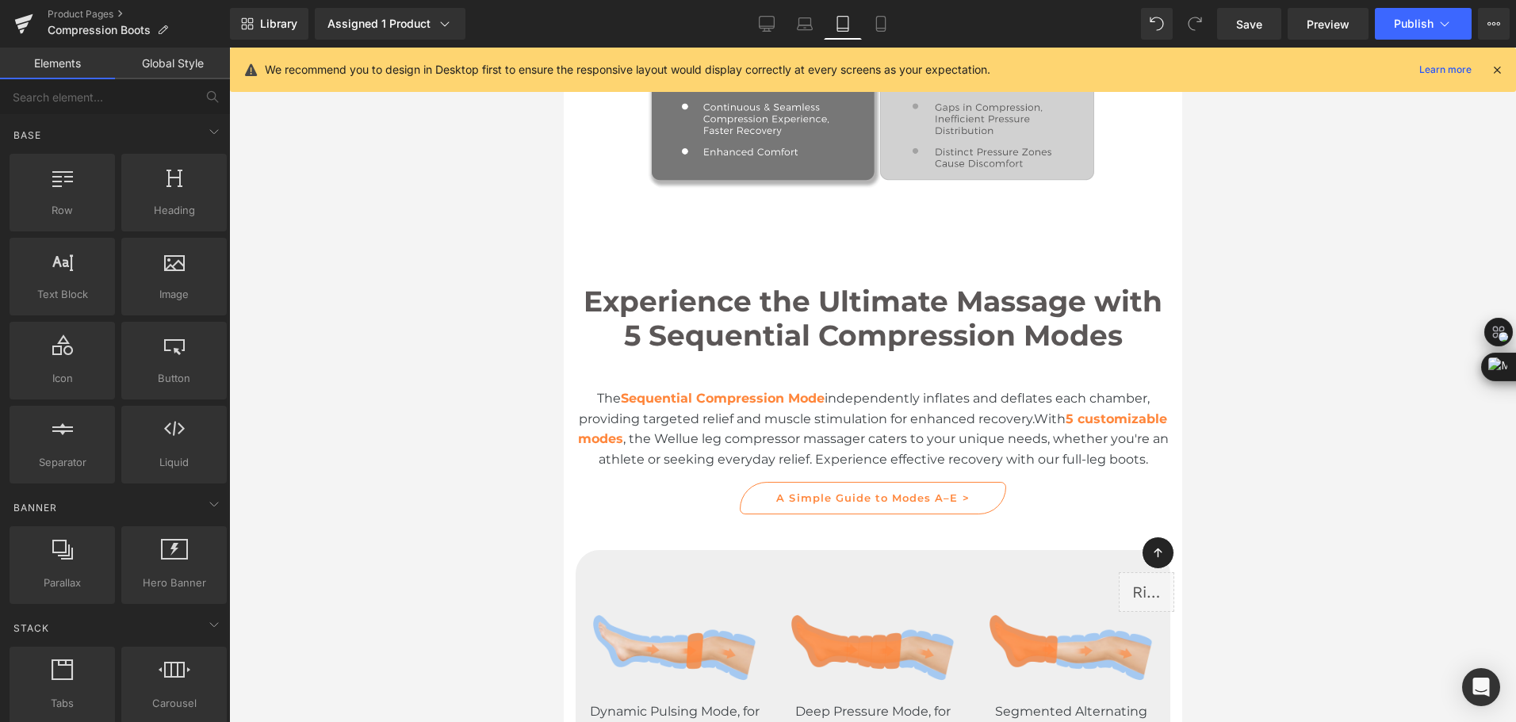
scroll to position [1872, 0]
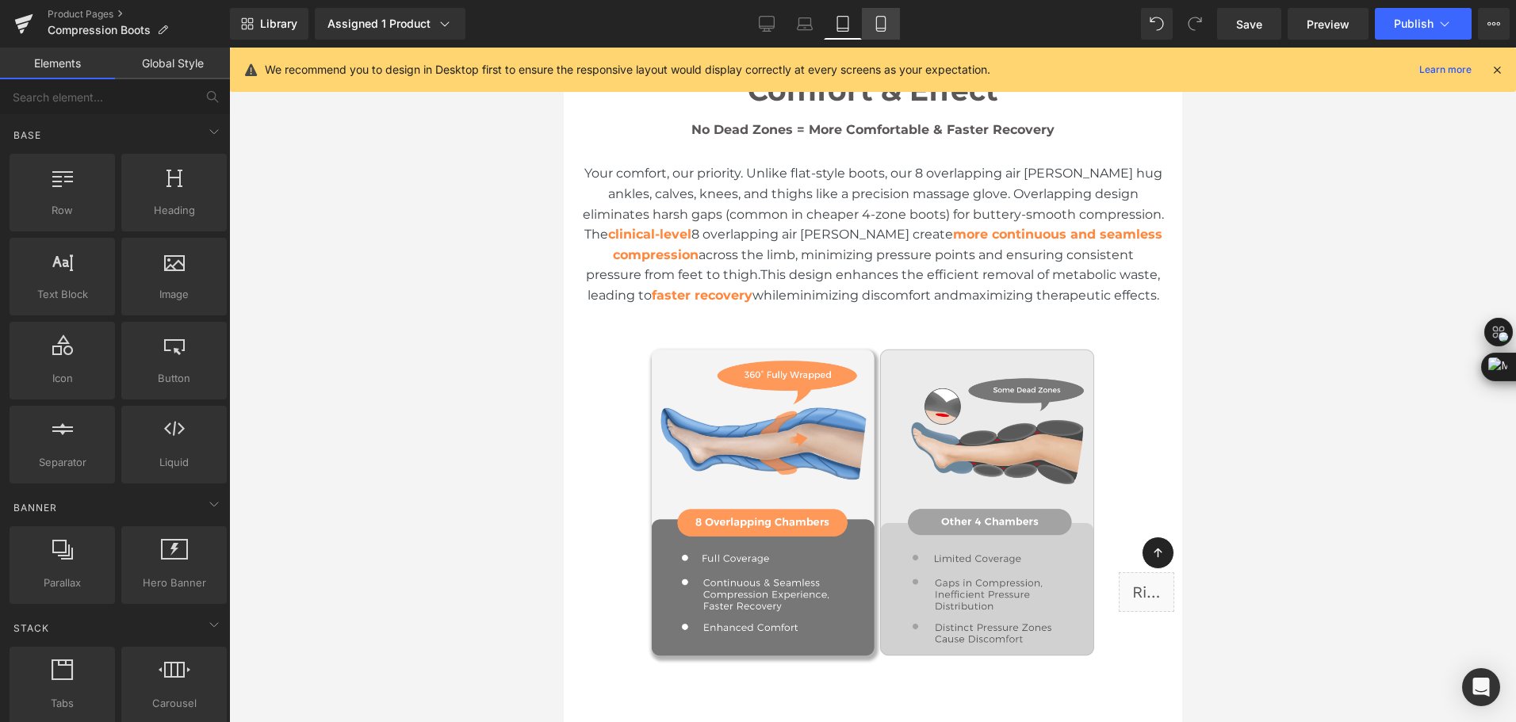
click at [883, 39] on link "Mobile" at bounding box center [881, 24] width 38 height 32
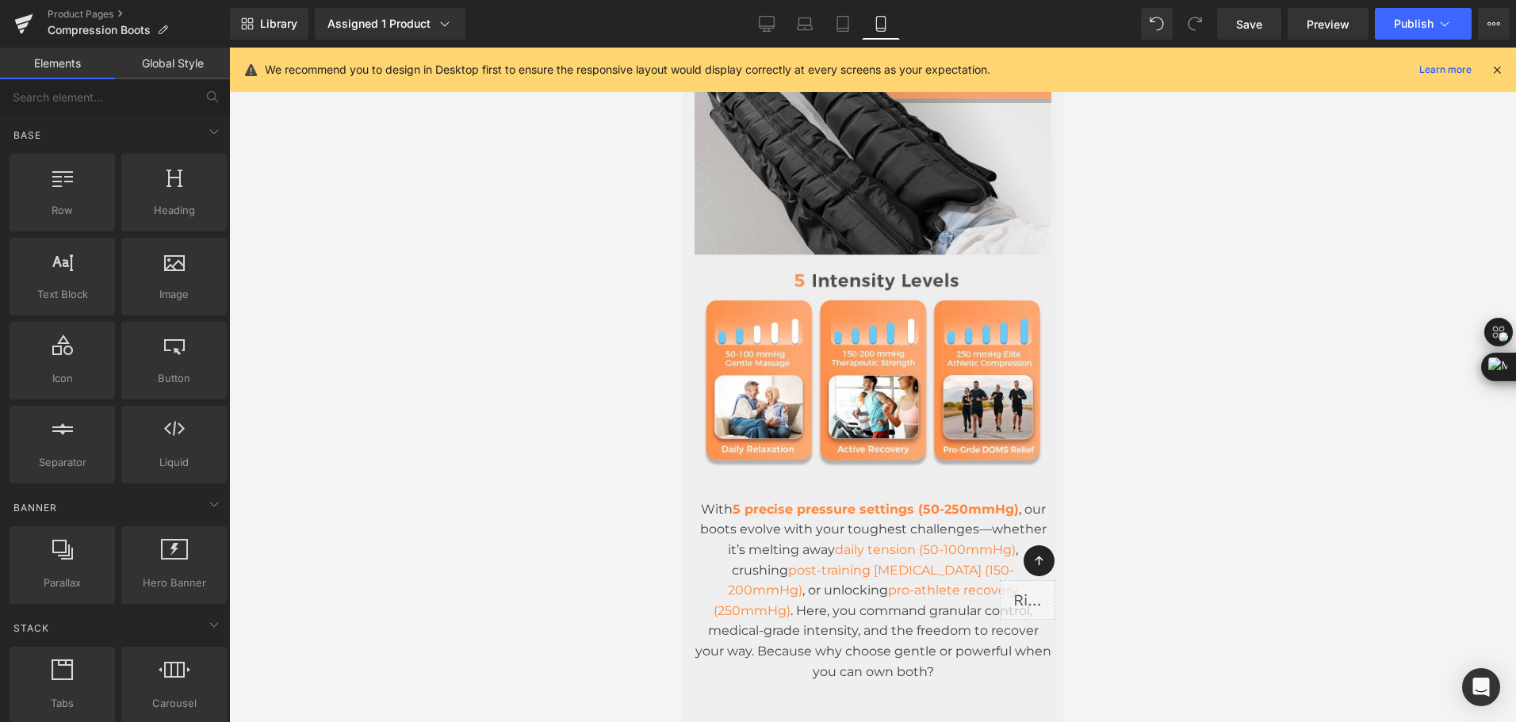
scroll to position [3287, 0]
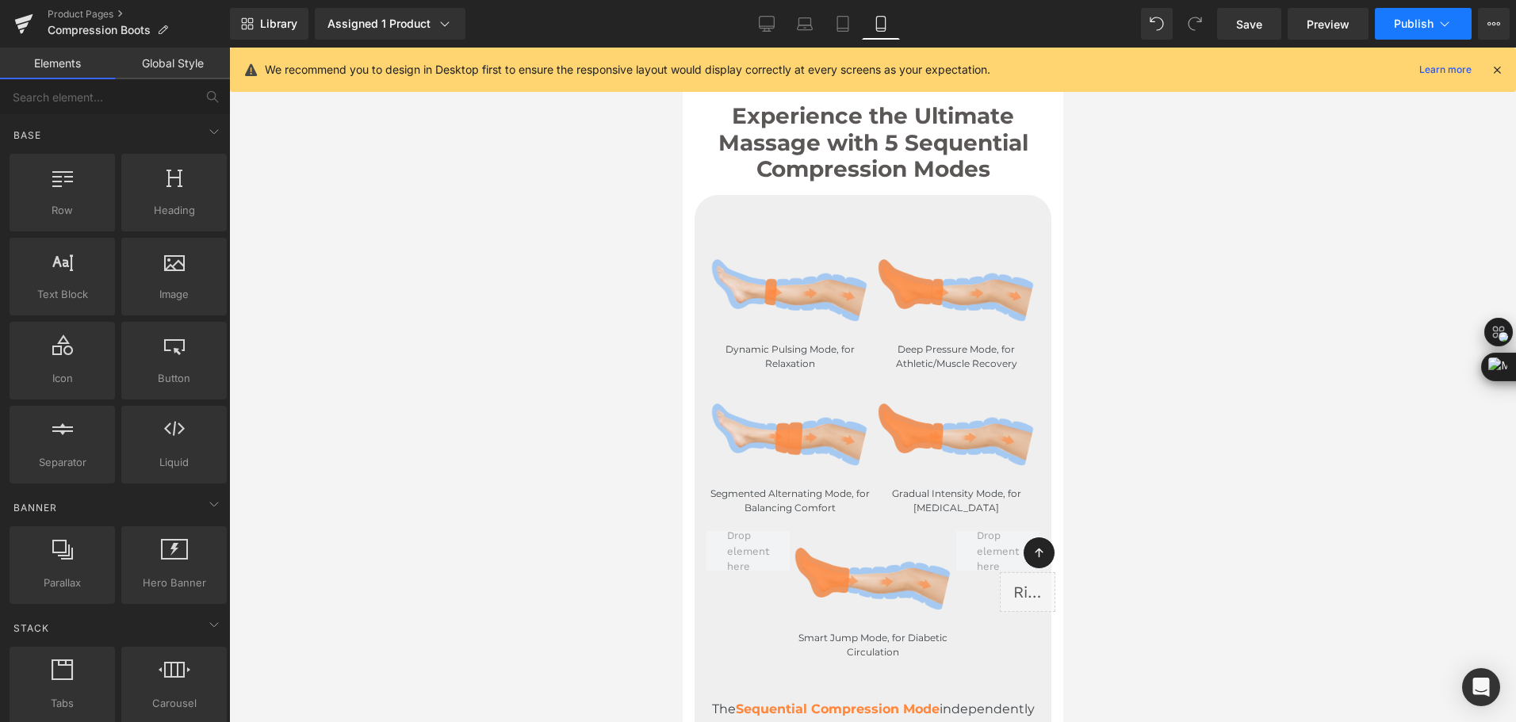
click at [1419, 34] on button "Publish" at bounding box center [1423, 24] width 97 height 32
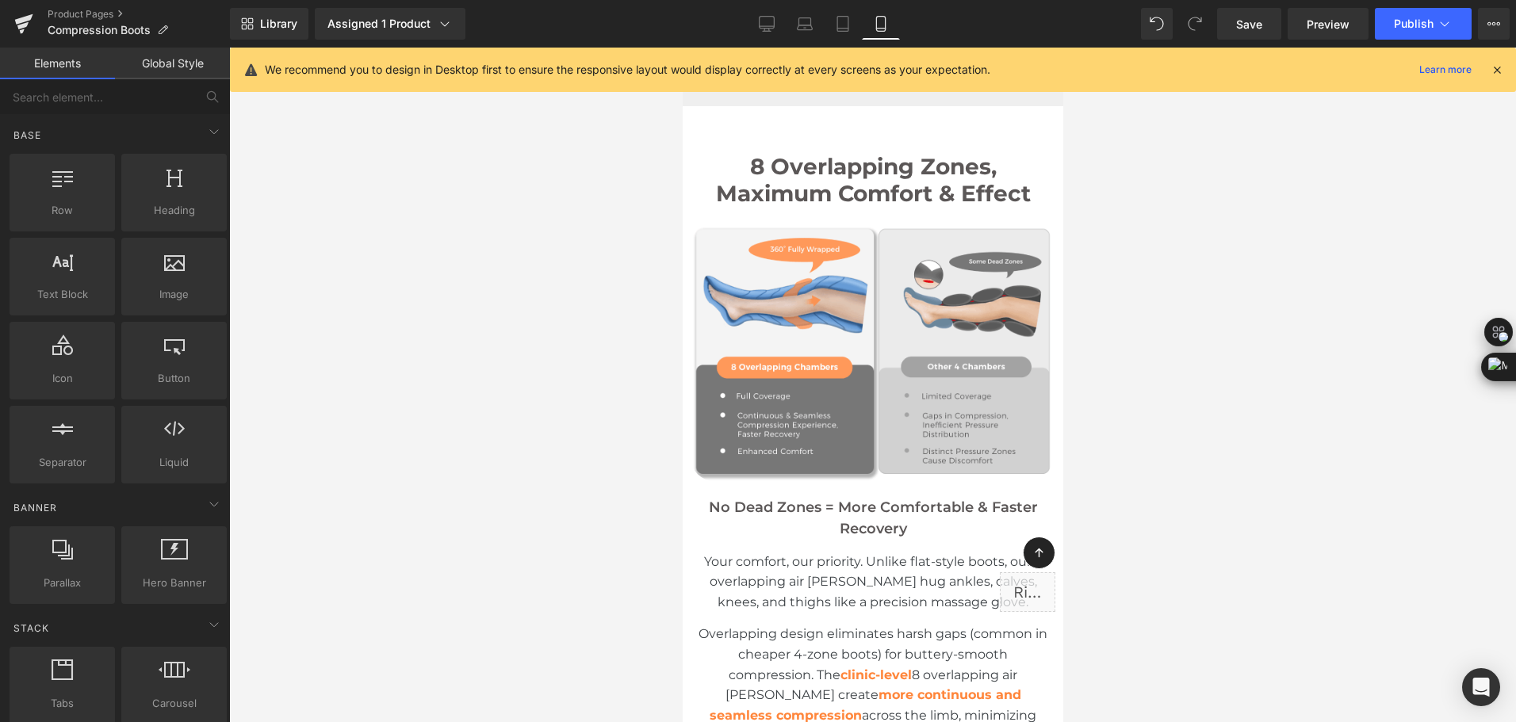
scroll to position [2494, 0]
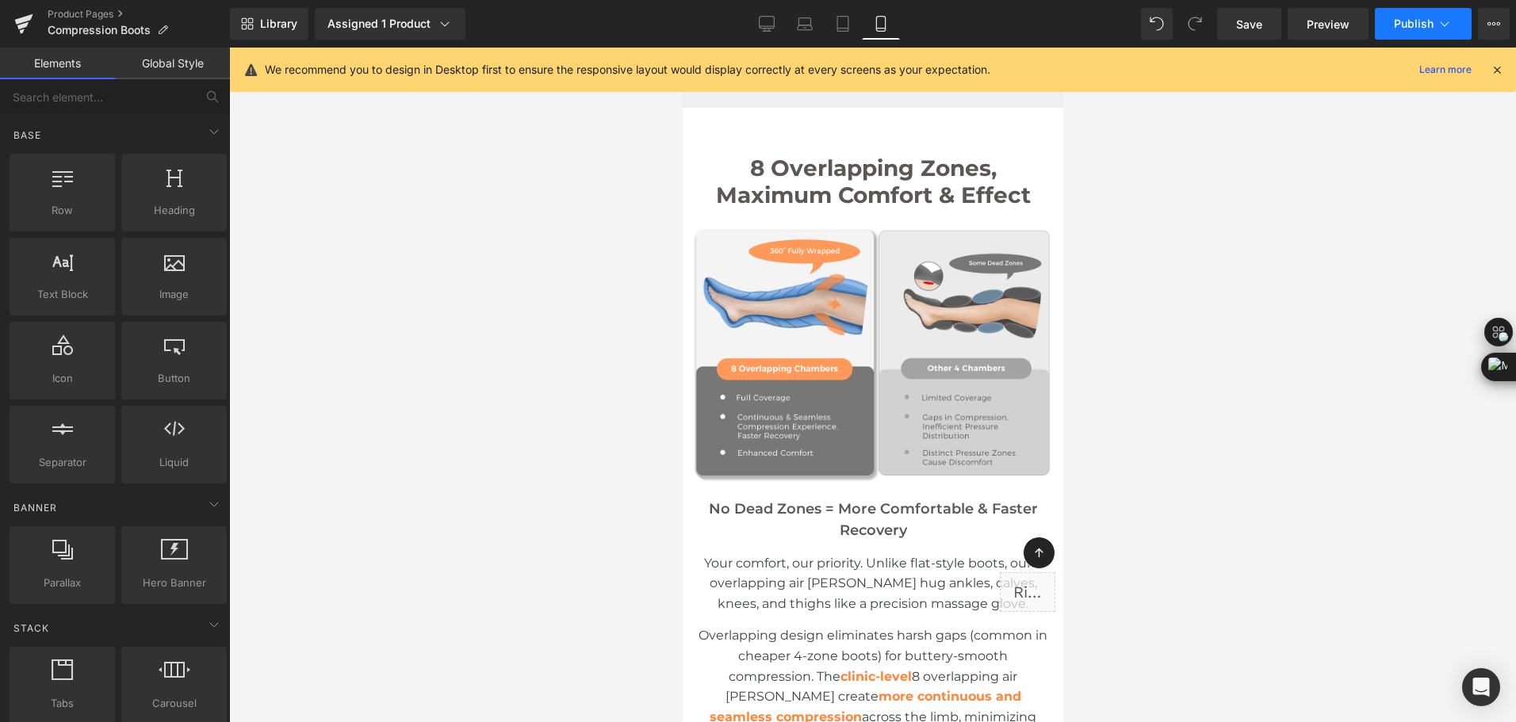
click at [1413, 33] on button "Publish" at bounding box center [1423, 24] width 97 height 32
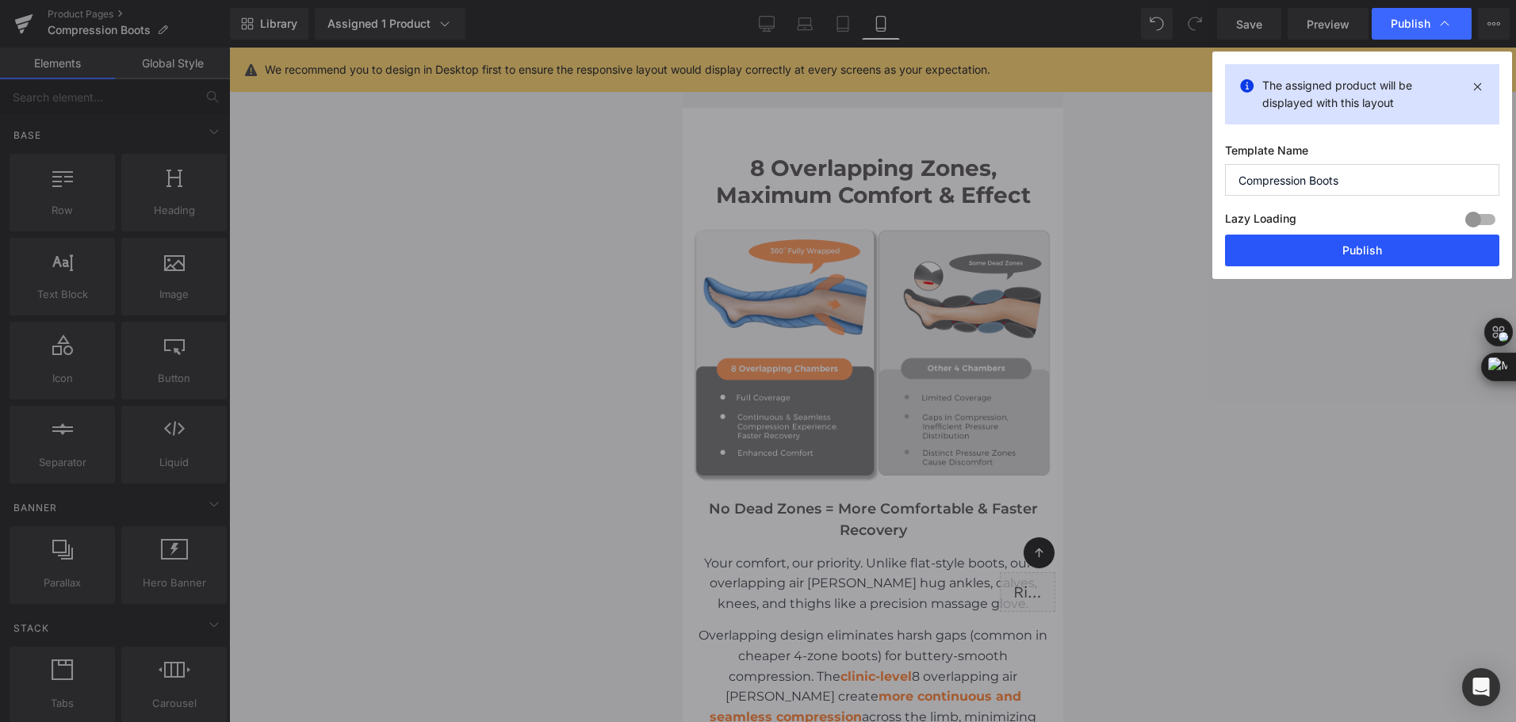
click at [1397, 251] on button "Publish" at bounding box center [1362, 251] width 274 height 32
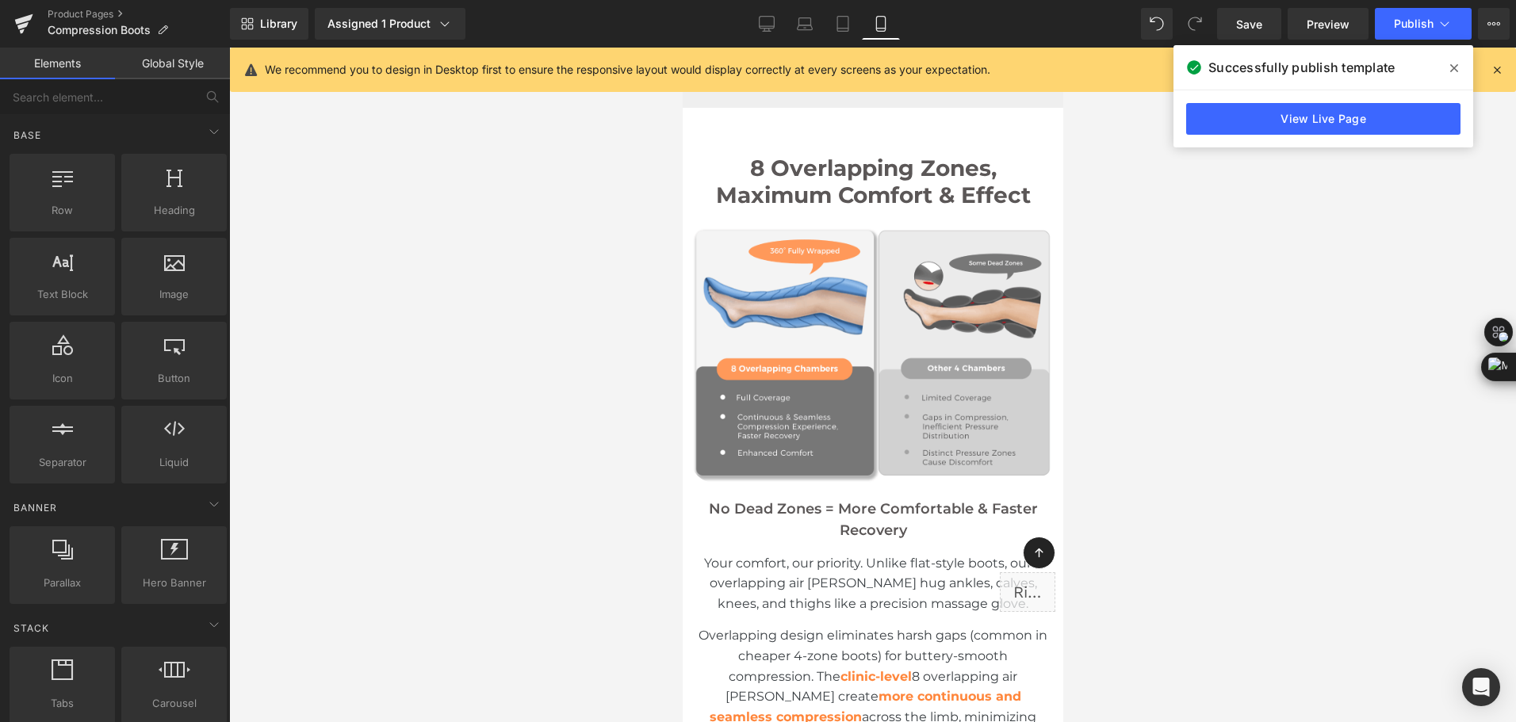
click at [556, 27] on div "Library Assigned 1 Product Product Preview Compression Recovery Boots Manage as…" at bounding box center [873, 24] width 1286 height 32
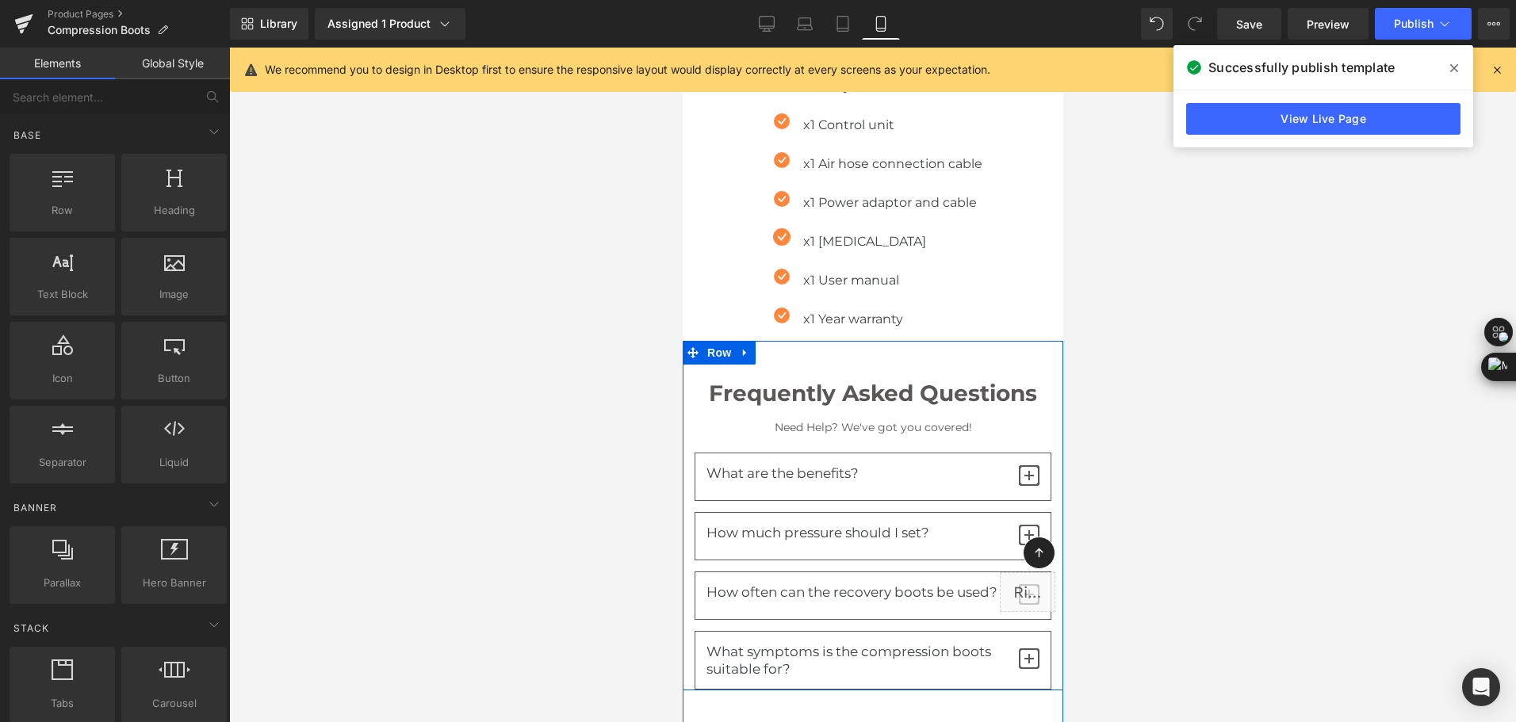
scroll to position [11138, 0]
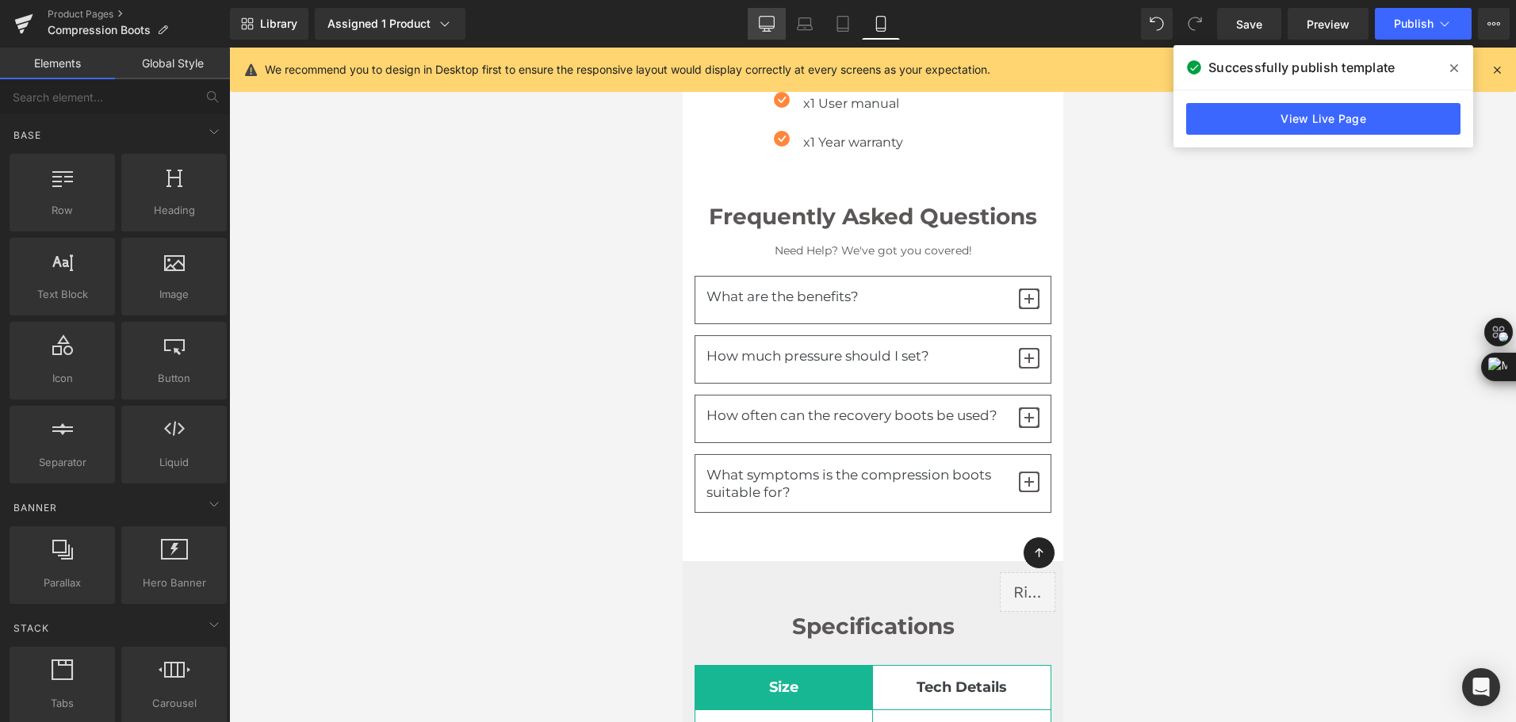
click at [777, 22] on link "Desktop" at bounding box center [767, 24] width 38 height 32
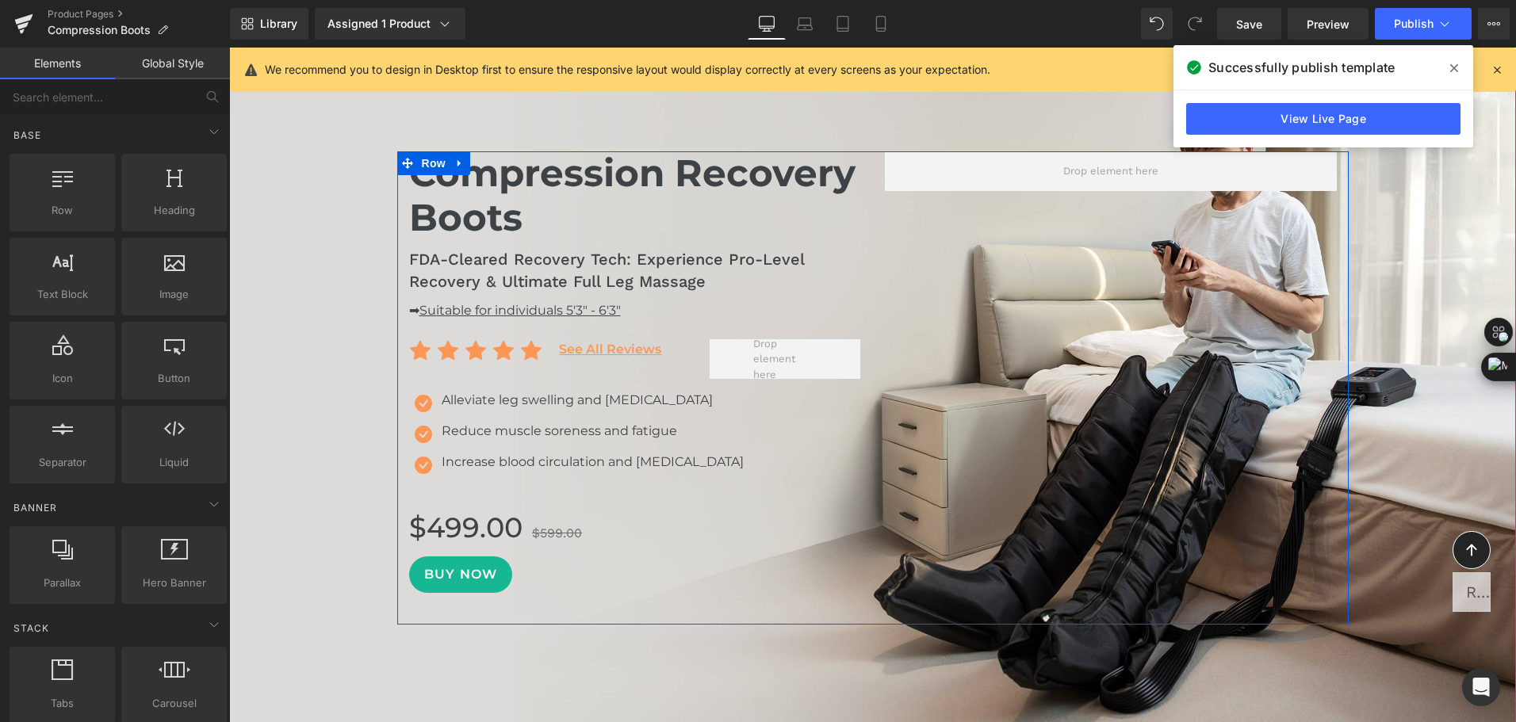
scroll to position [238, 0]
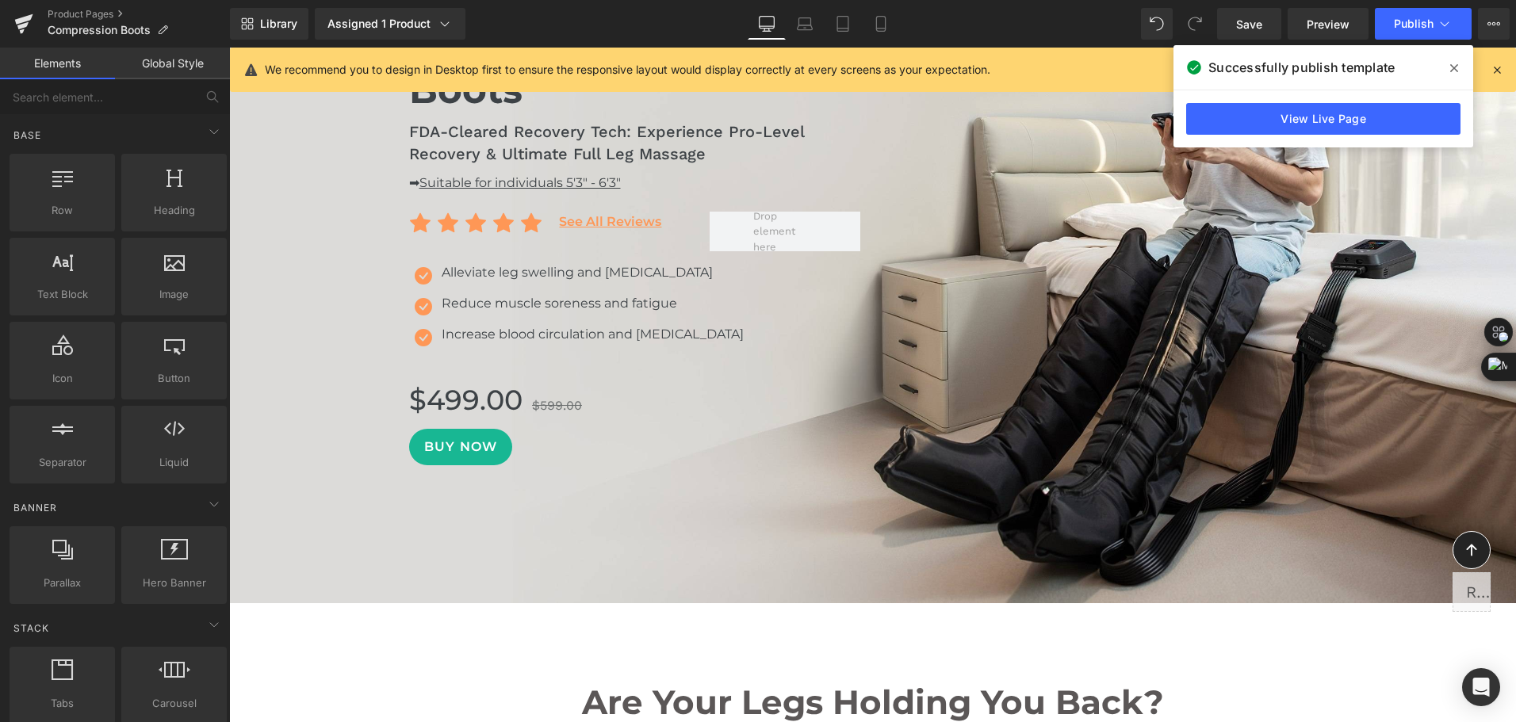
click at [1184, 262] on div "Compression Recovery Boots Heading FDA-Cleared Recovery Tech: Experience Pro-Le…" at bounding box center [873, 260] width 952 height 473
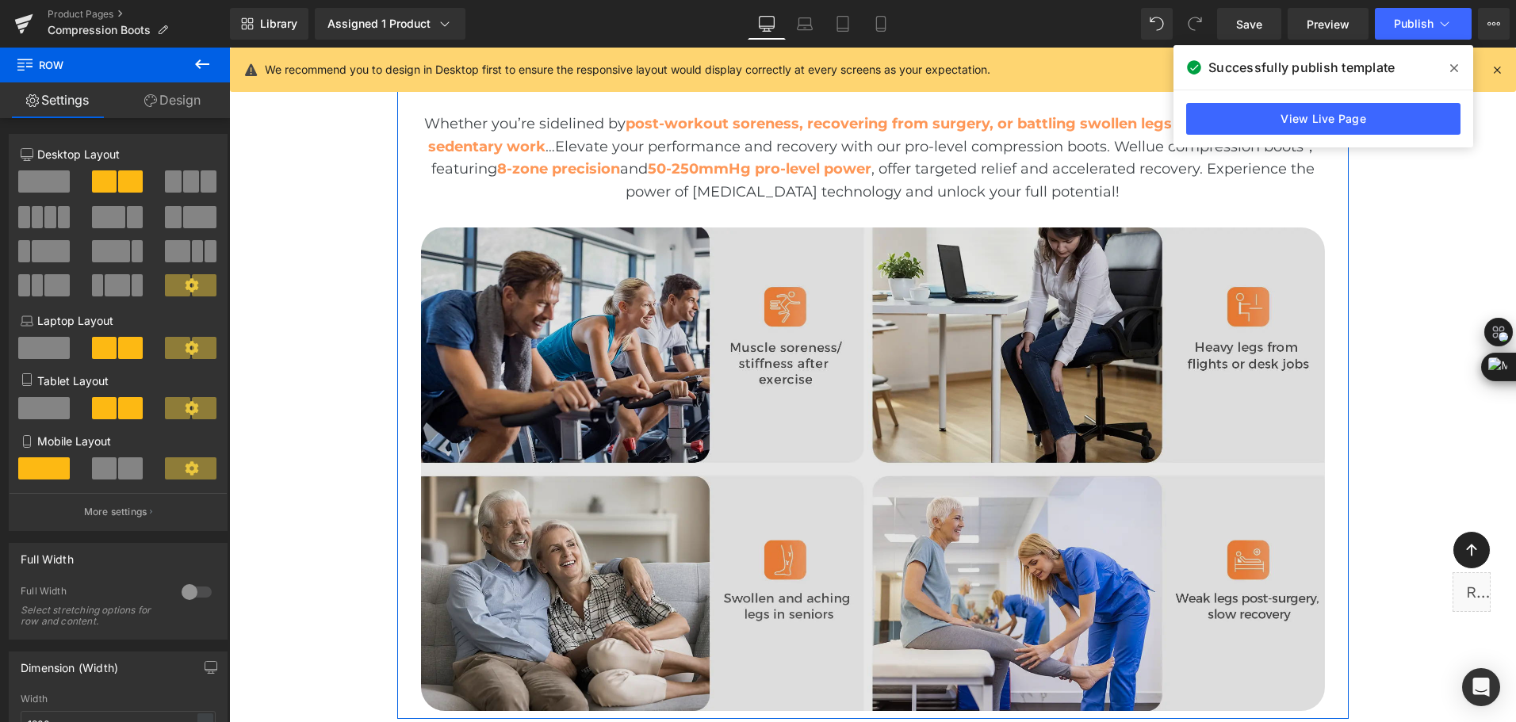
scroll to position [1427, 0]
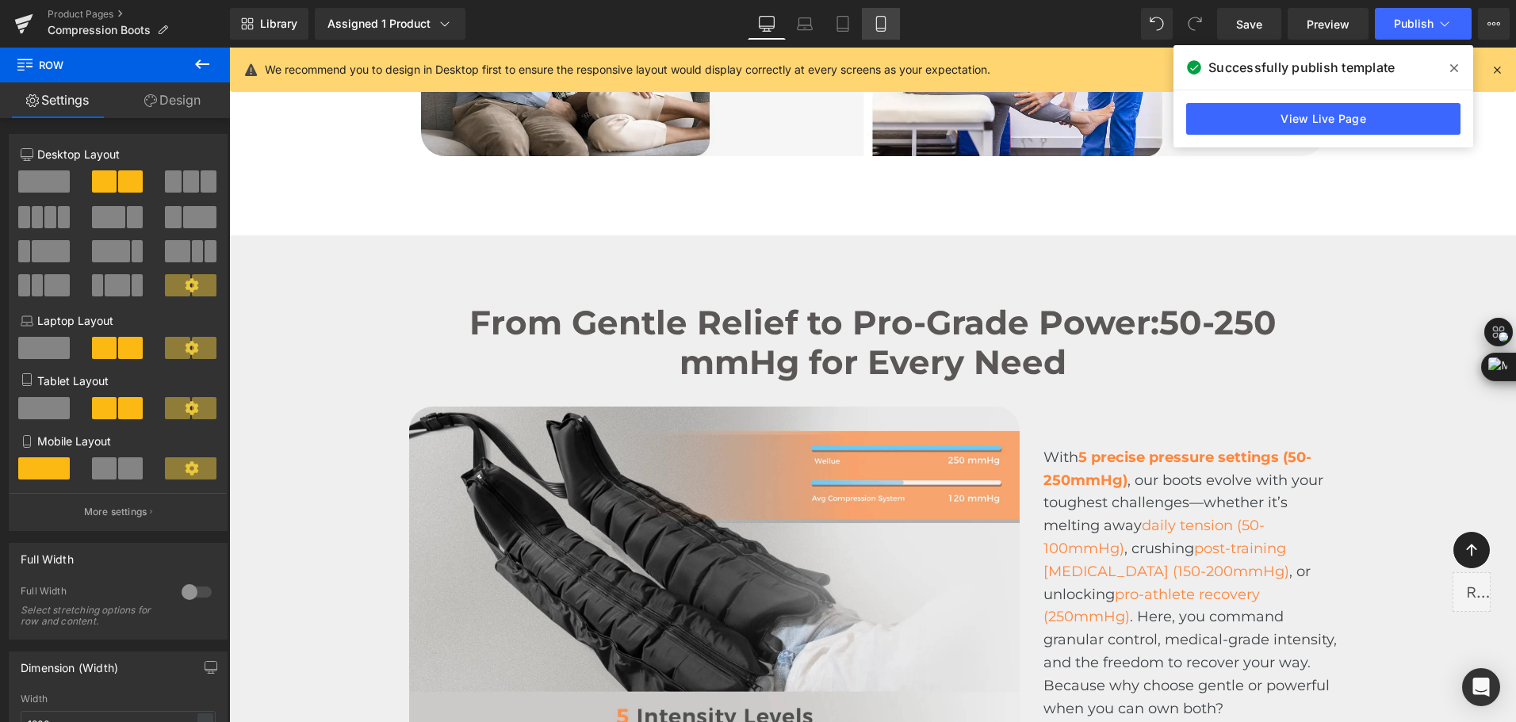
click at [871, 22] on link "Mobile" at bounding box center [881, 24] width 38 height 32
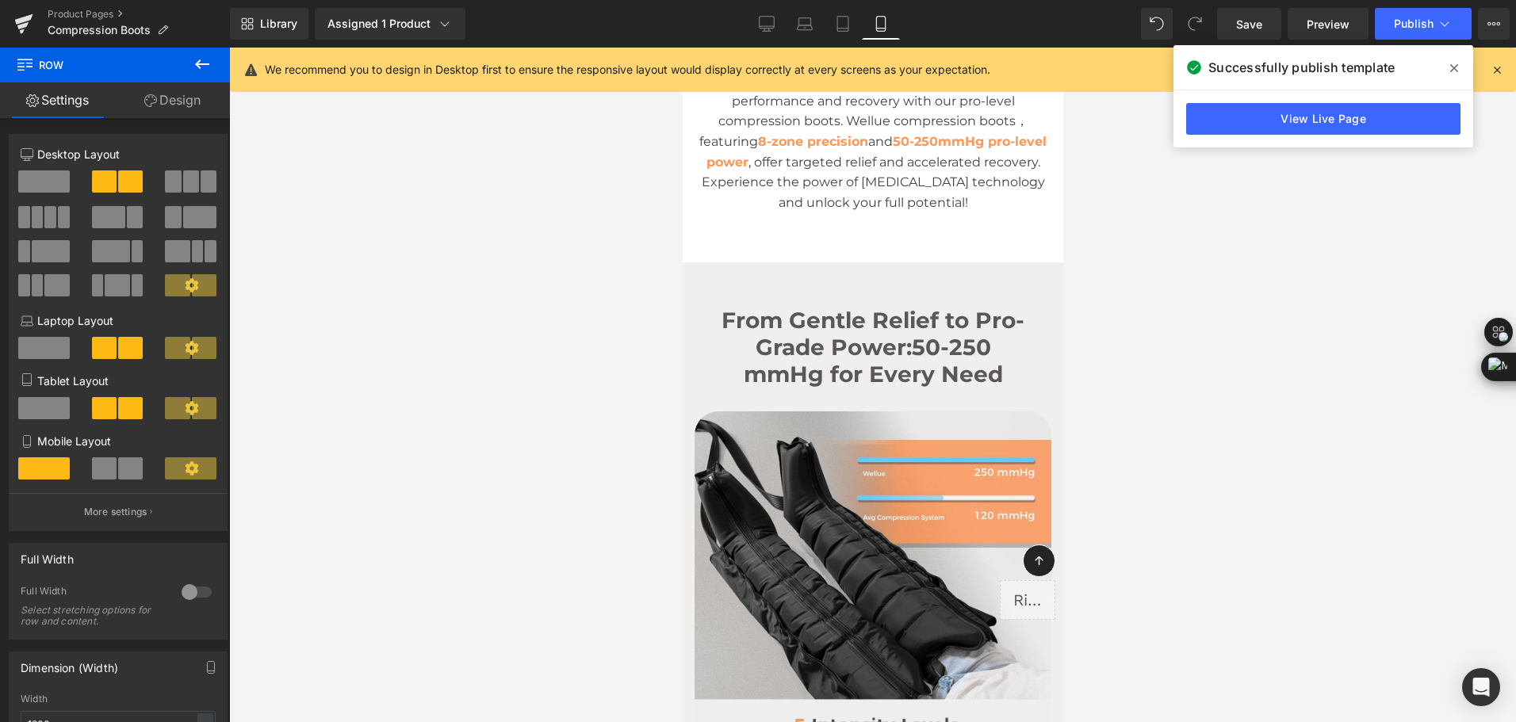
scroll to position [0, 0]
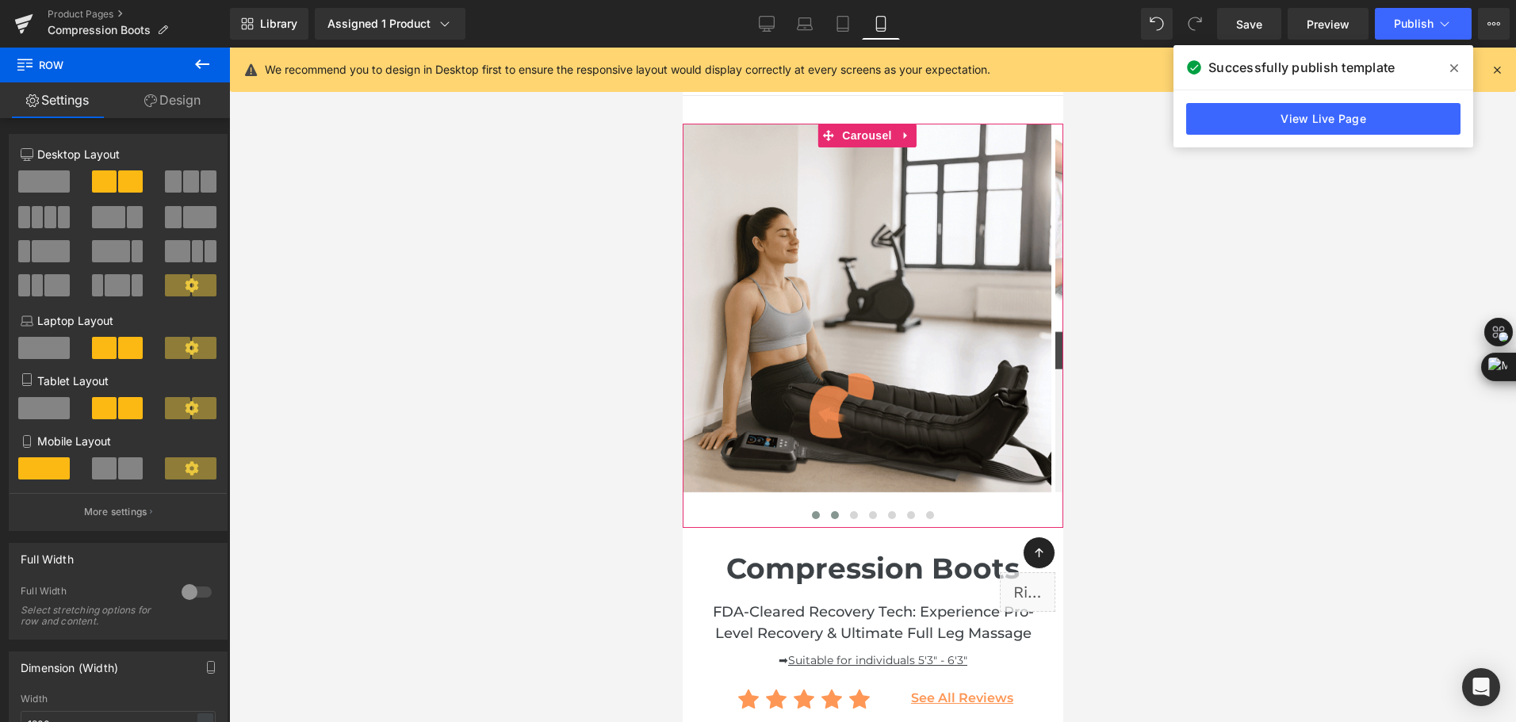
click at [830, 517] on span at bounding box center [834, 515] width 8 height 8
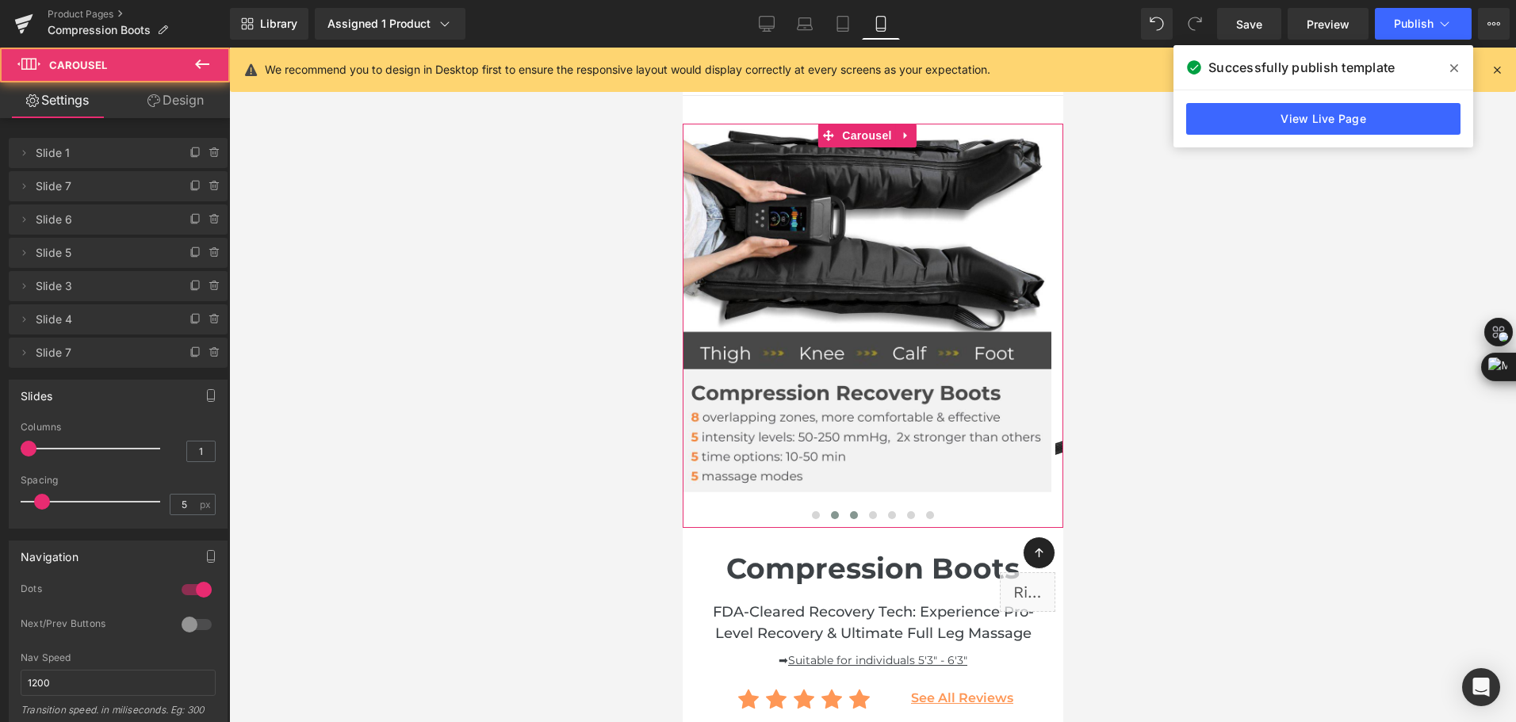
click at [849, 515] on span at bounding box center [853, 515] width 8 height 8
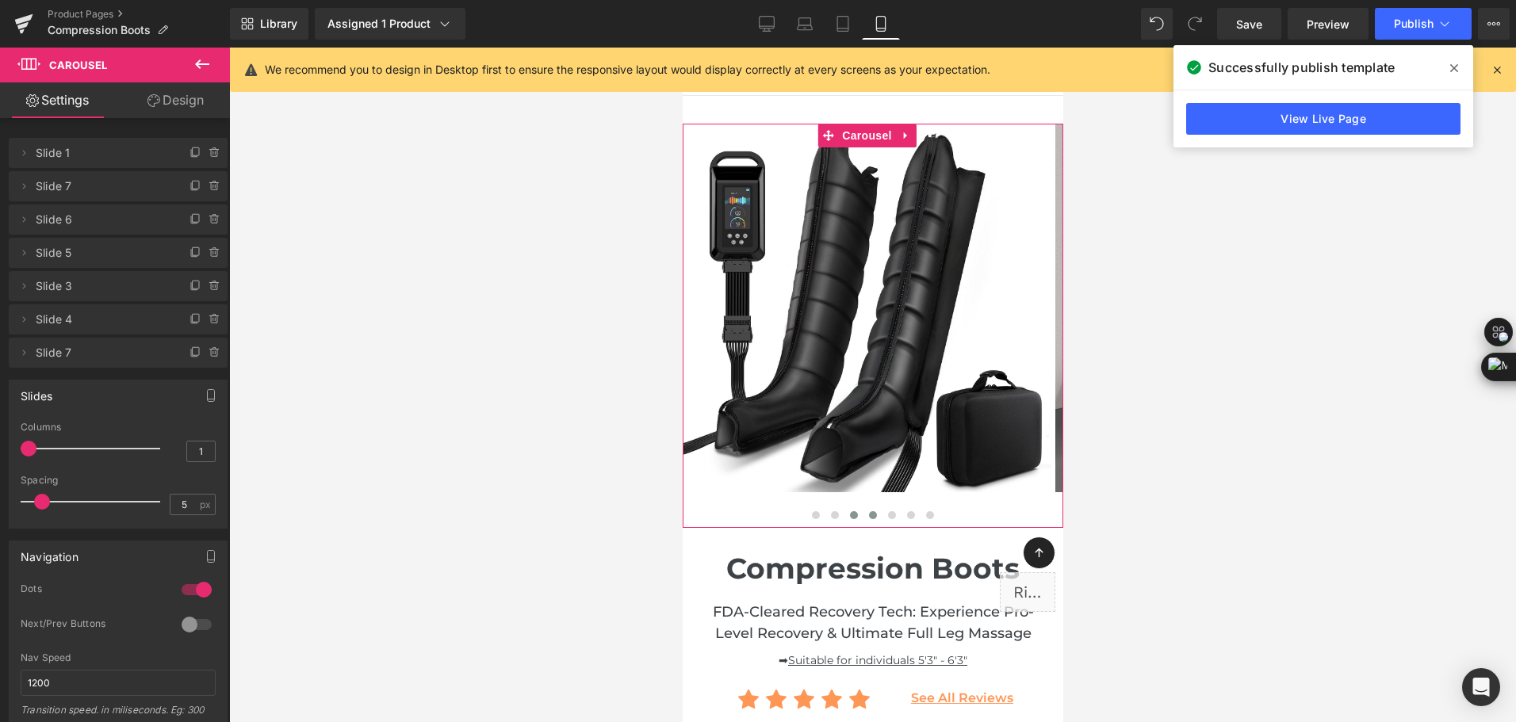
click at [868, 511] on span at bounding box center [872, 515] width 8 height 8
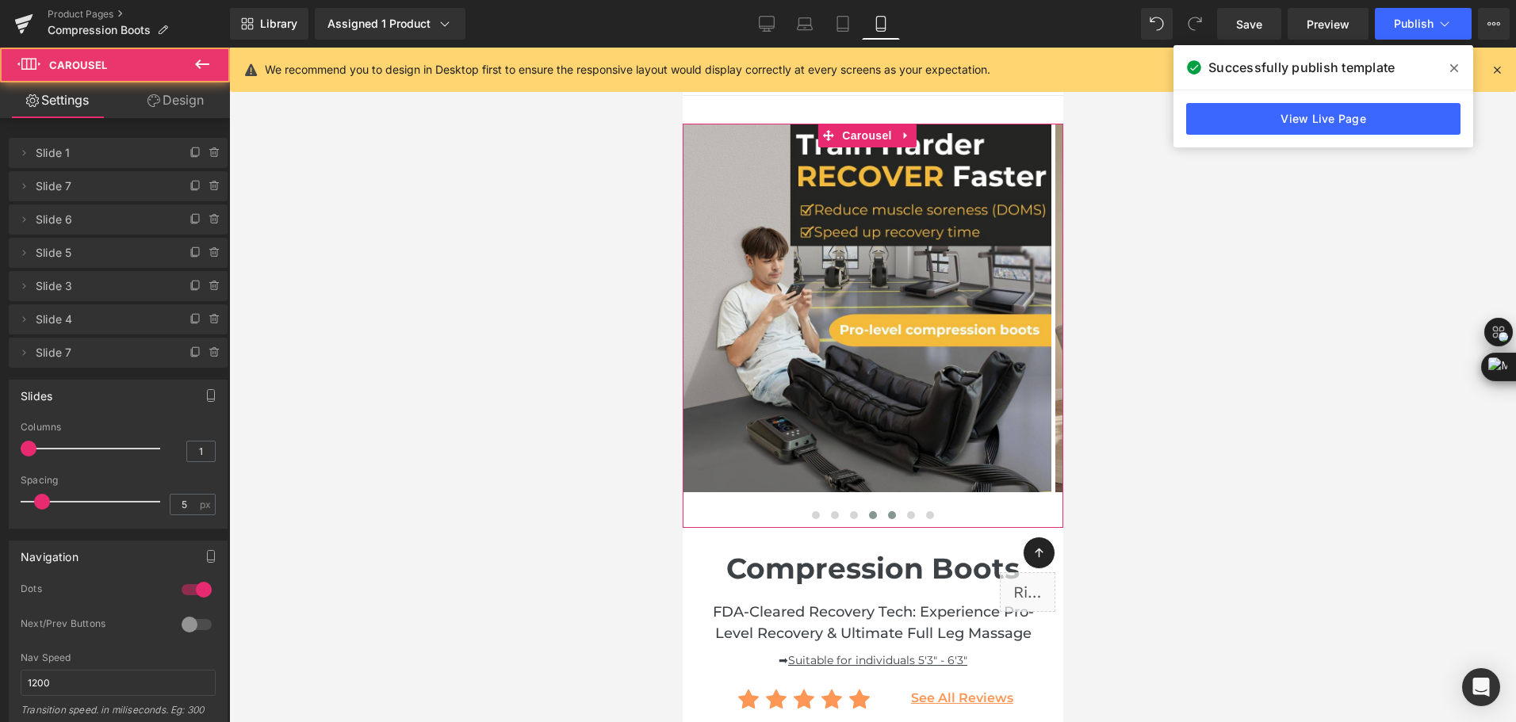
click at [882, 511] on button at bounding box center [891, 516] width 19 height 16
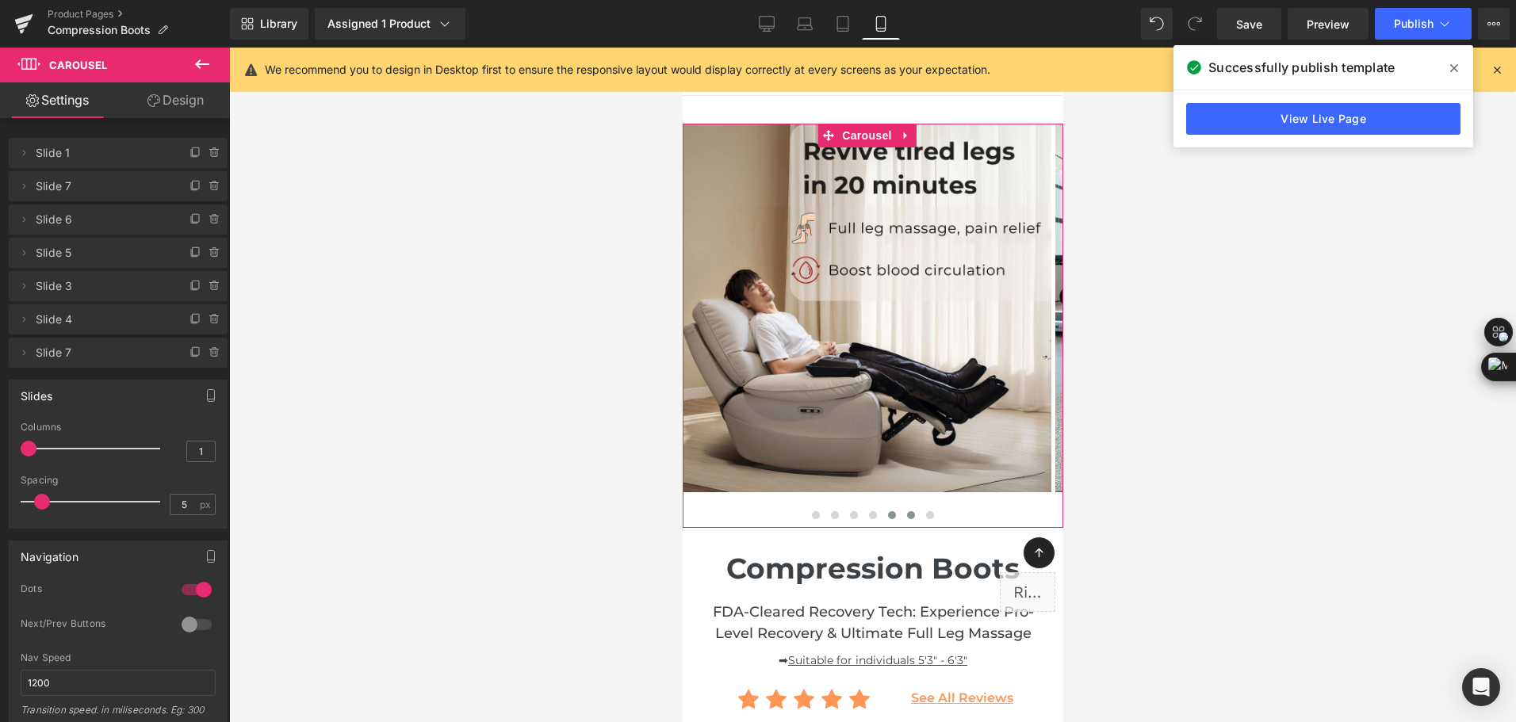
click at [902, 521] on button at bounding box center [910, 516] width 19 height 16
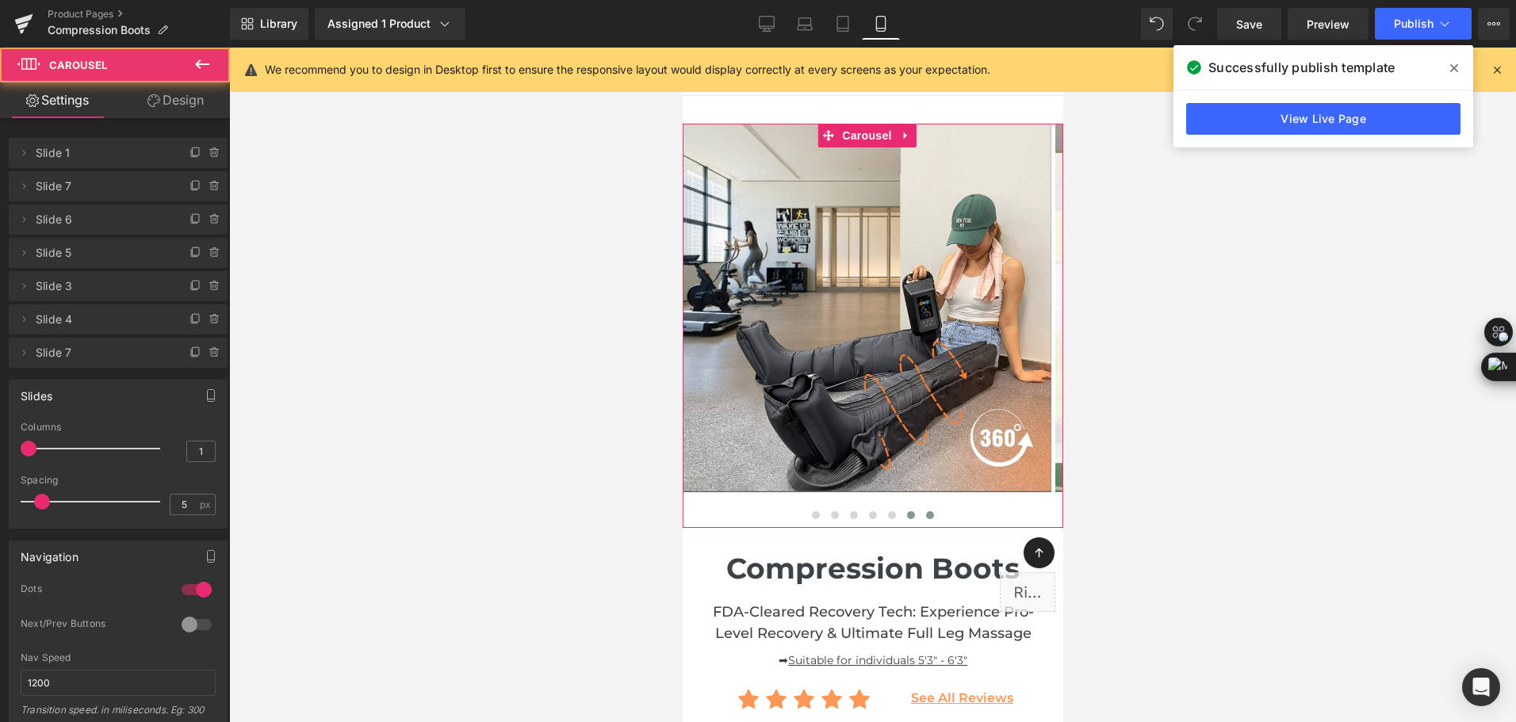
click at [927, 517] on button at bounding box center [929, 516] width 19 height 16
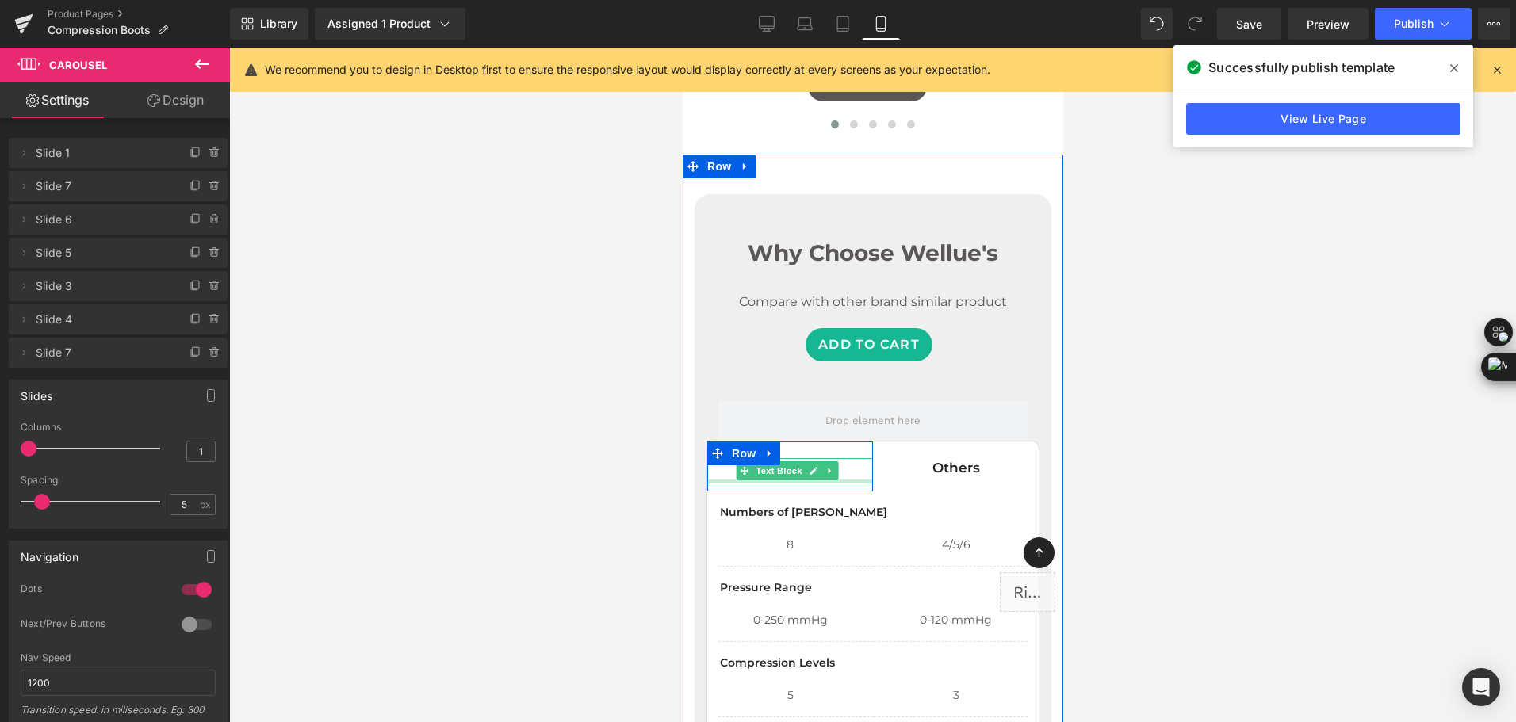
scroll to position [9199, 0]
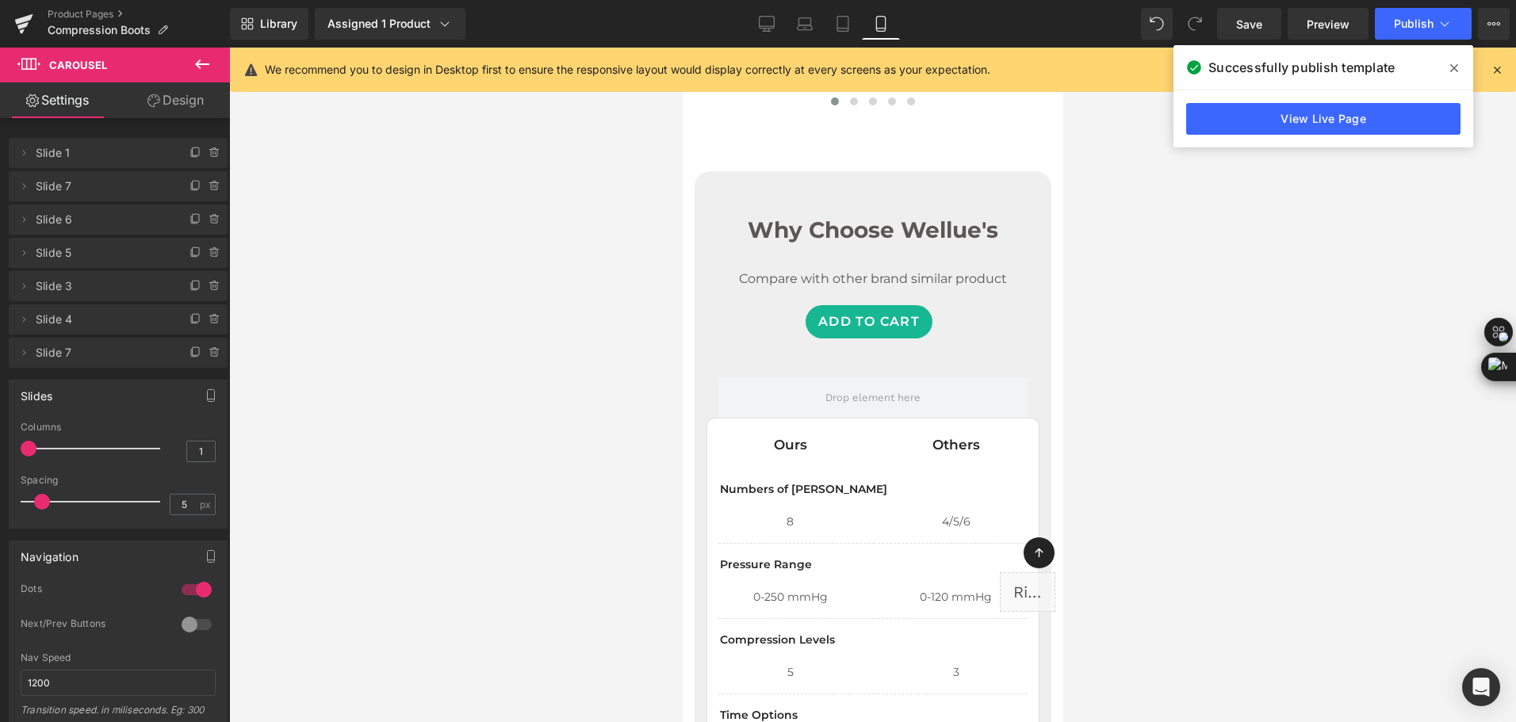
click at [606, 1] on div "Library Assigned 1 Product Product Preview Compression Recovery Boots Manage as…" at bounding box center [873, 24] width 1286 height 48
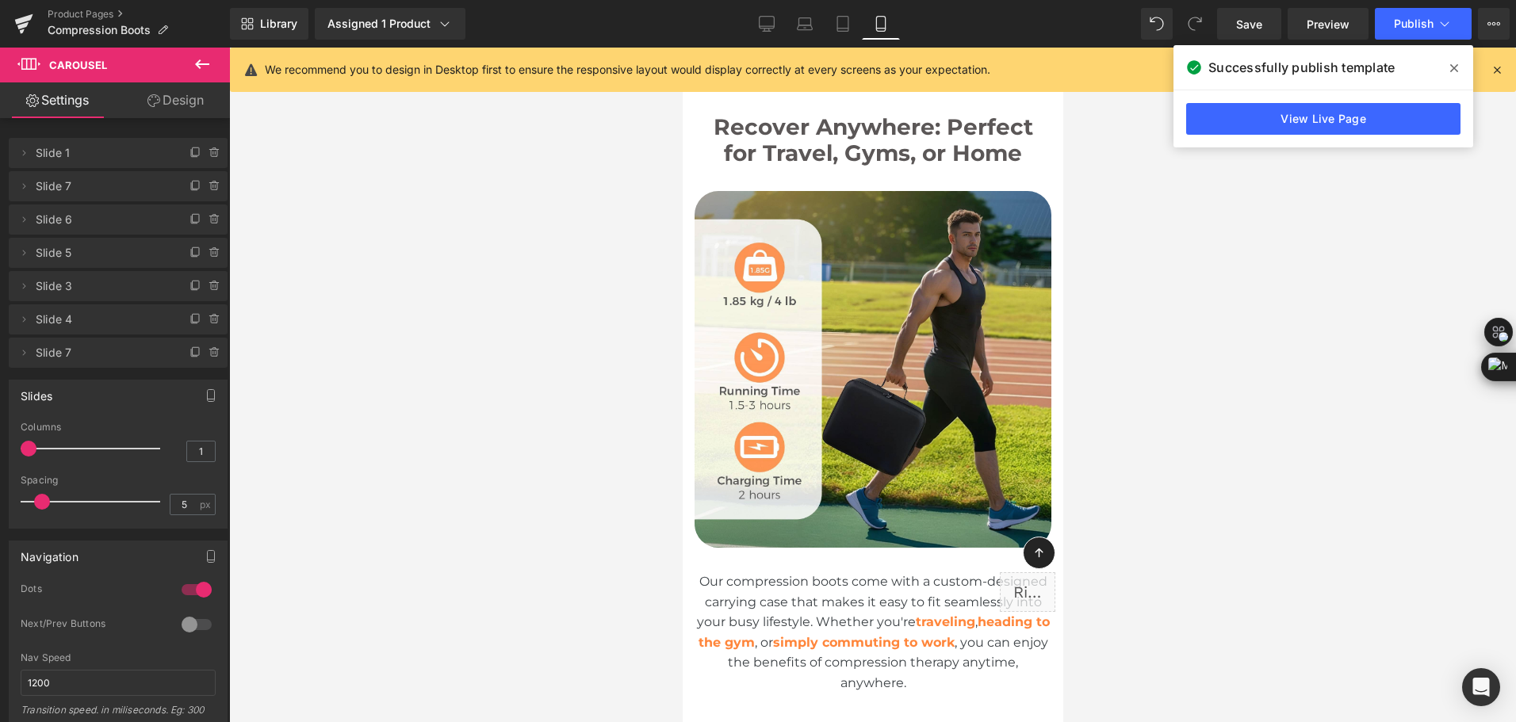
scroll to position [7930, 0]
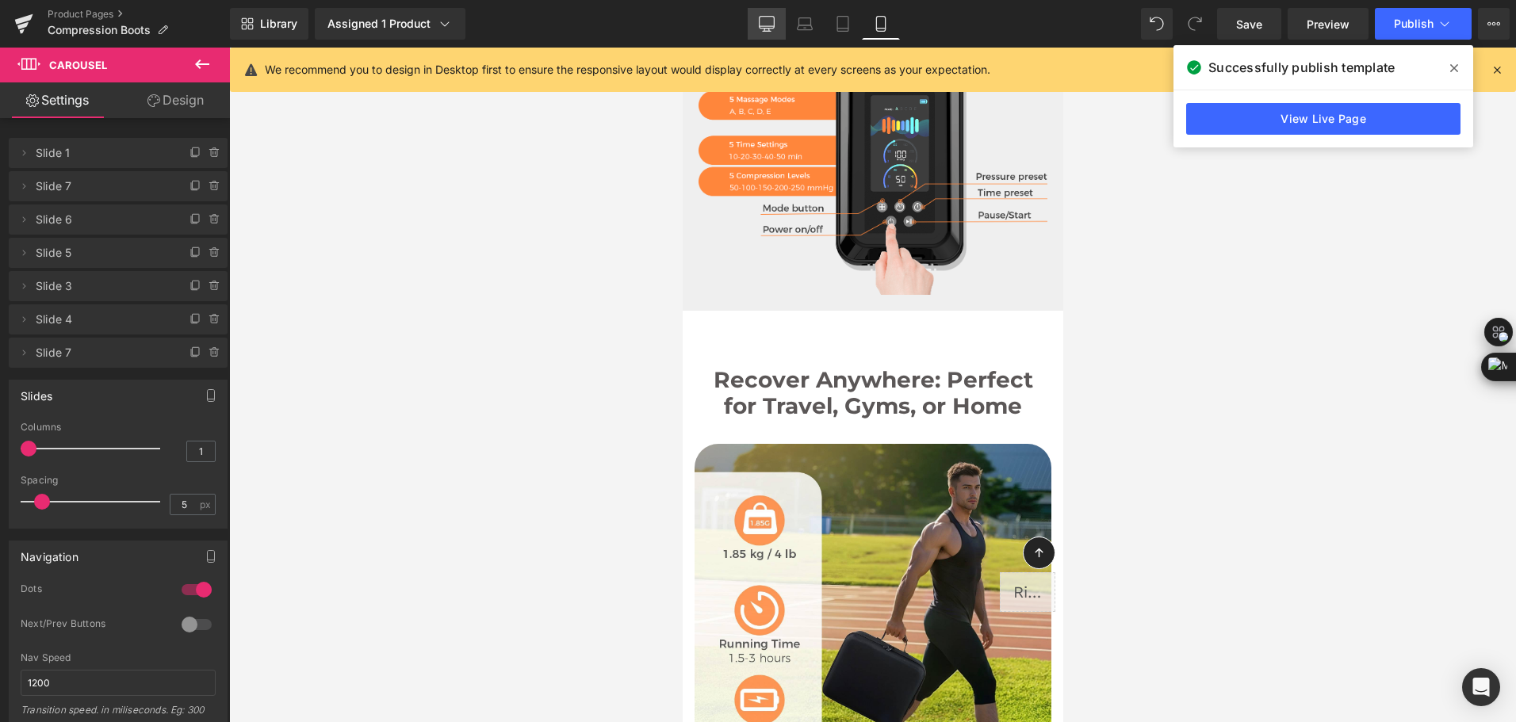
drag, startPoint x: 753, startPoint y: 23, endPoint x: 540, endPoint y: 56, distance: 215.9
click at [753, 23] on link "Desktop" at bounding box center [767, 24] width 38 height 32
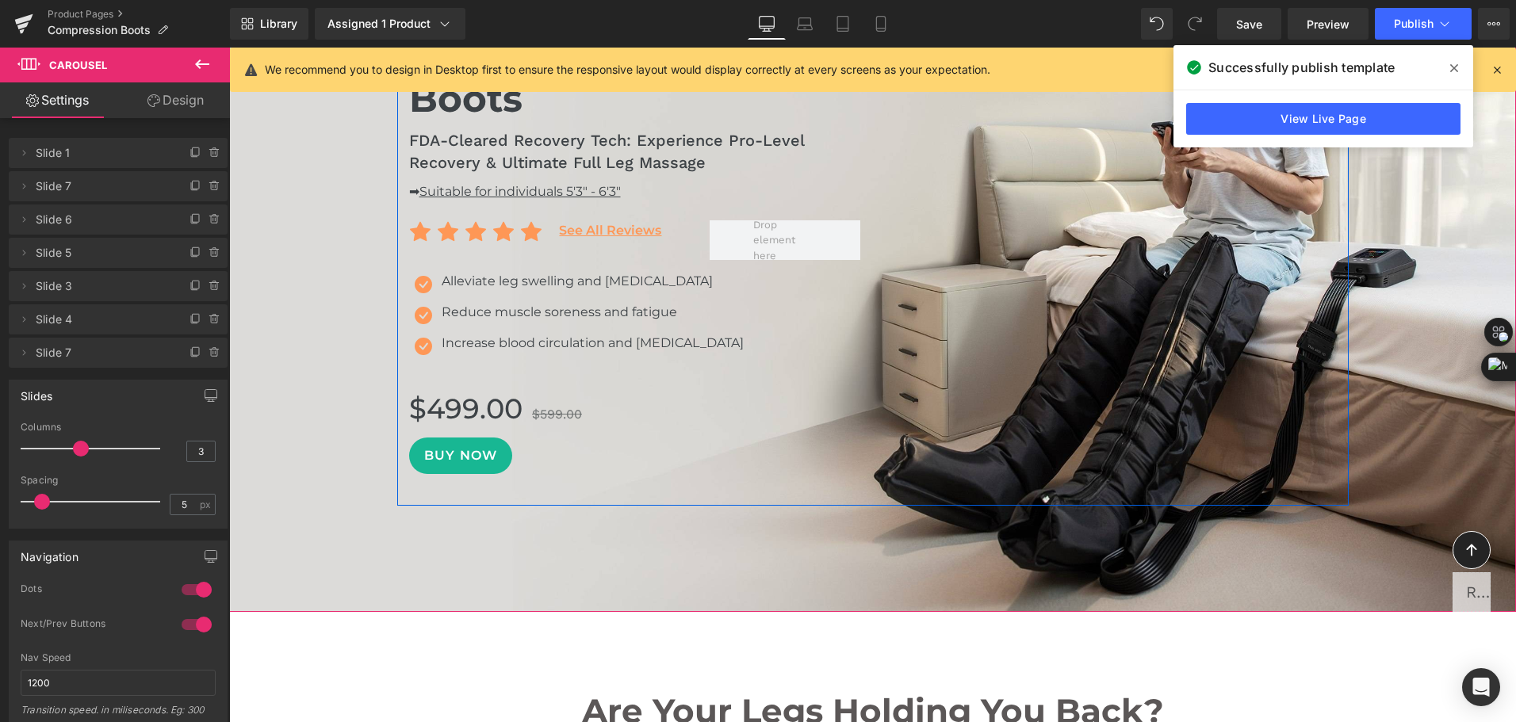
scroll to position [238, 0]
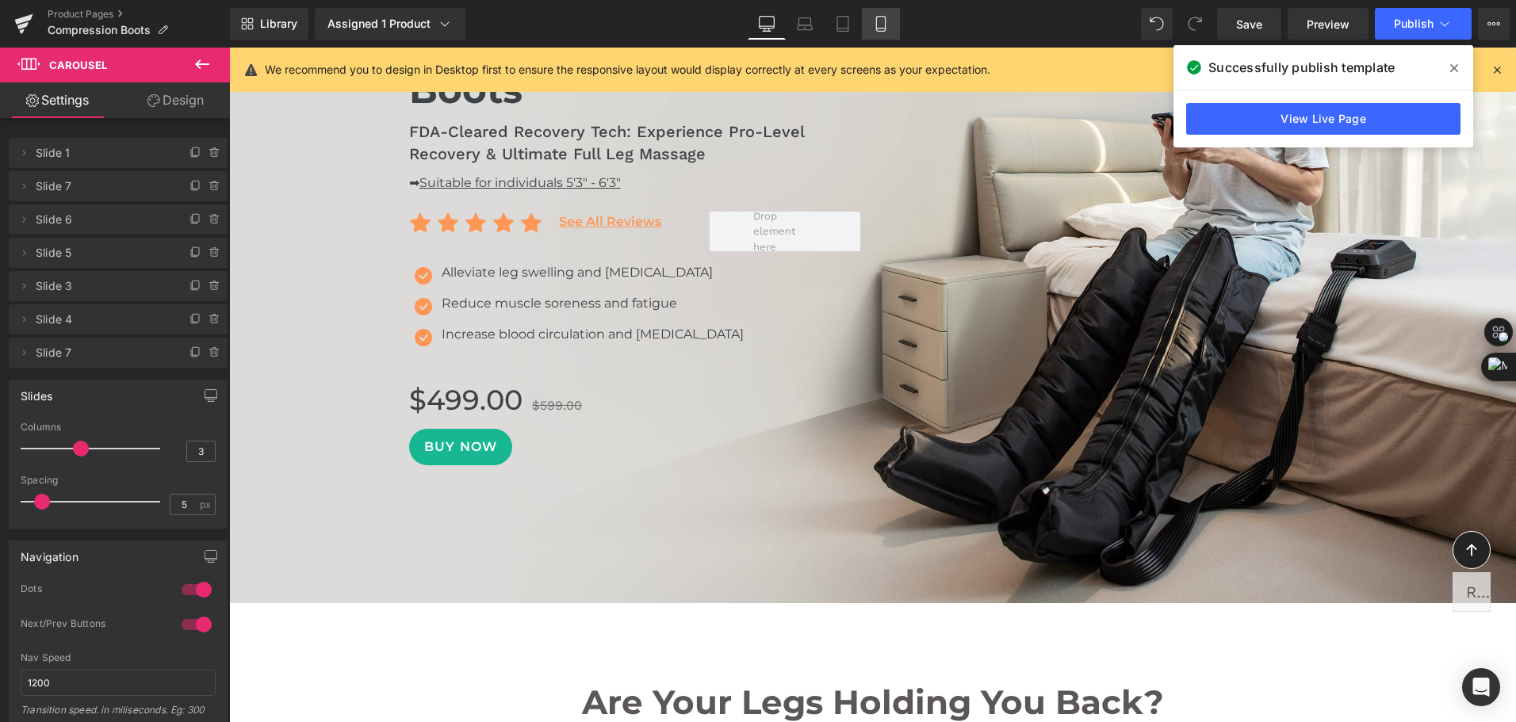
click at [890, 28] on link "Mobile" at bounding box center [881, 24] width 38 height 32
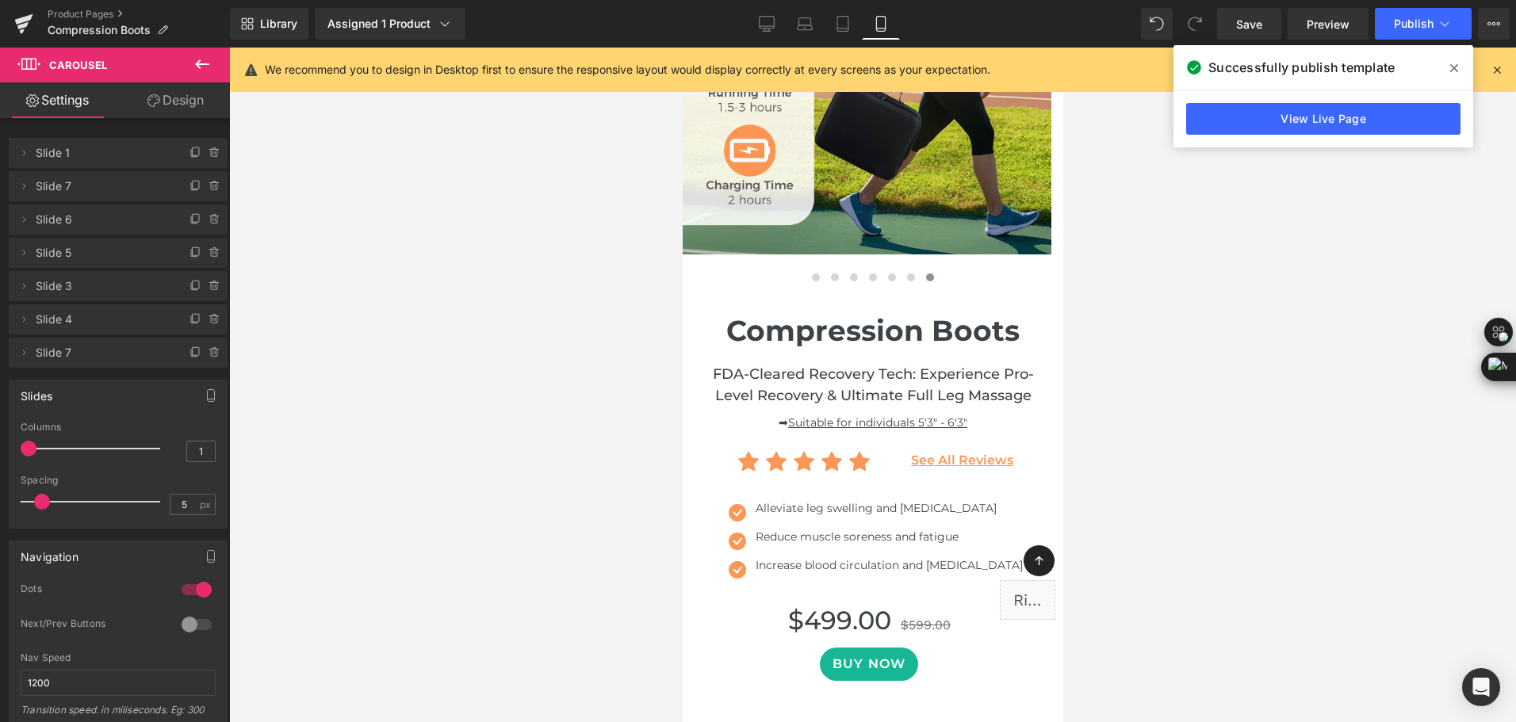
scroll to position [0, 0]
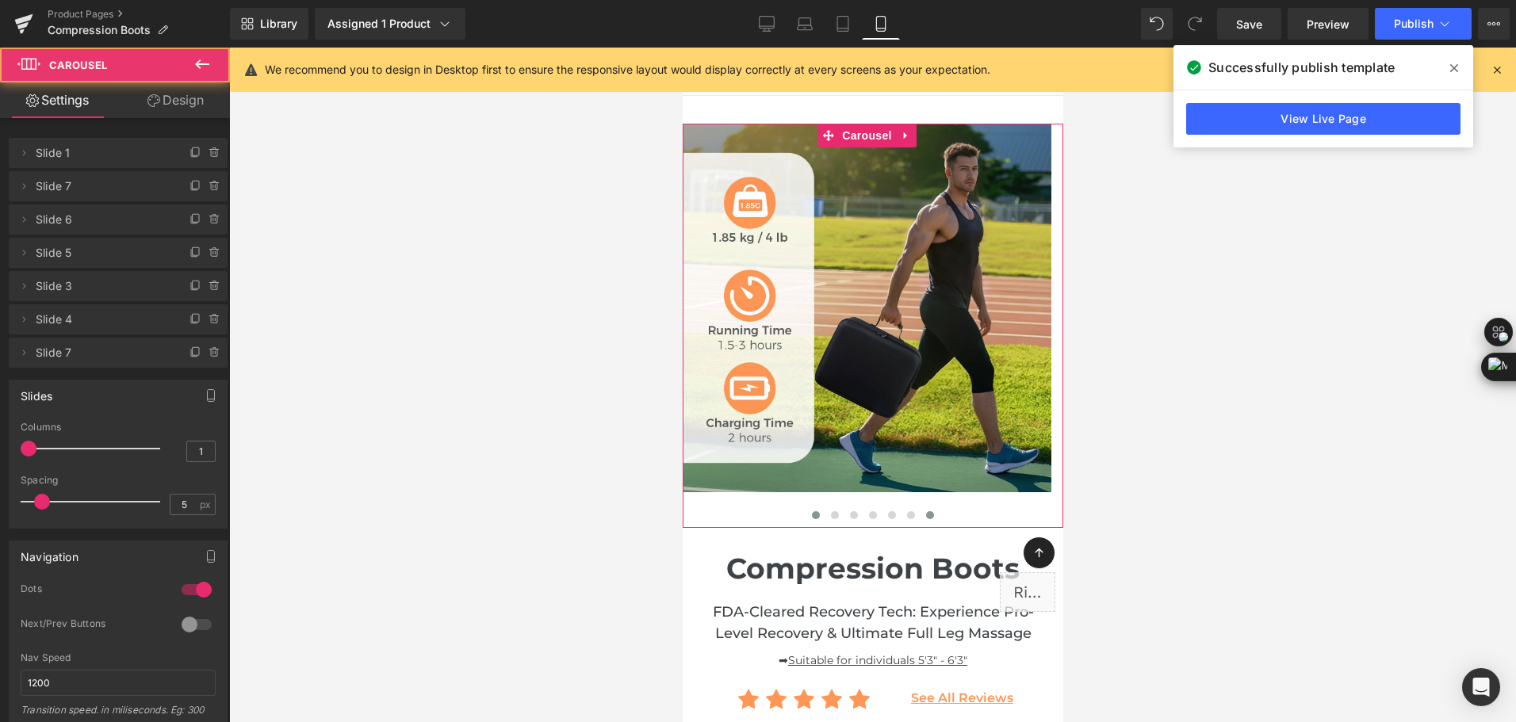
click at [811, 519] on span at bounding box center [815, 515] width 8 height 8
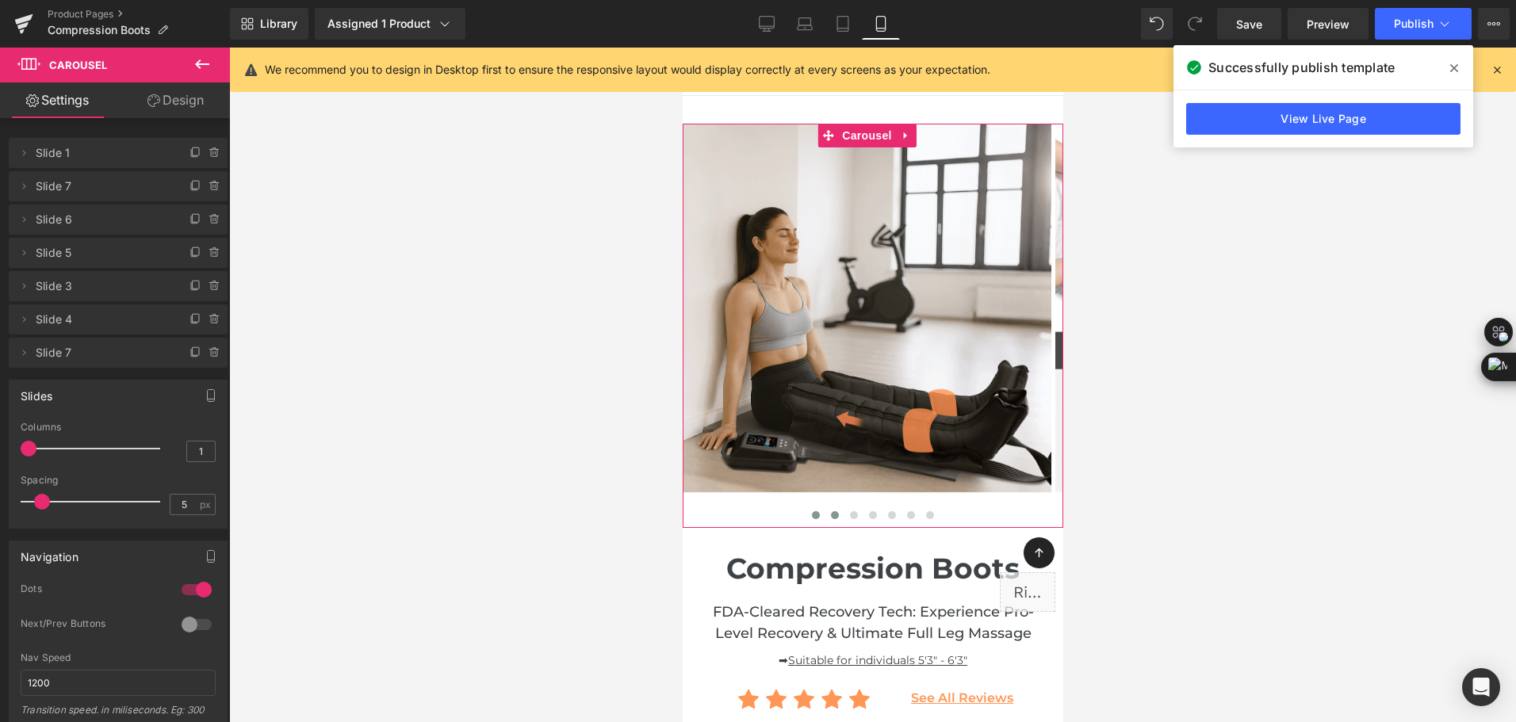
click at [833, 519] on button at bounding box center [834, 516] width 19 height 16
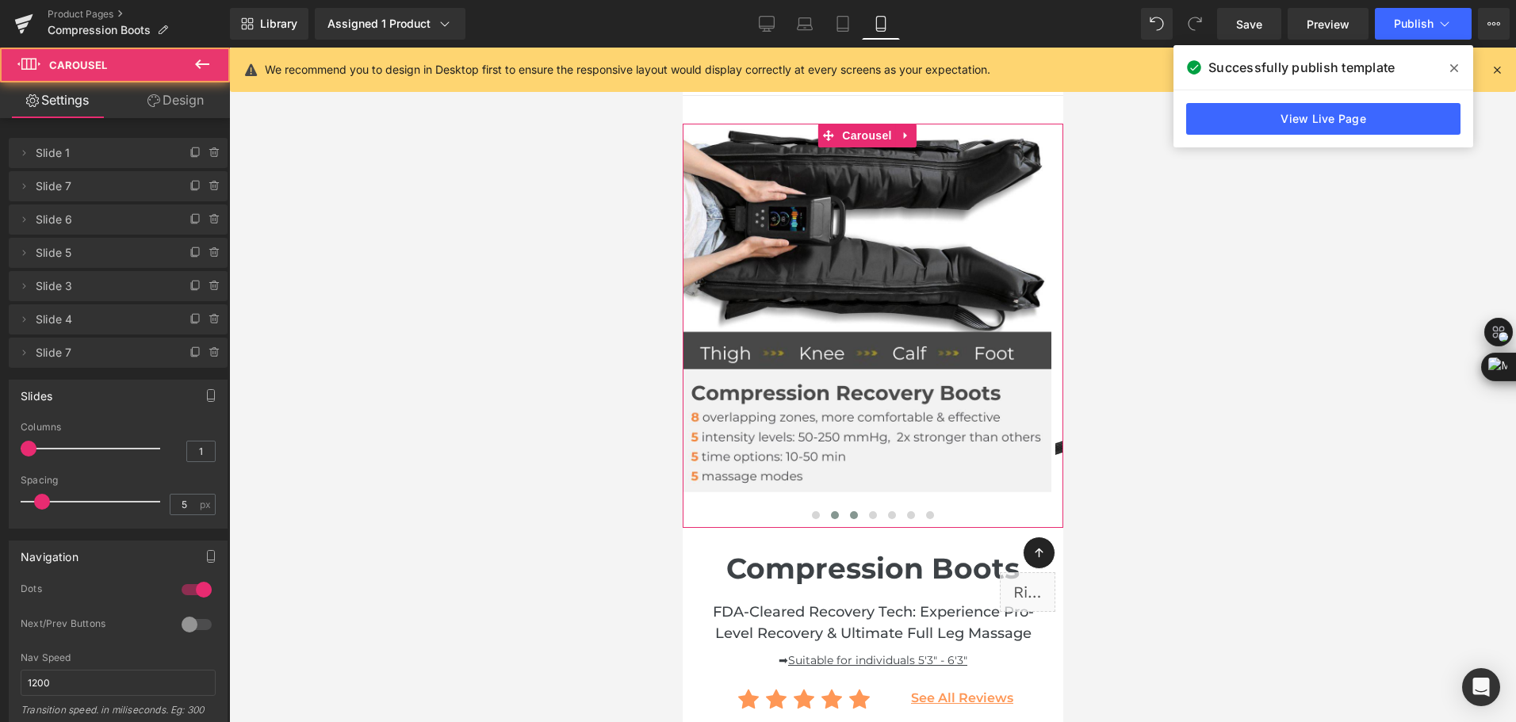
click at [844, 519] on button at bounding box center [853, 516] width 19 height 16
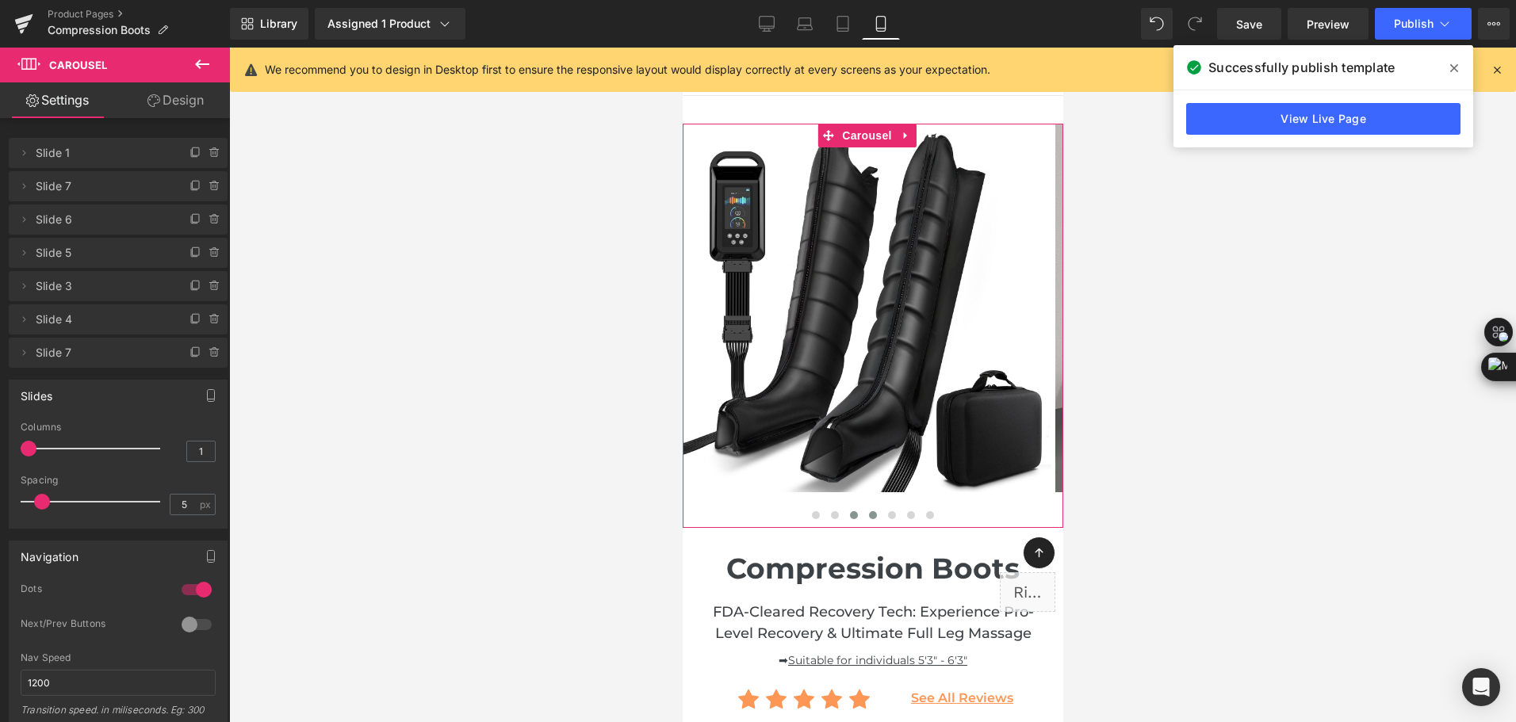
click at [868, 517] on span at bounding box center [872, 515] width 8 height 8
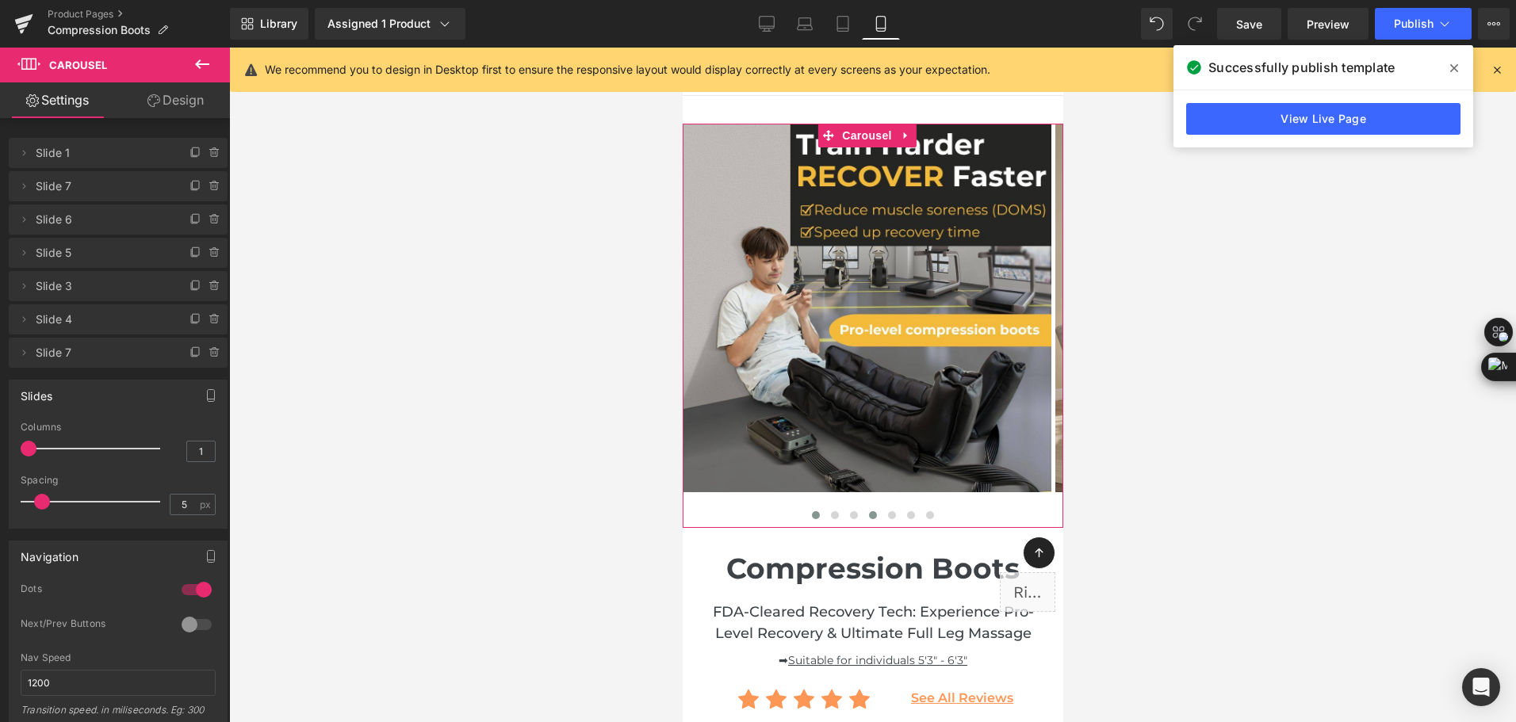
click at [815, 517] on button at bounding box center [815, 516] width 19 height 16
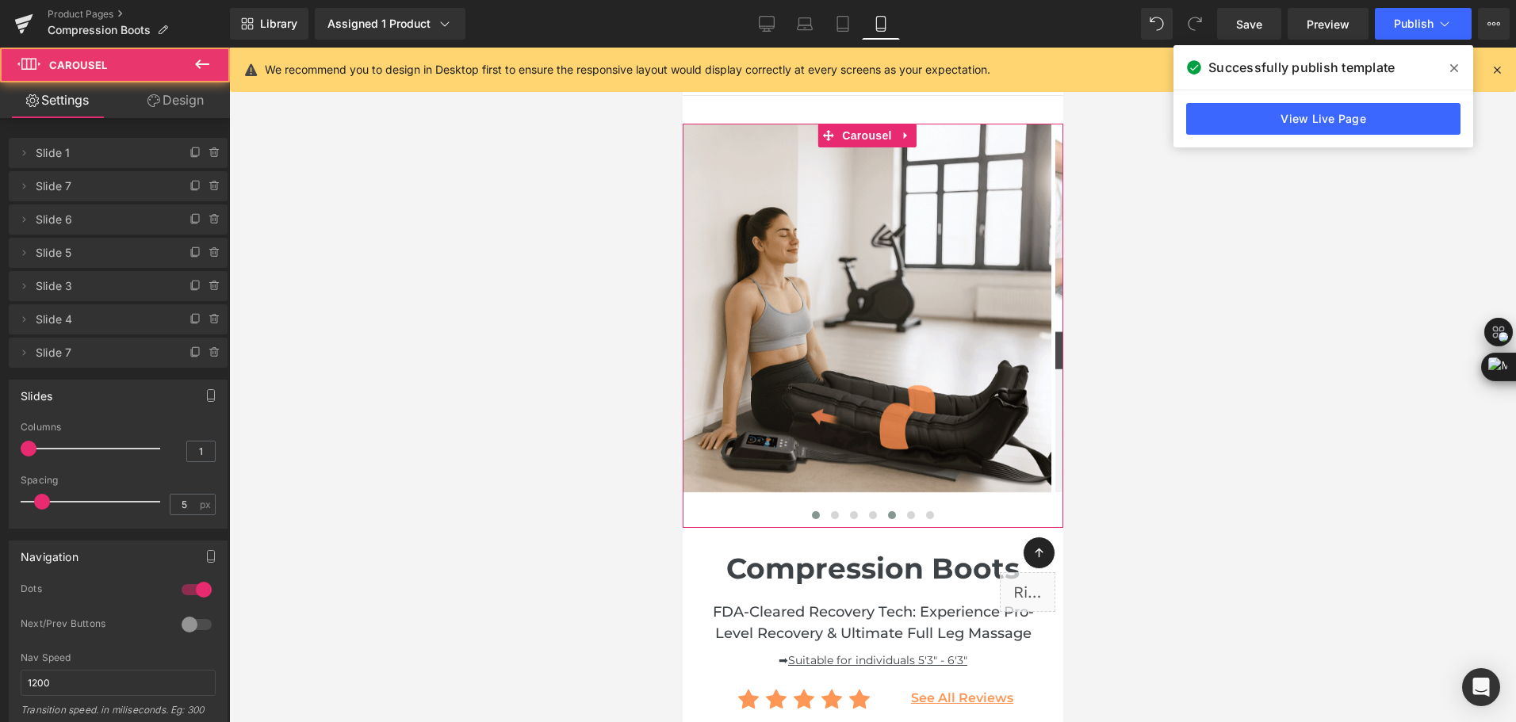
click at [887, 518] on span at bounding box center [891, 515] width 8 height 8
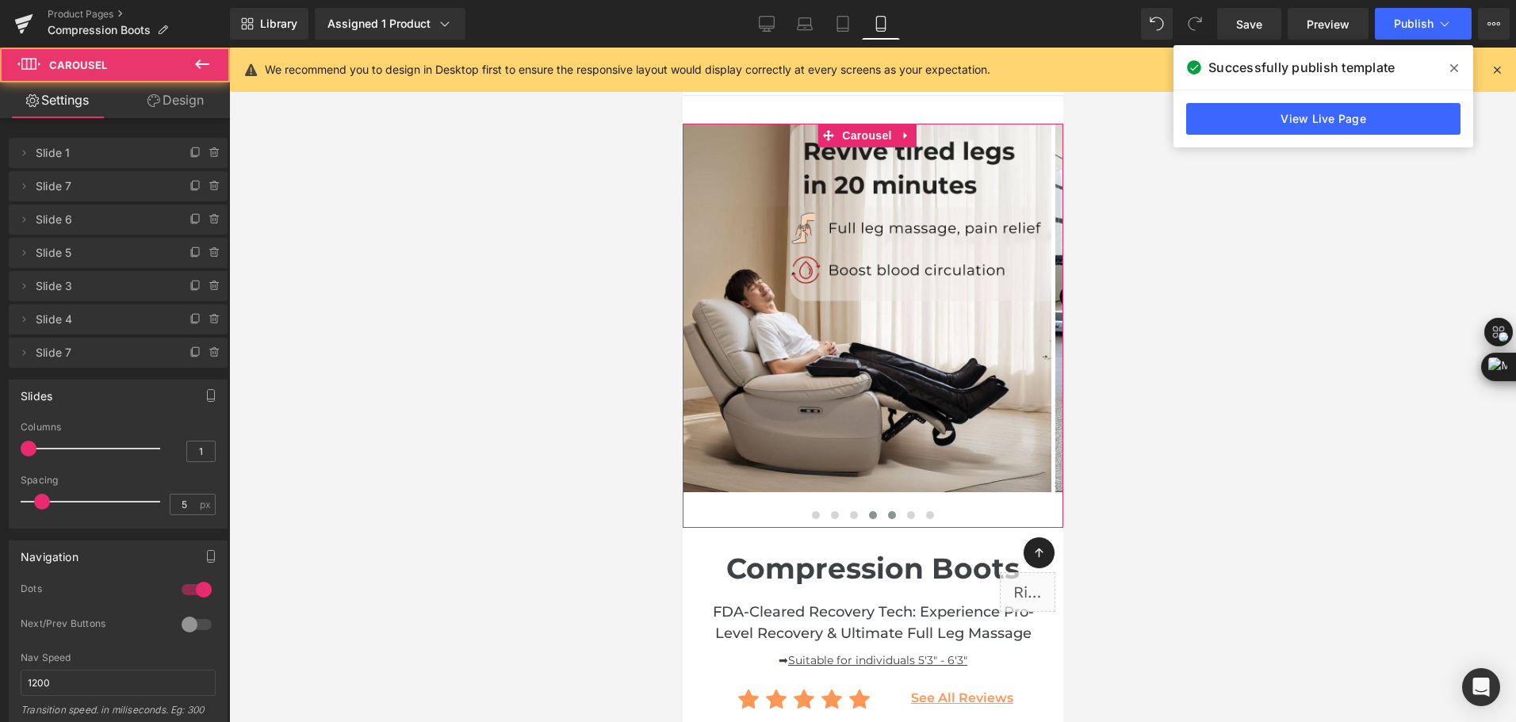
click at [870, 515] on button at bounding box center [872, 516] width 19 height 16
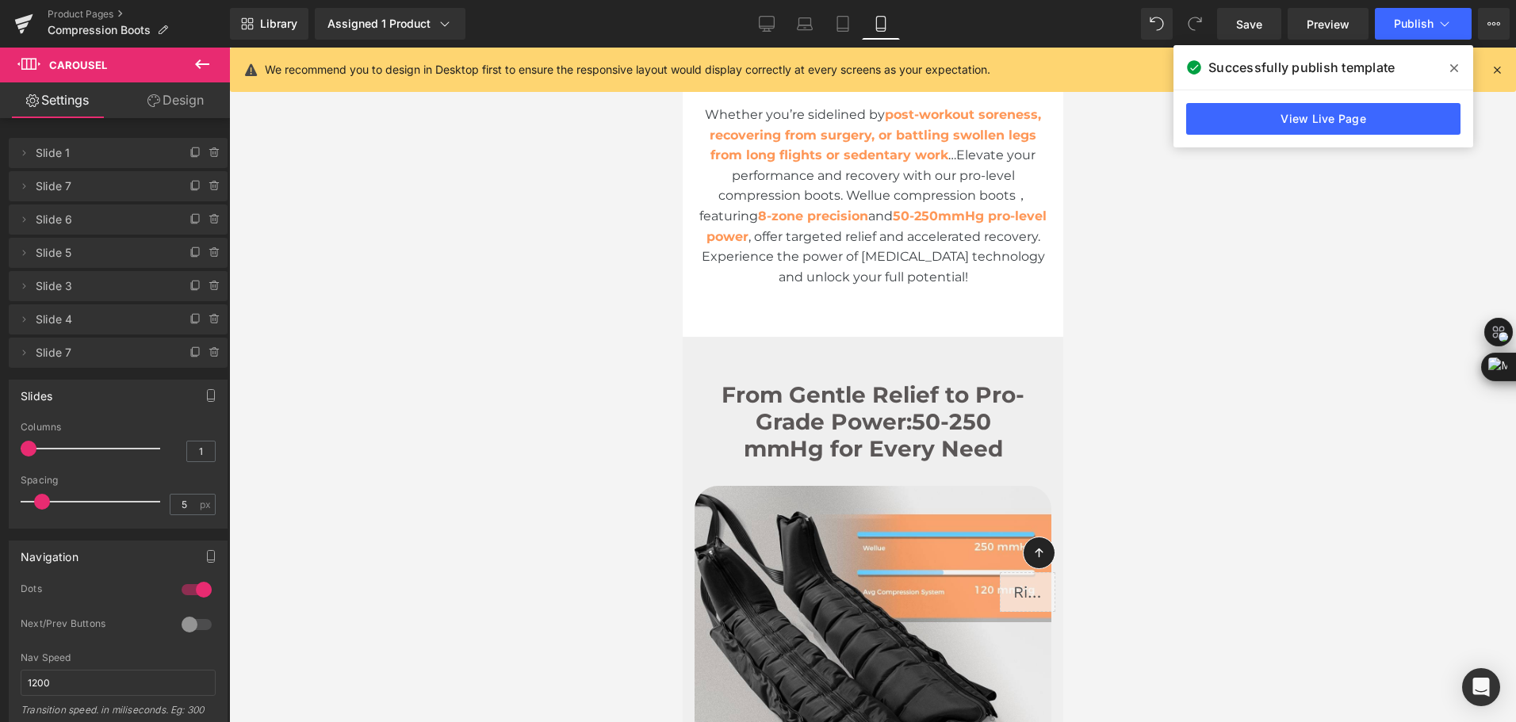
scroll to position [1665, 0]
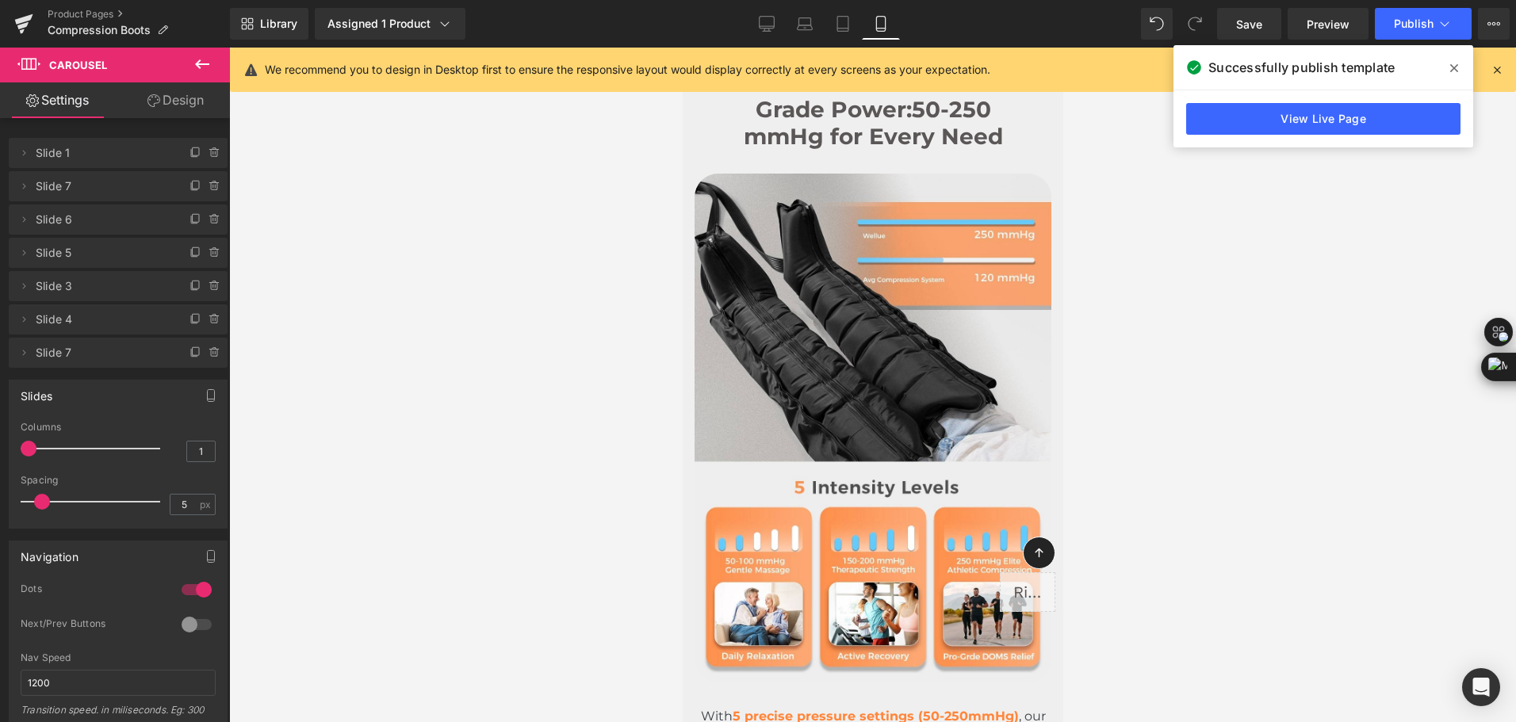
click at [571, 7] on div "Library Assigned 1 Product Product Preview Compression Recovery Boots Manage as…" at bounding box center [873, 24] width 1286 height 48
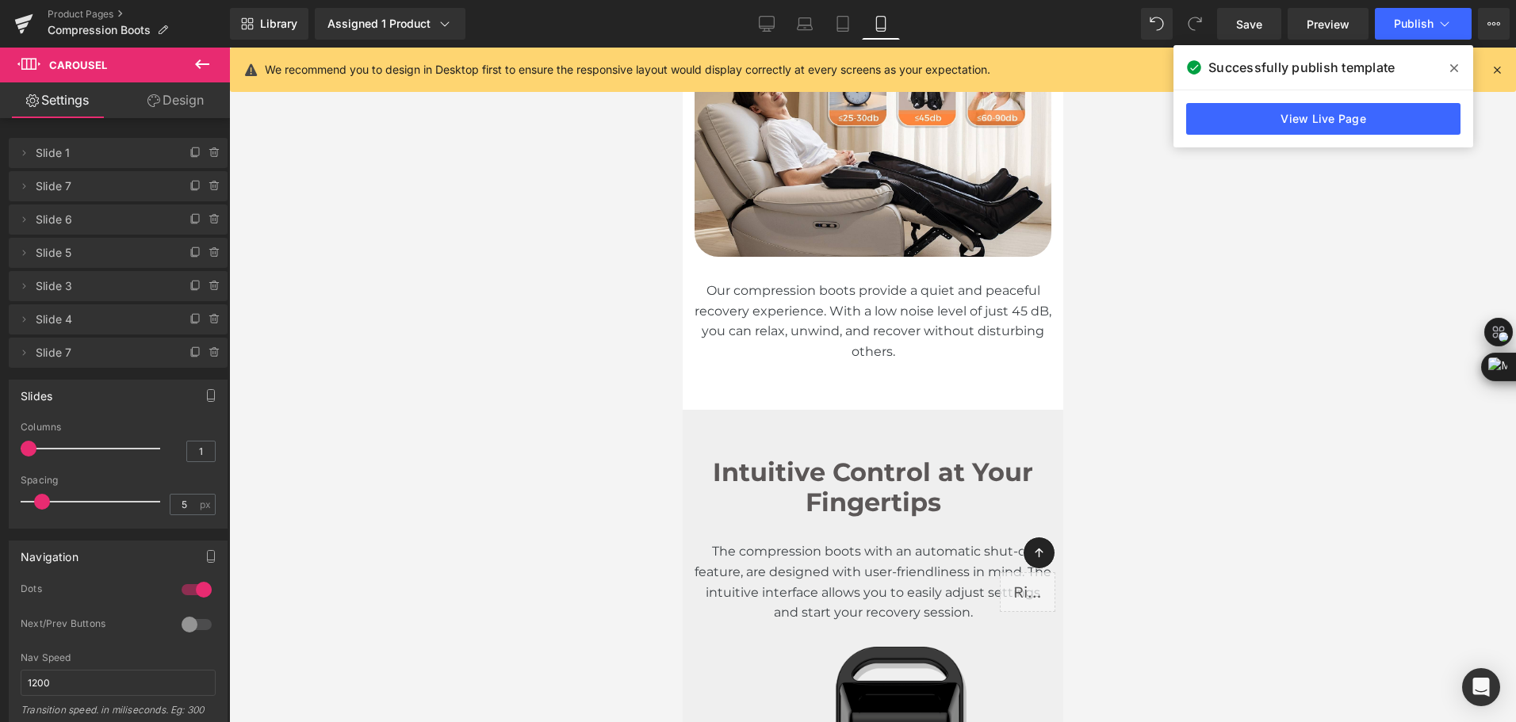
scroll to position [7771, 0]
